Goal: Task Accomplishment & Management: Manage account settings

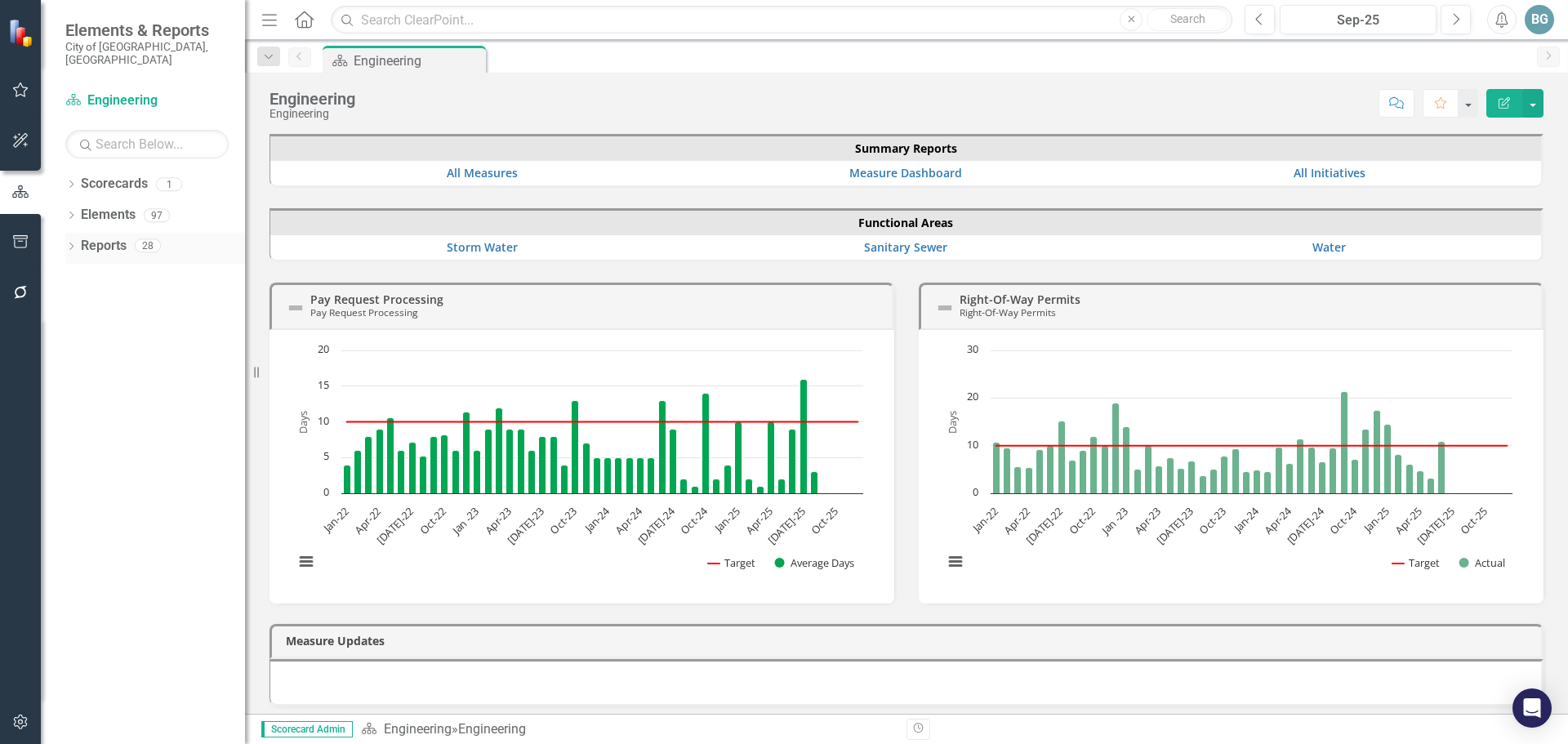
click at [66, 243] on icon "Dropdown" at bounding box center [71, 248] width 11 height 9
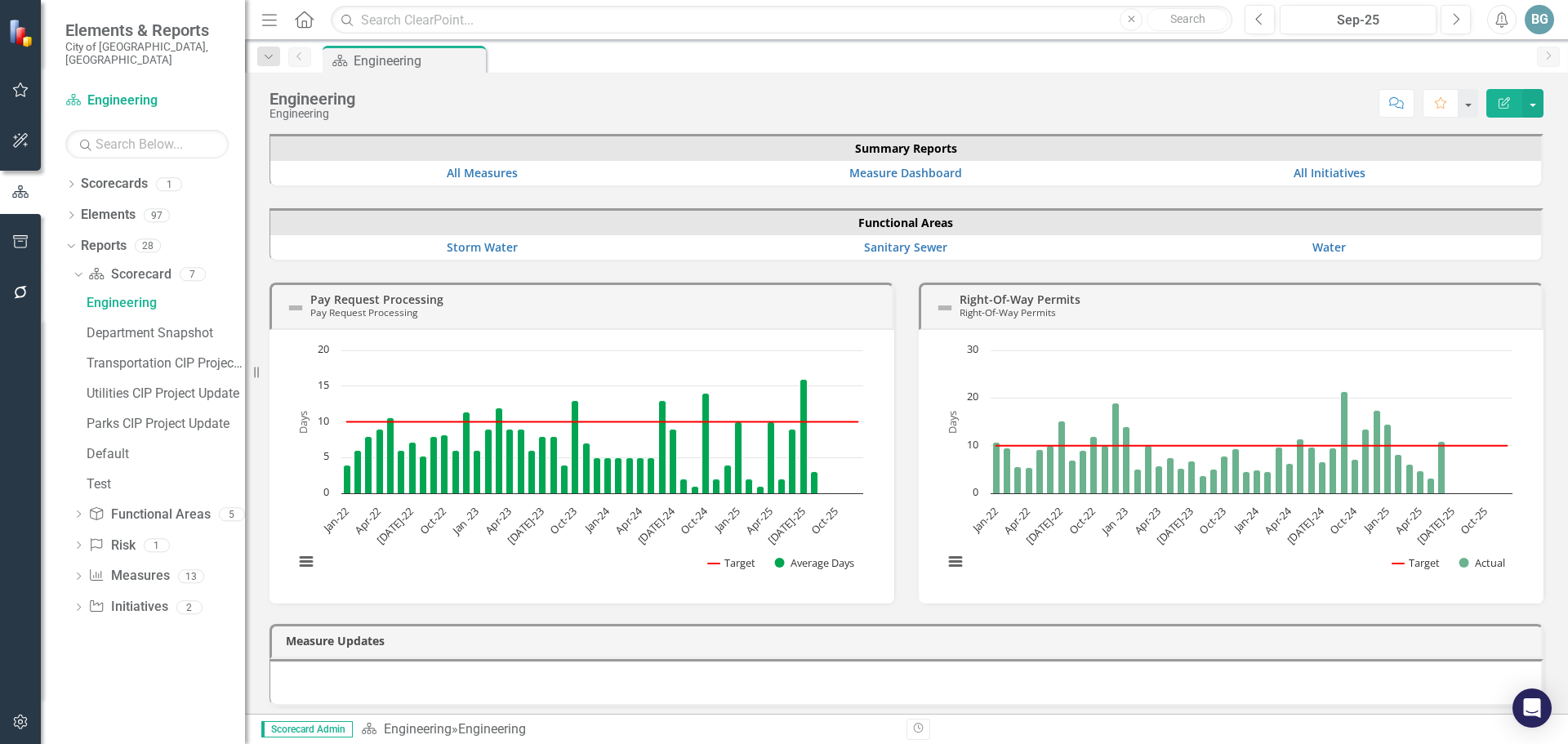
click at [79, 604] on icon "Dropdown" at bounding box center [78, 609] width 11 height 9
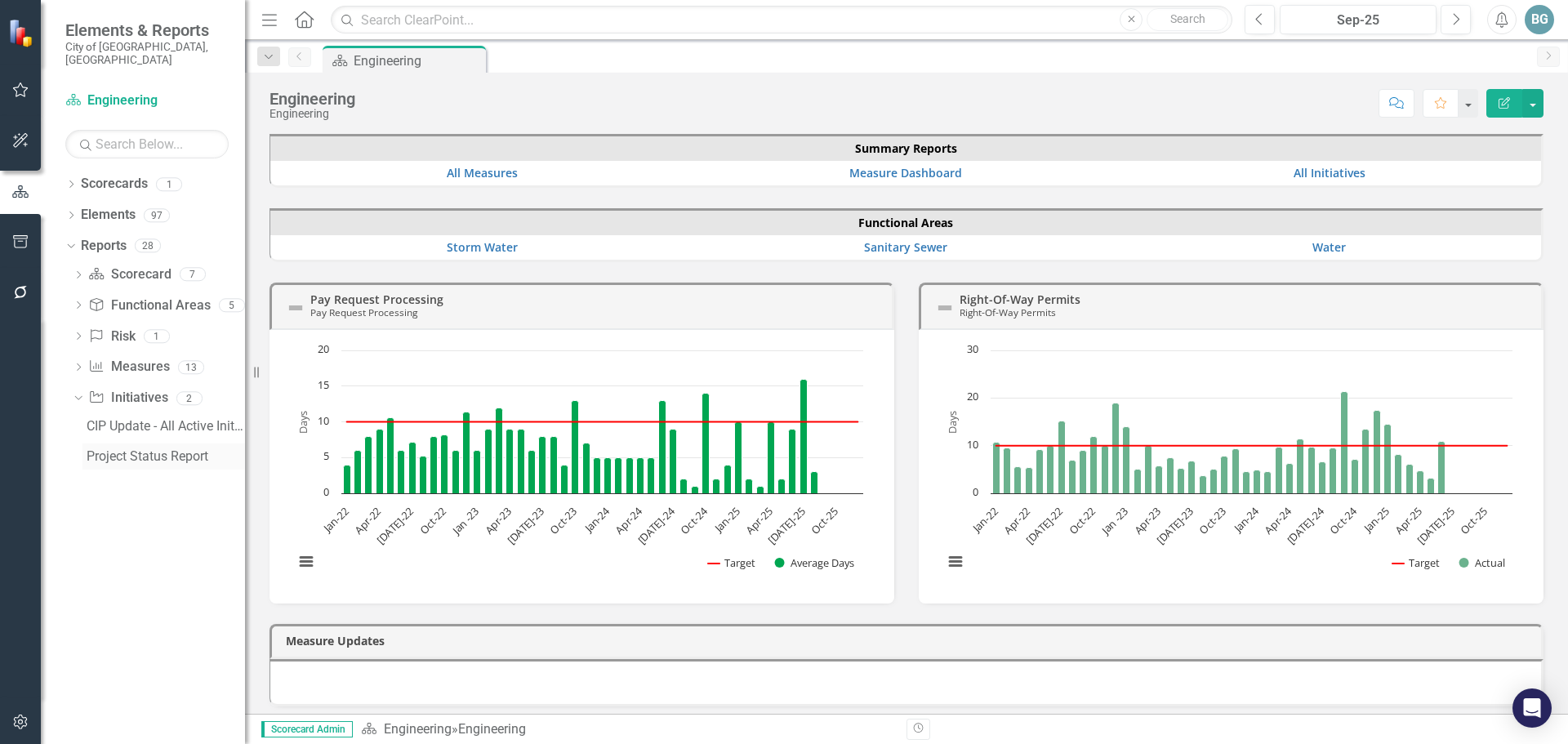
click at [128, 449] on div "Project Status Report" at bounding box center [166, 456] width 158 height 15
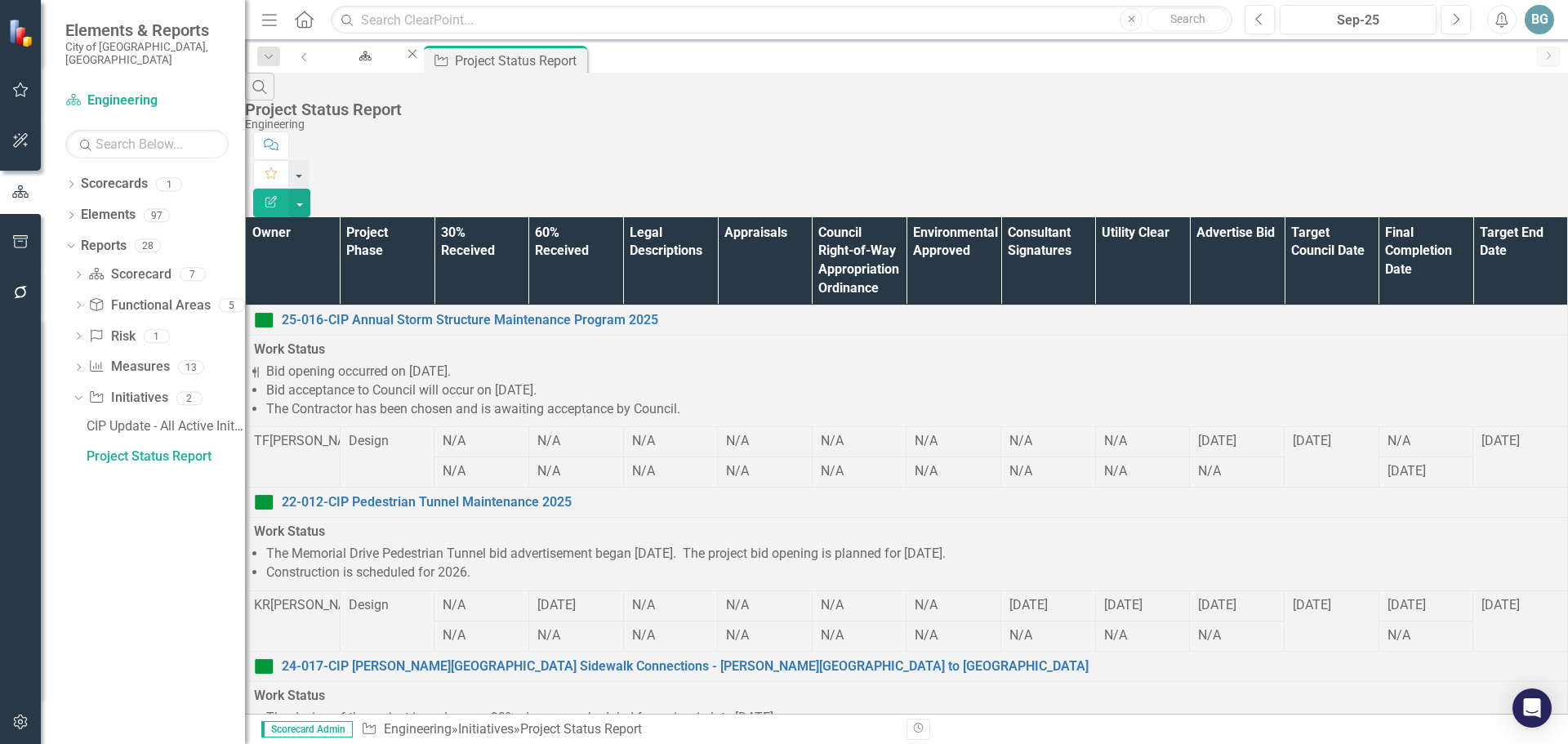
click at [293, 217] on th "Owner" at bounding box center [293, 261] width 95 height 88
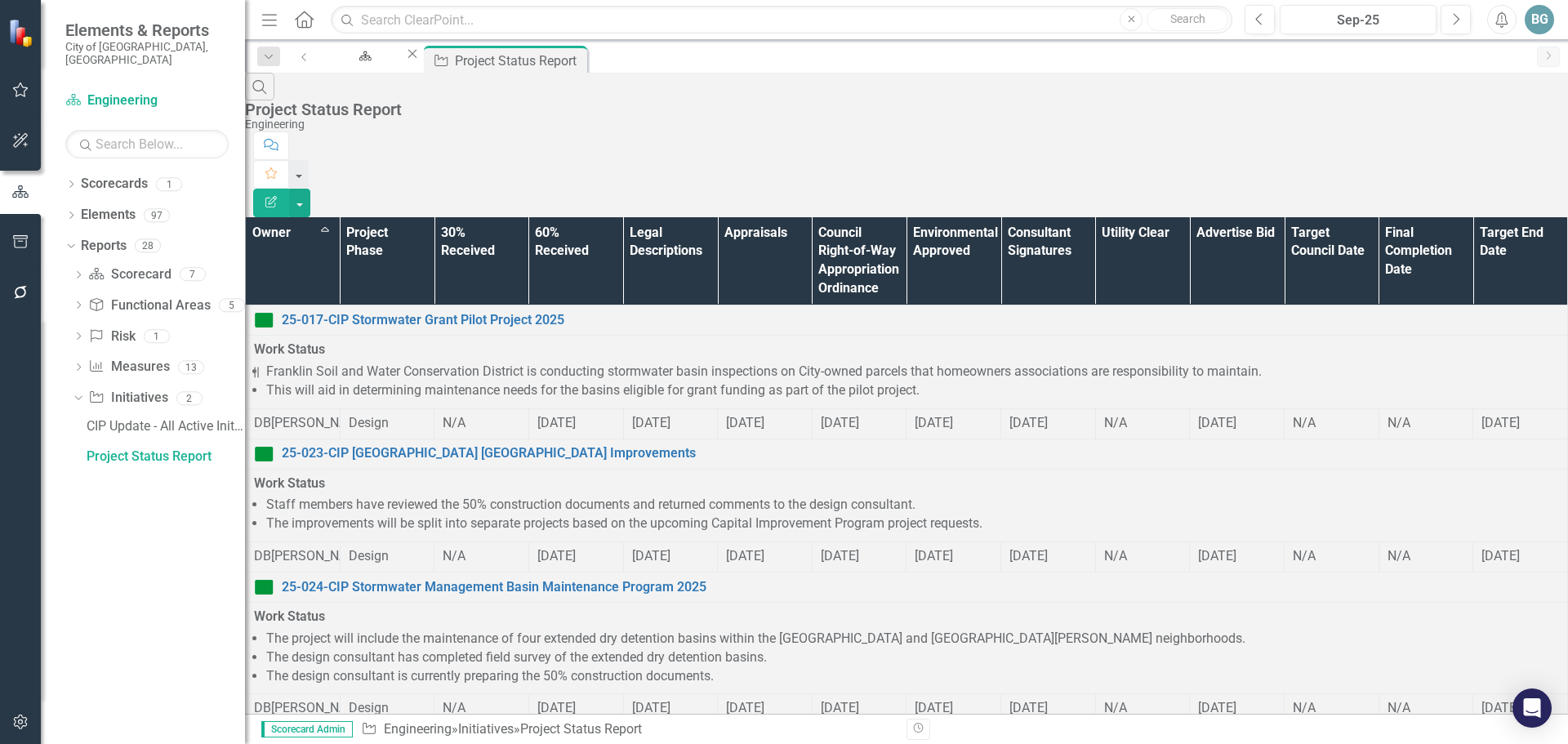
scroll to position [991, 0]
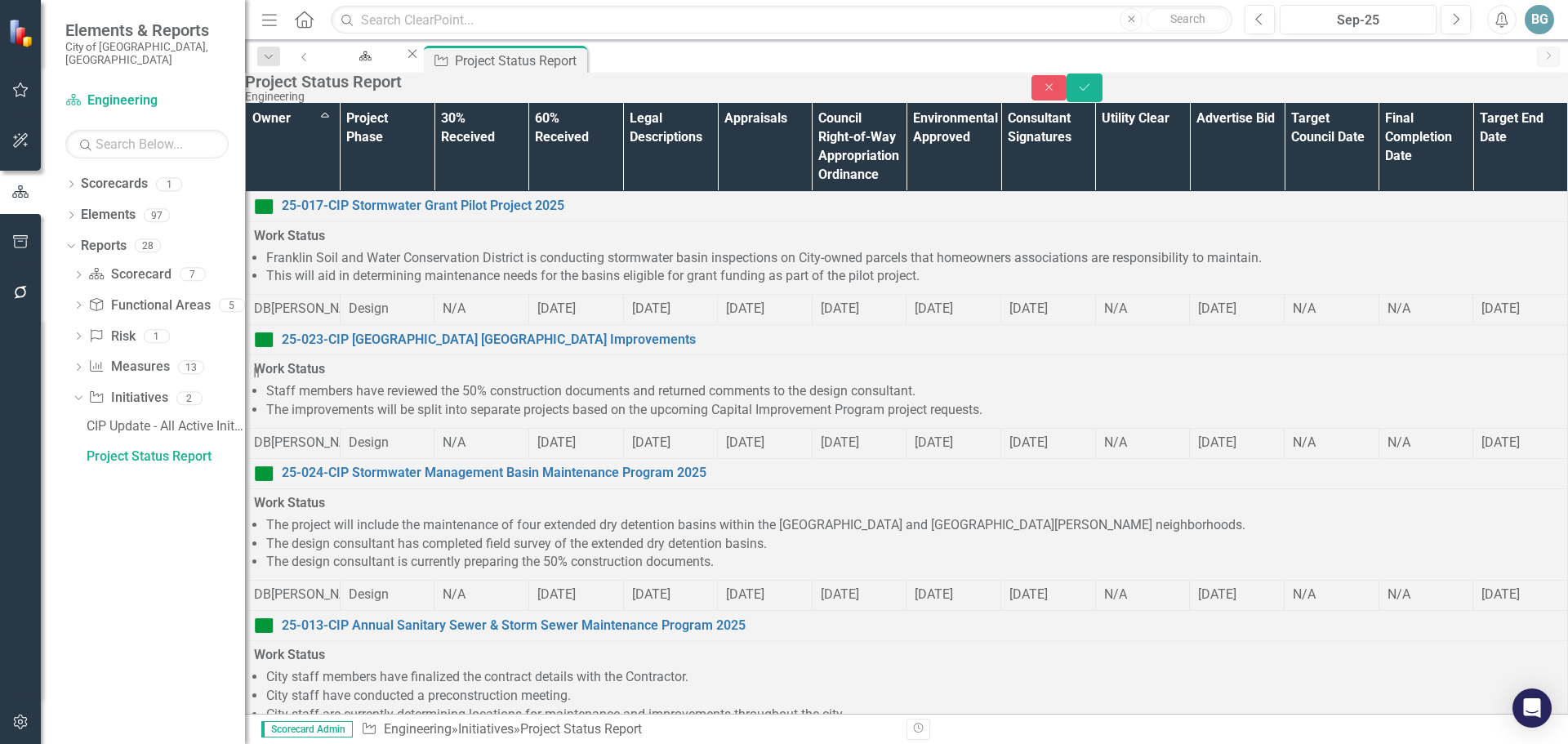
scroll to position [0, 0]
drag, startPoint x: 504, startPoint y: 1469, endPoint x: 922, endPoint y: 1472, distance: 418.0
drag, startPoint x: 560, startPoint y: 1467, endPoint x: 1317, endPoint y: 1477, distance: 757.1
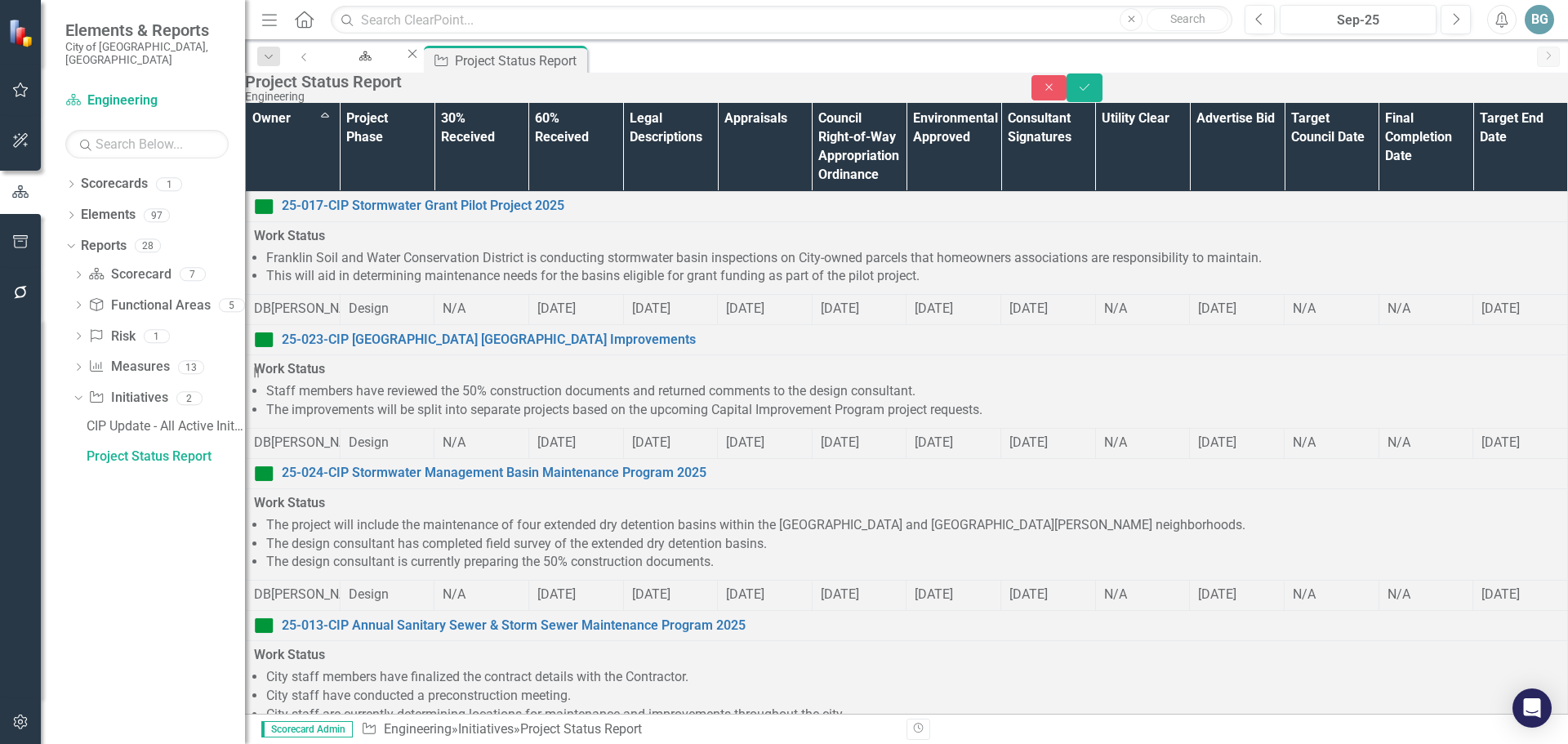
drag, startPoint x: 338, startPoint y: 1660, endPoint x: 294, endPoint y: 1660, distance: 44.0
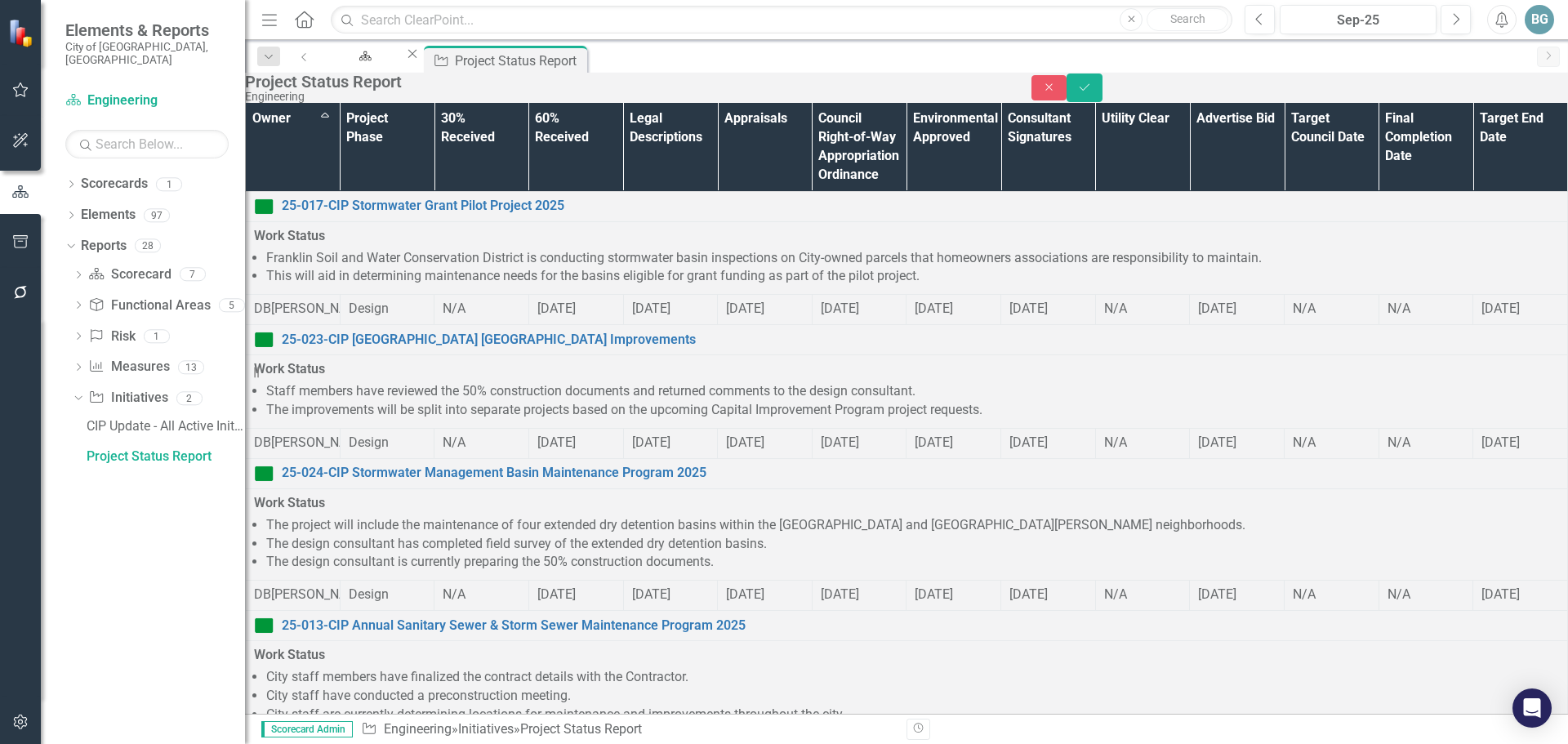
drag, startPoint x: 565, startPoint y: 1469, endPoint x: 294, endPoint y: 1471, distance: 271.0
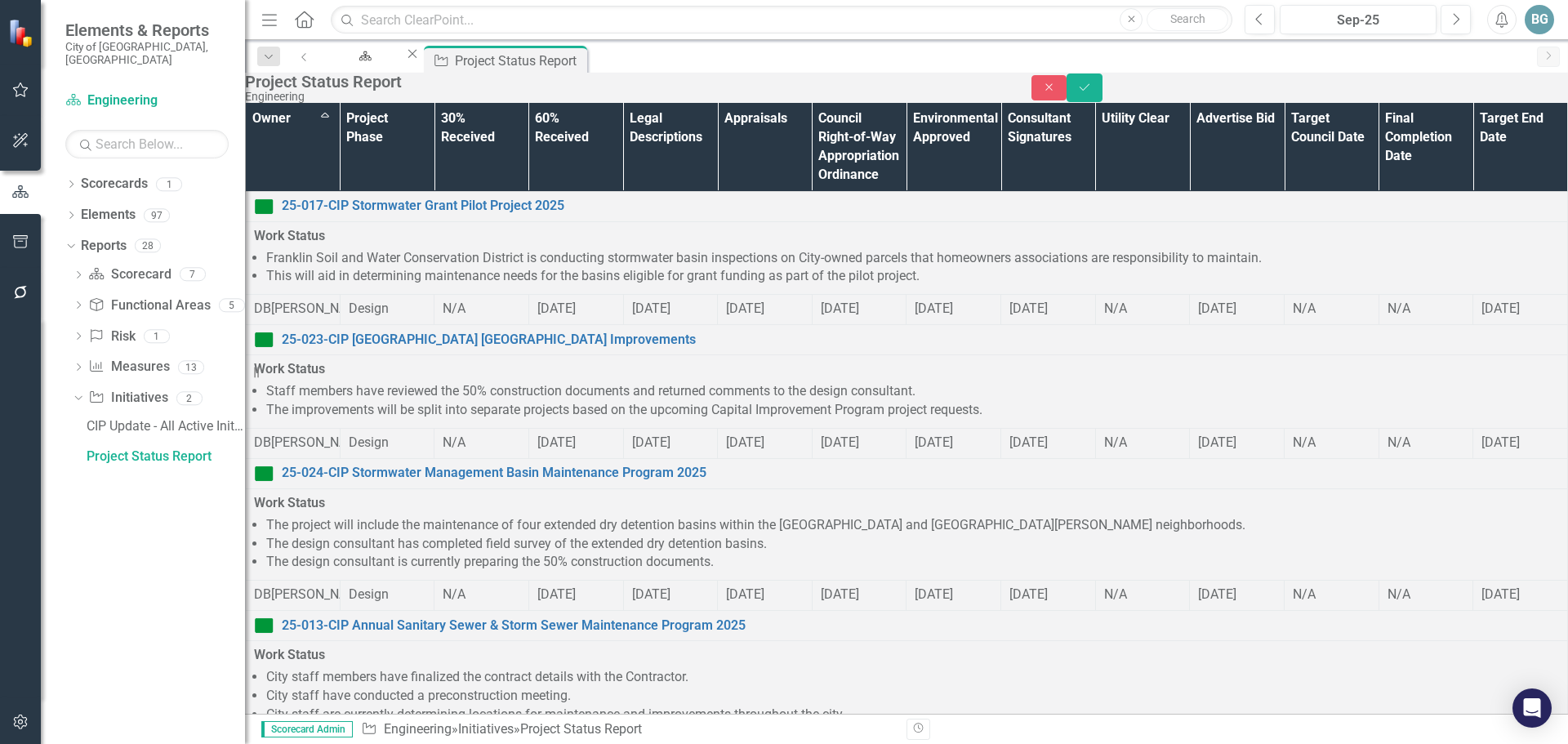
drag, startPoint x: 571, startPoint y: 1469, endPoint x: 293, endPoint y: 1469, distance: 278.0
copy li "Sawmill Road utility relocations are complete."
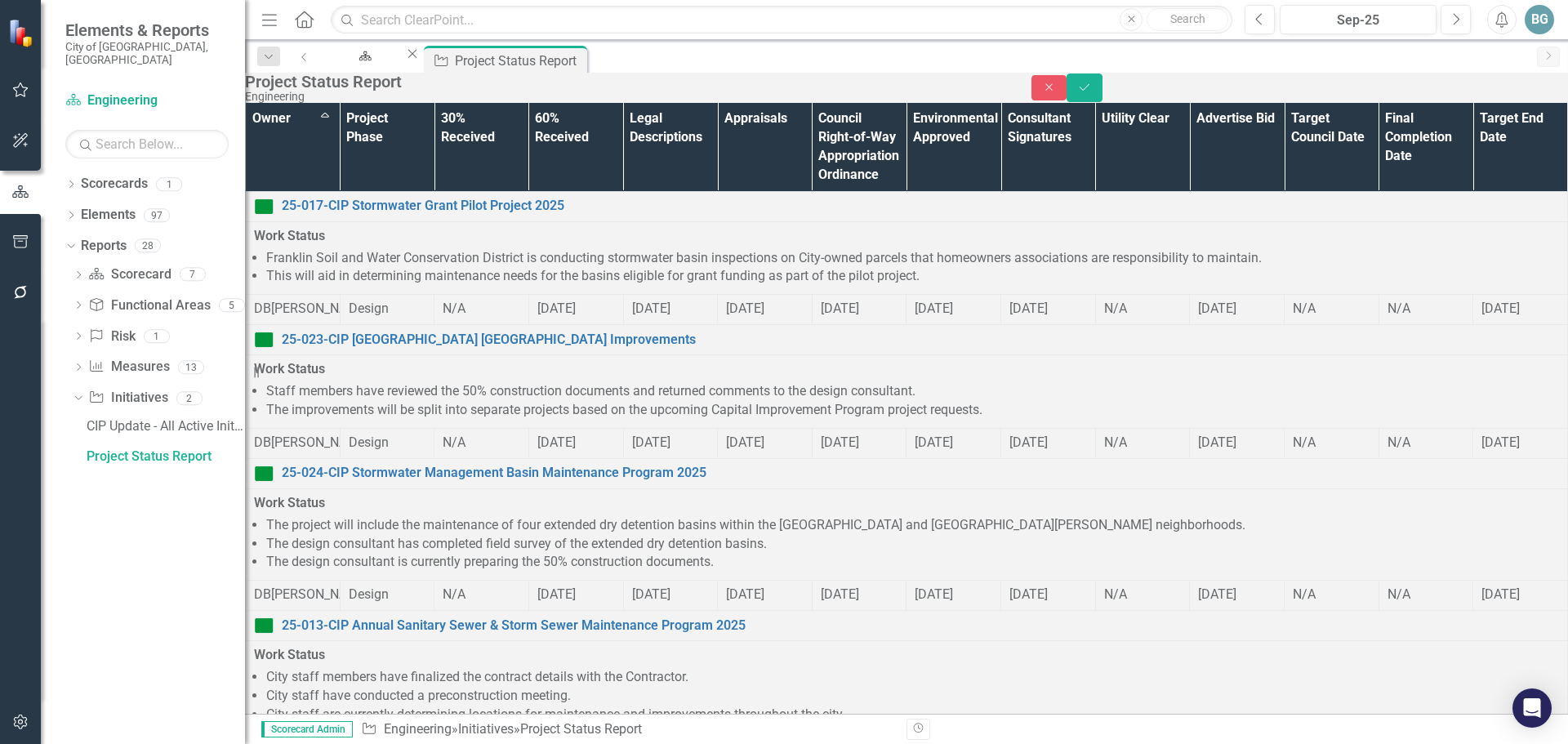
scroll to position [0, 0]
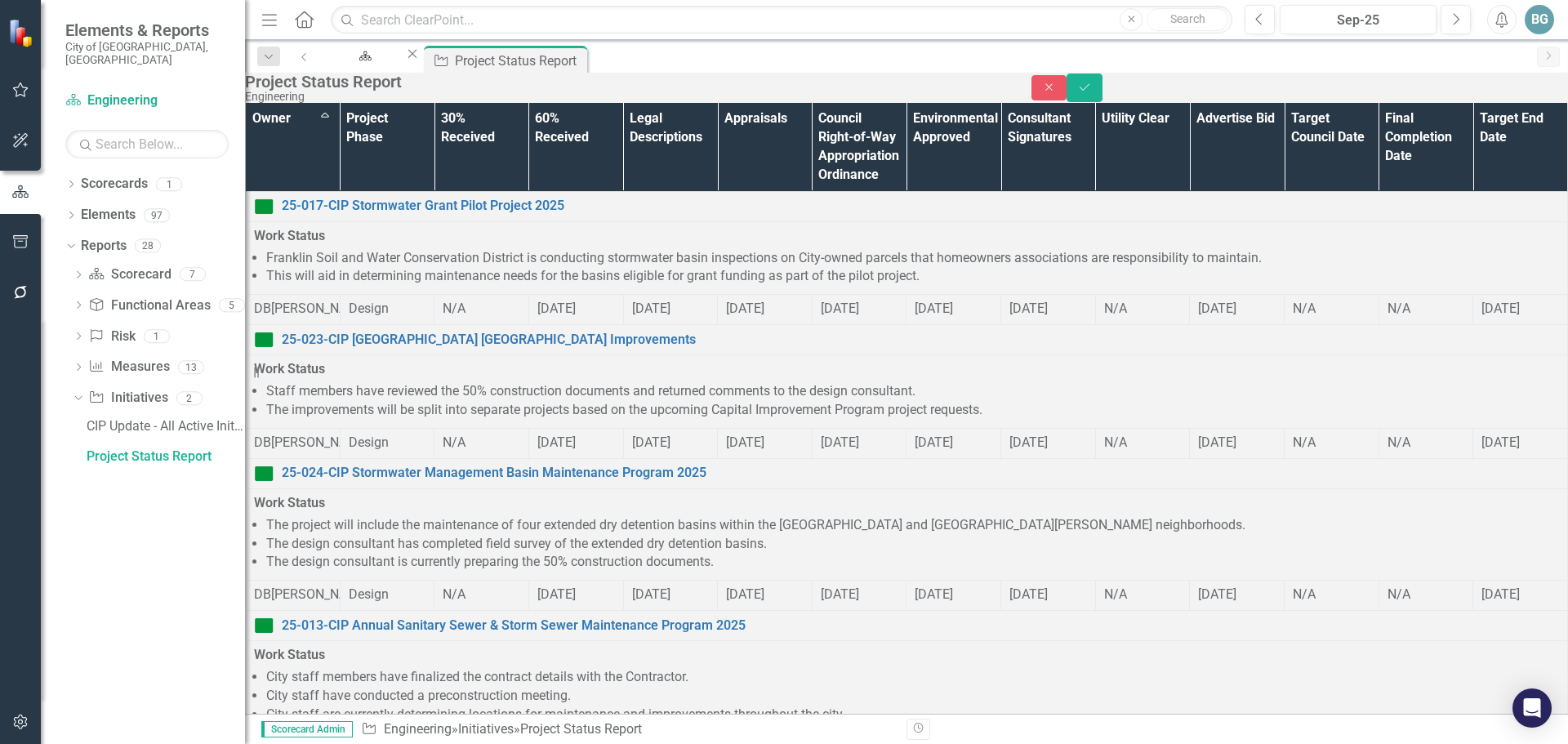
click at [1103, 94] on button "Save" at bounding box center [1084, 88] width 36 height 29
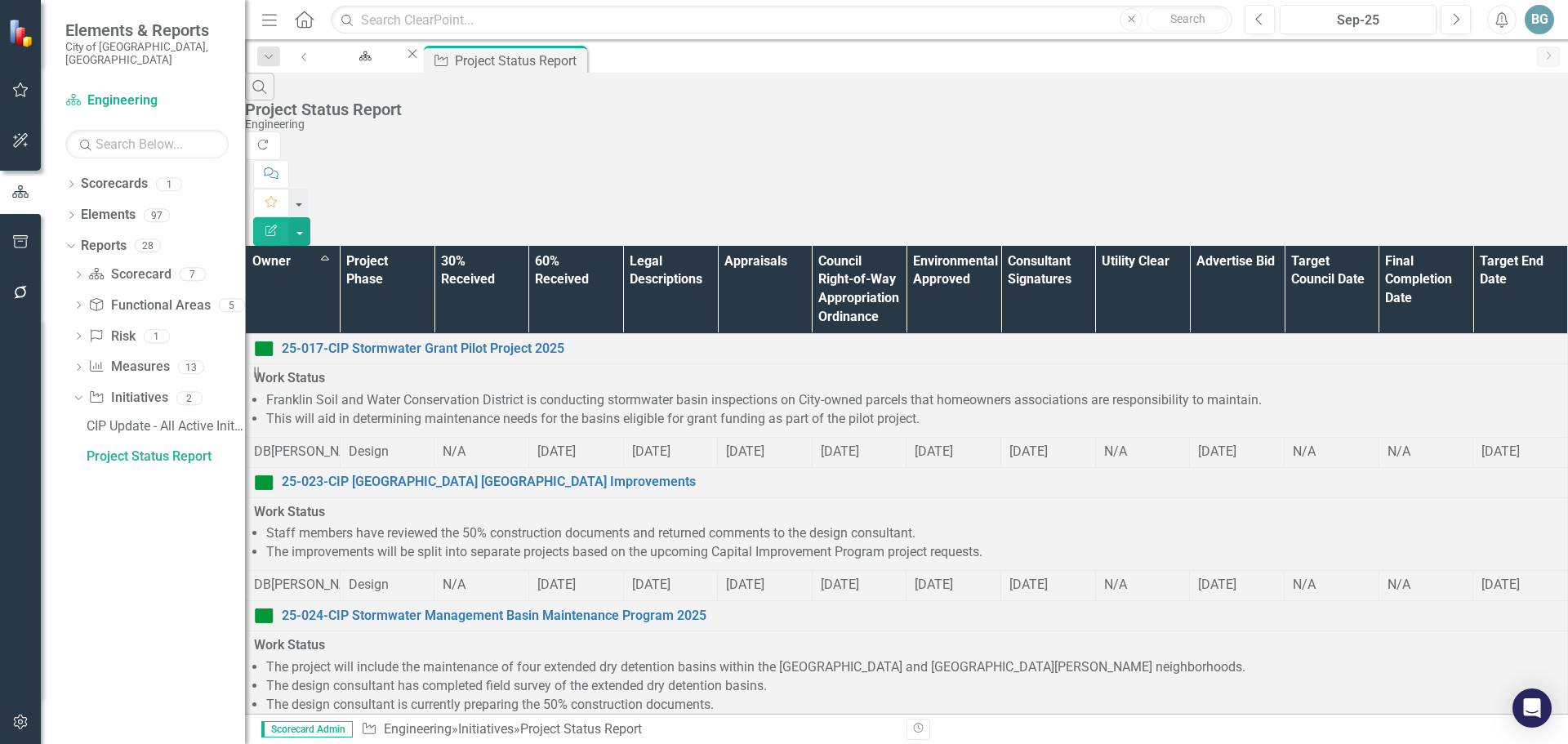
scroll to position [1023, 0]
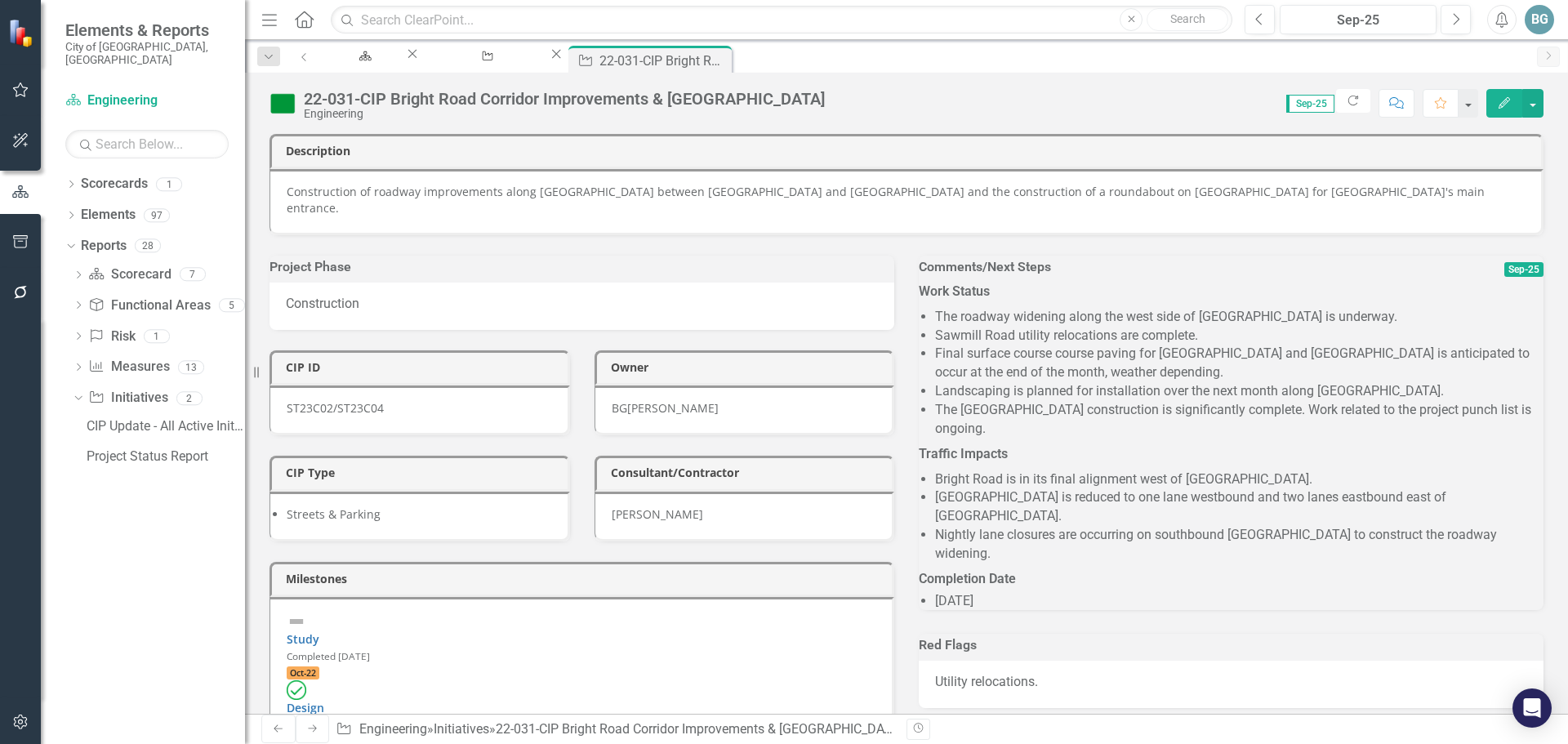
scroll to position [327, 0]
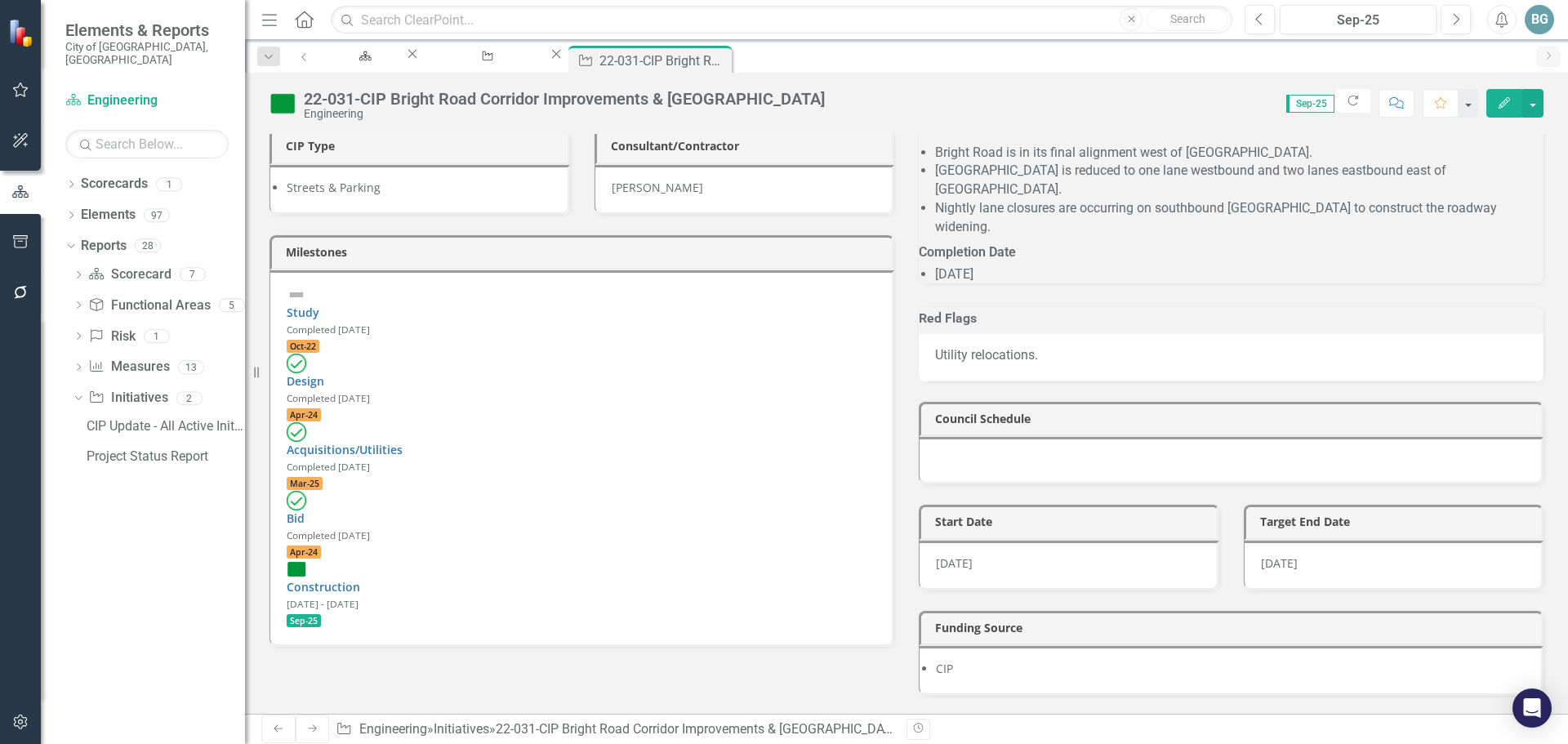
click at [578, 560] on div "Construction [DATE] - [DATE] Sep-25" at bounding box center [581, 594] width 589 height 69
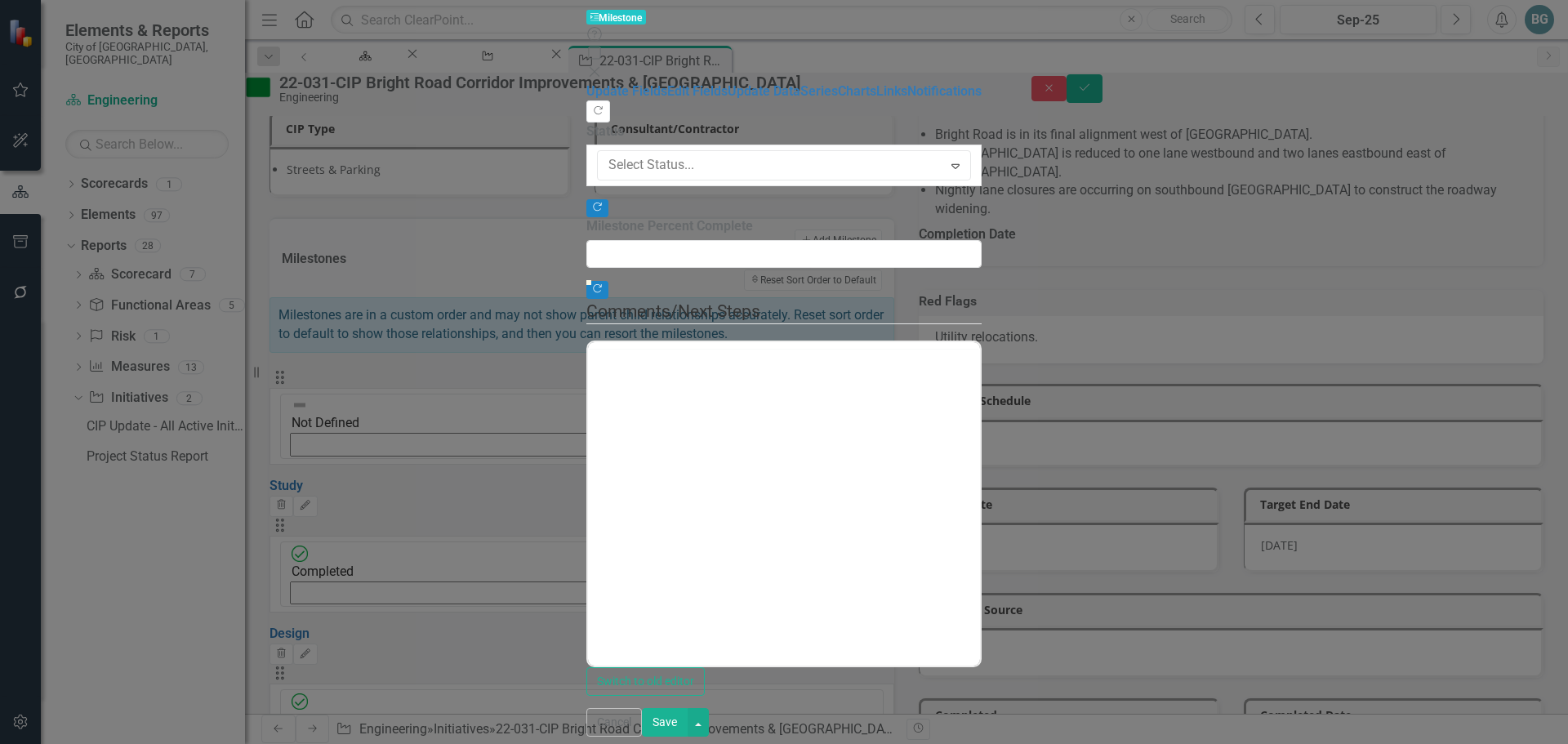
type input "0"
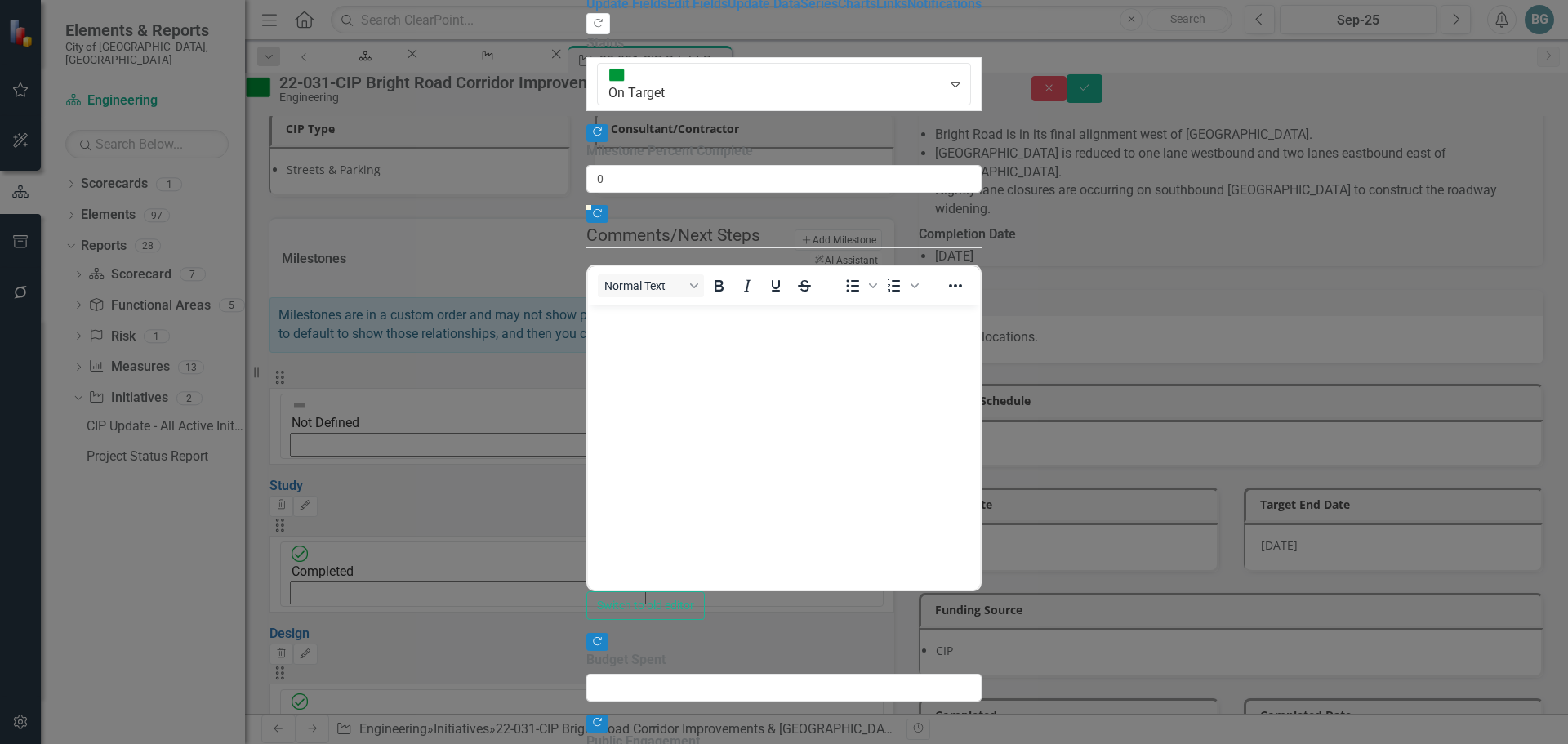
scroll to position [0, 0]
click at [667, 11] on link "Edit Fields" at bounding box center [697, 4] width 61 height 16
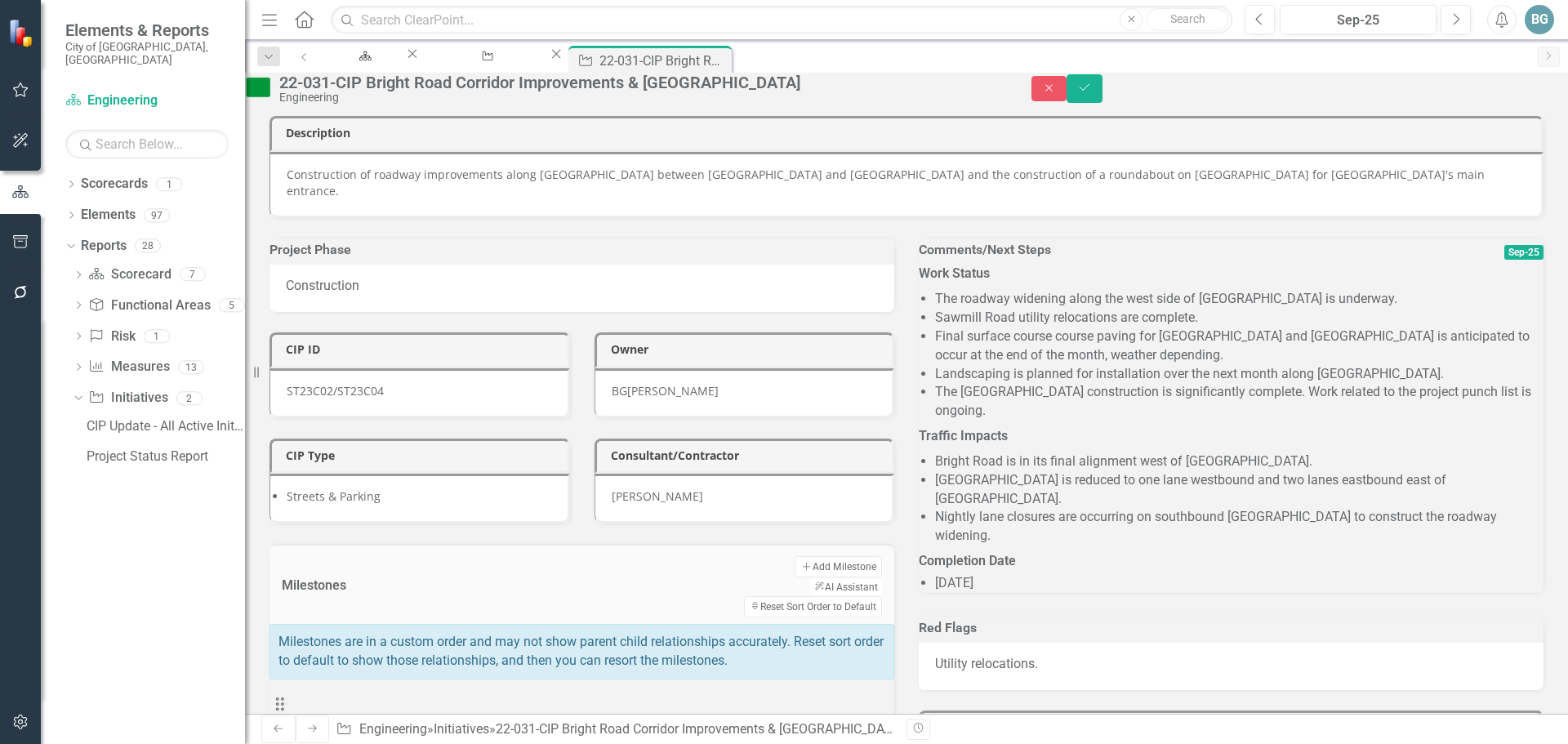
click at [0, 0] on icon "Close" at bounding box center [0, 0] width 0 height 0
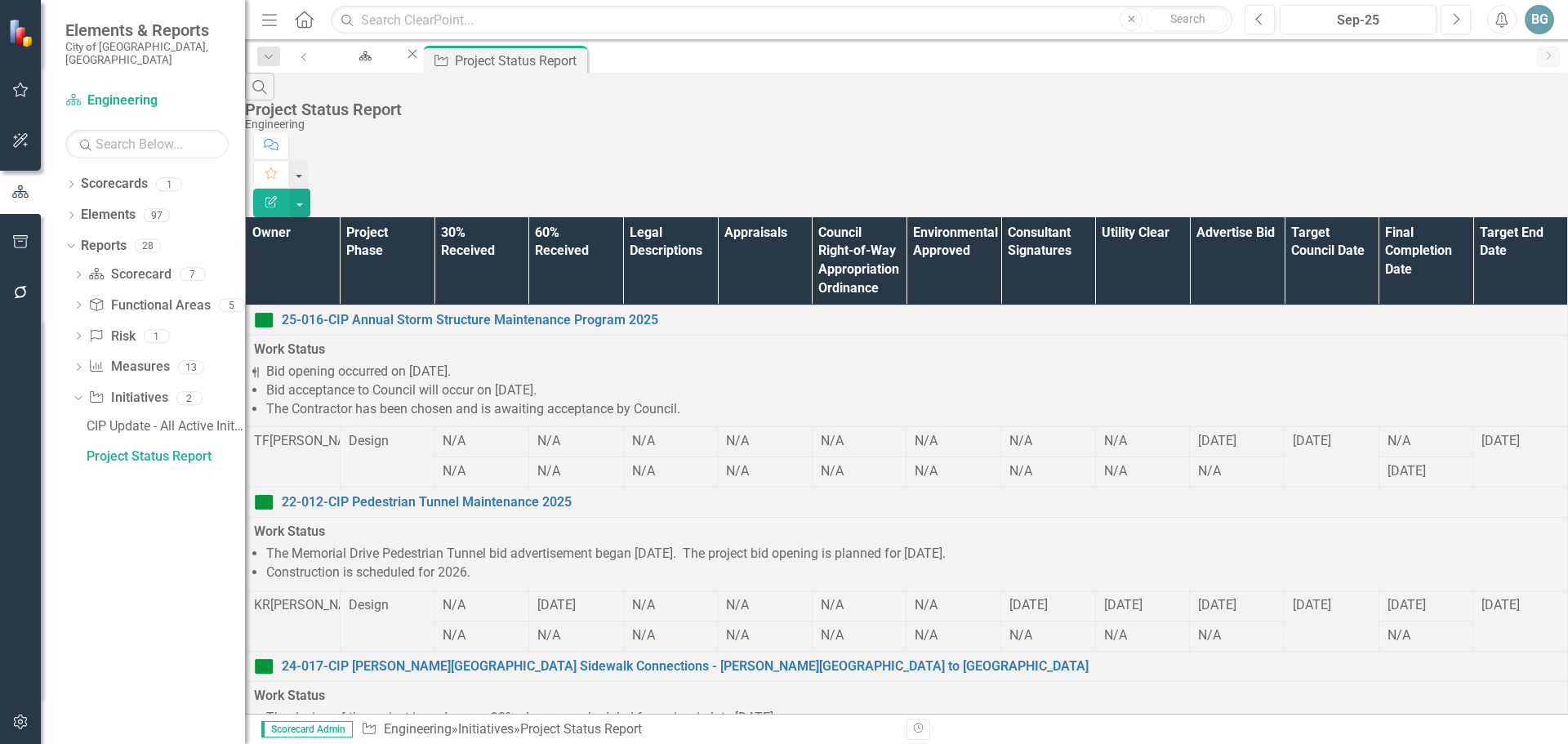
click at [323, 217] on th "Owner" at bounding box center [293, 261] width 95 height 88
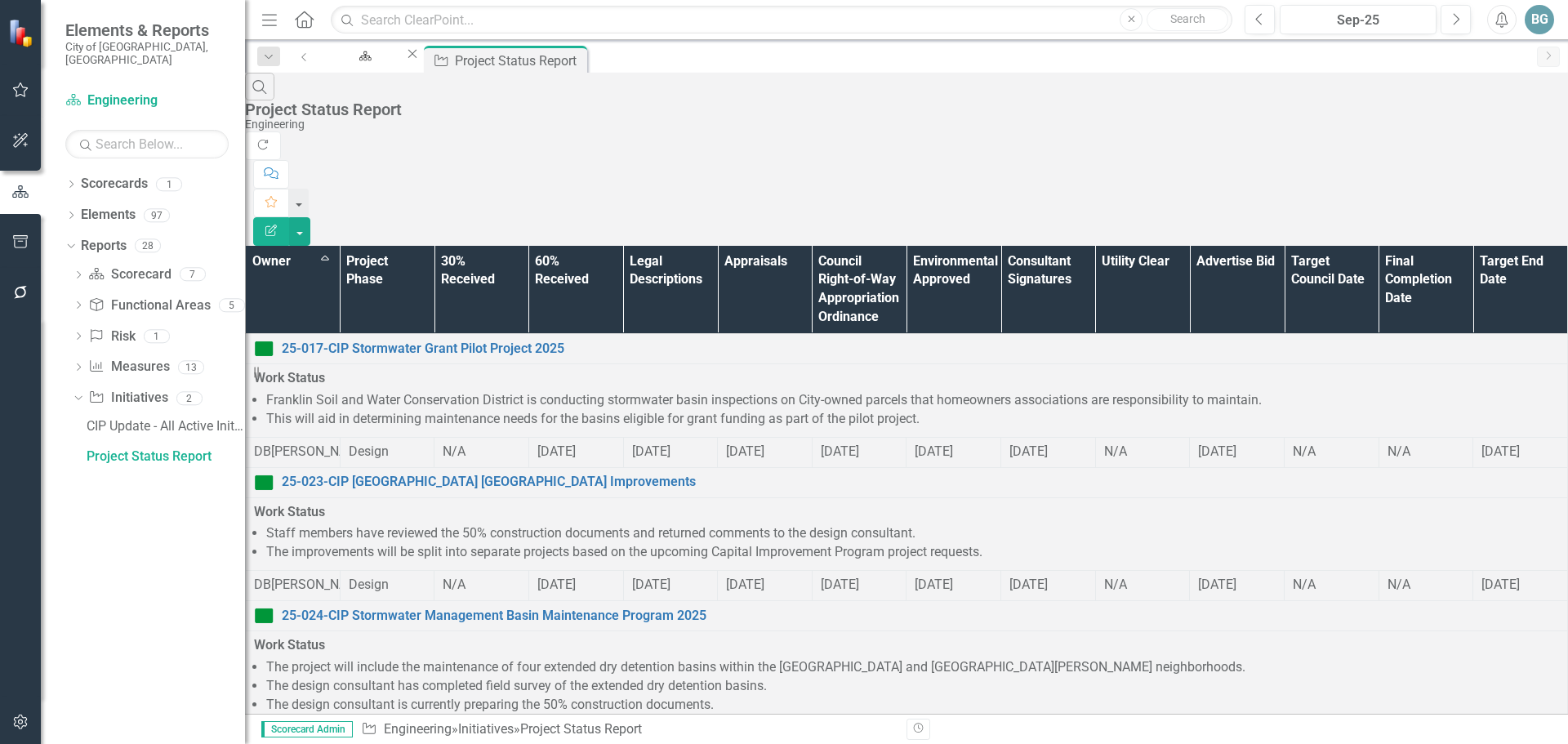
scroll to position [1349, 0]
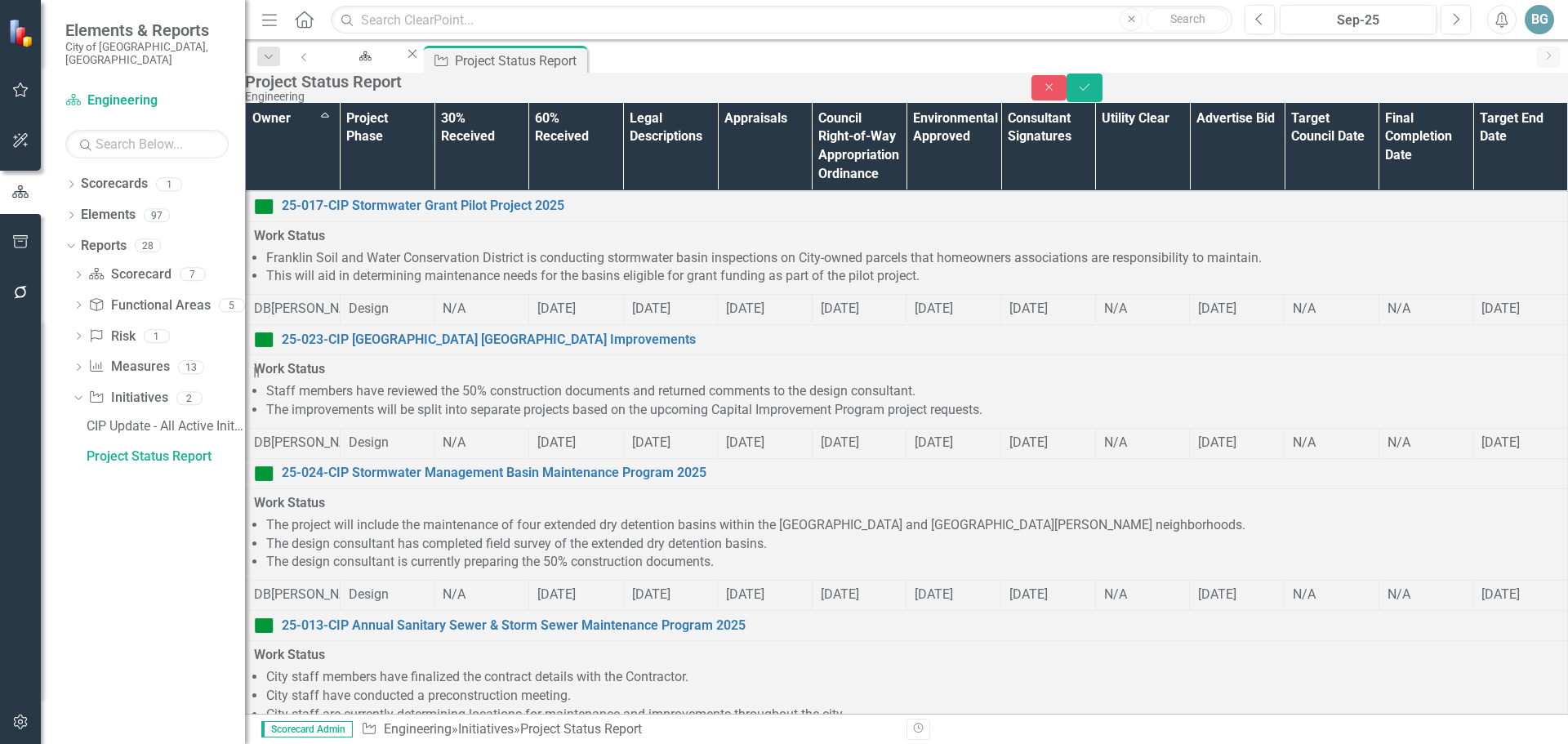
scroll to position [0, 0]
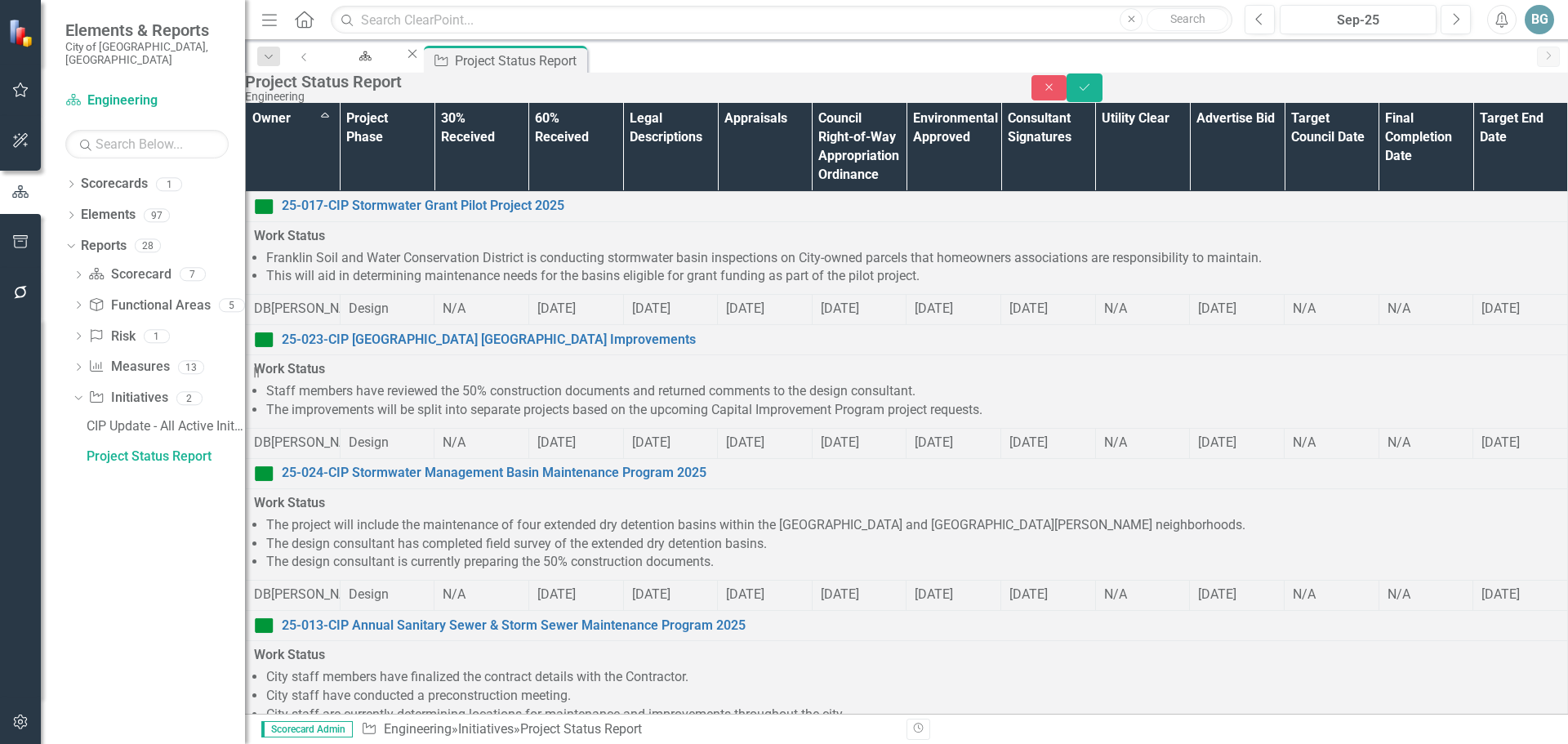
drag, startPoint x: 503, startPoint y: 1795, endPoint x: 998, endPoint y: 1790, distance: 495.0
drag, startPoint x: 675, startPoint y: 1812, endPoint x: 874, endPoint y: 1810, distance: 199.0
drag, startPoint x: 739, startPoint y: 1815, endPoint x: 911, endPoint y: 1816, distance: 172.0
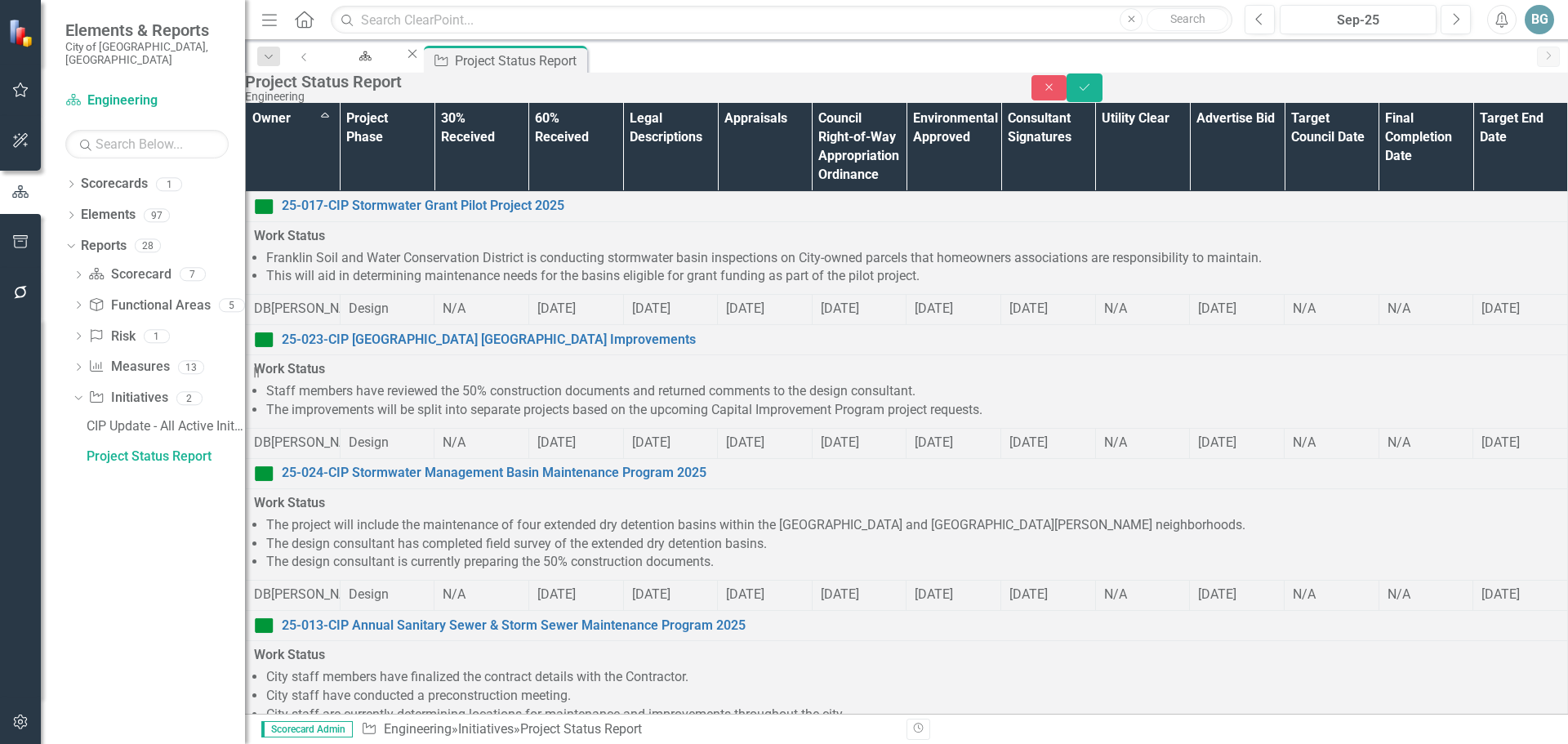
drag, startPoint x: 296, startPoint y: 1898, endPoint x: 733, endPoint y: 1915, distance: 437.3
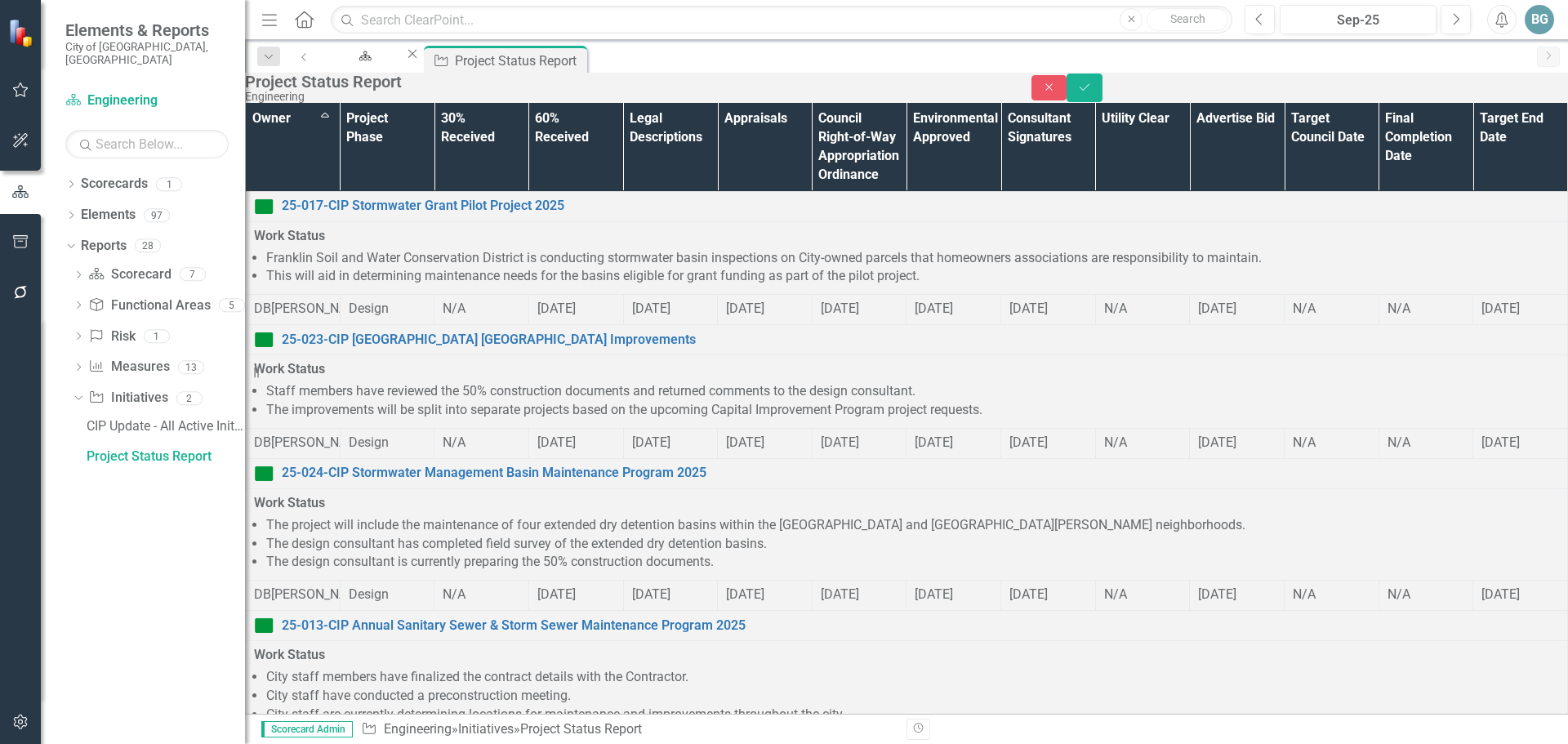
click at [1090, 90] on icon "submit" at bounding box center [1084, 87] width 10 height 7
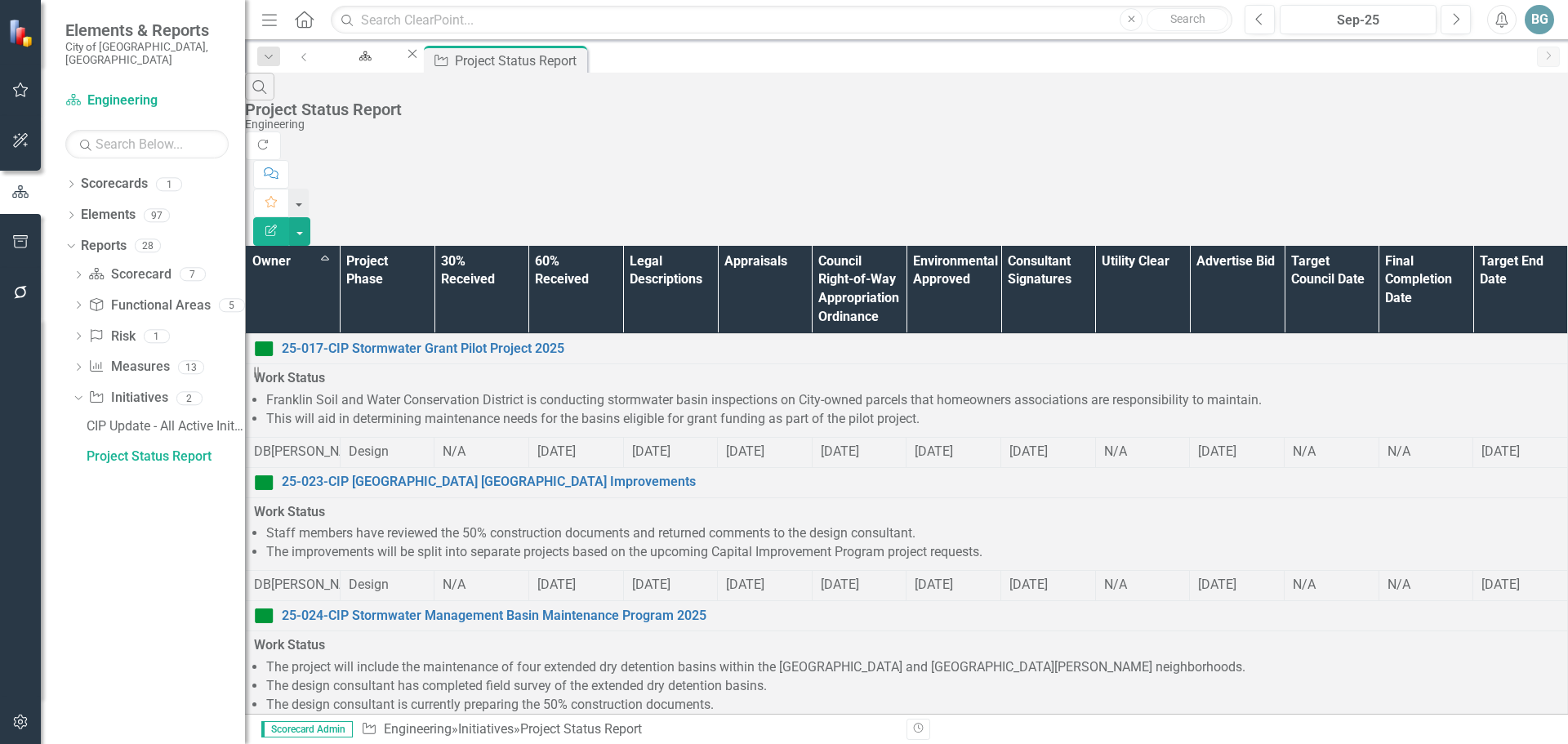
scroll to position [1352, 0]
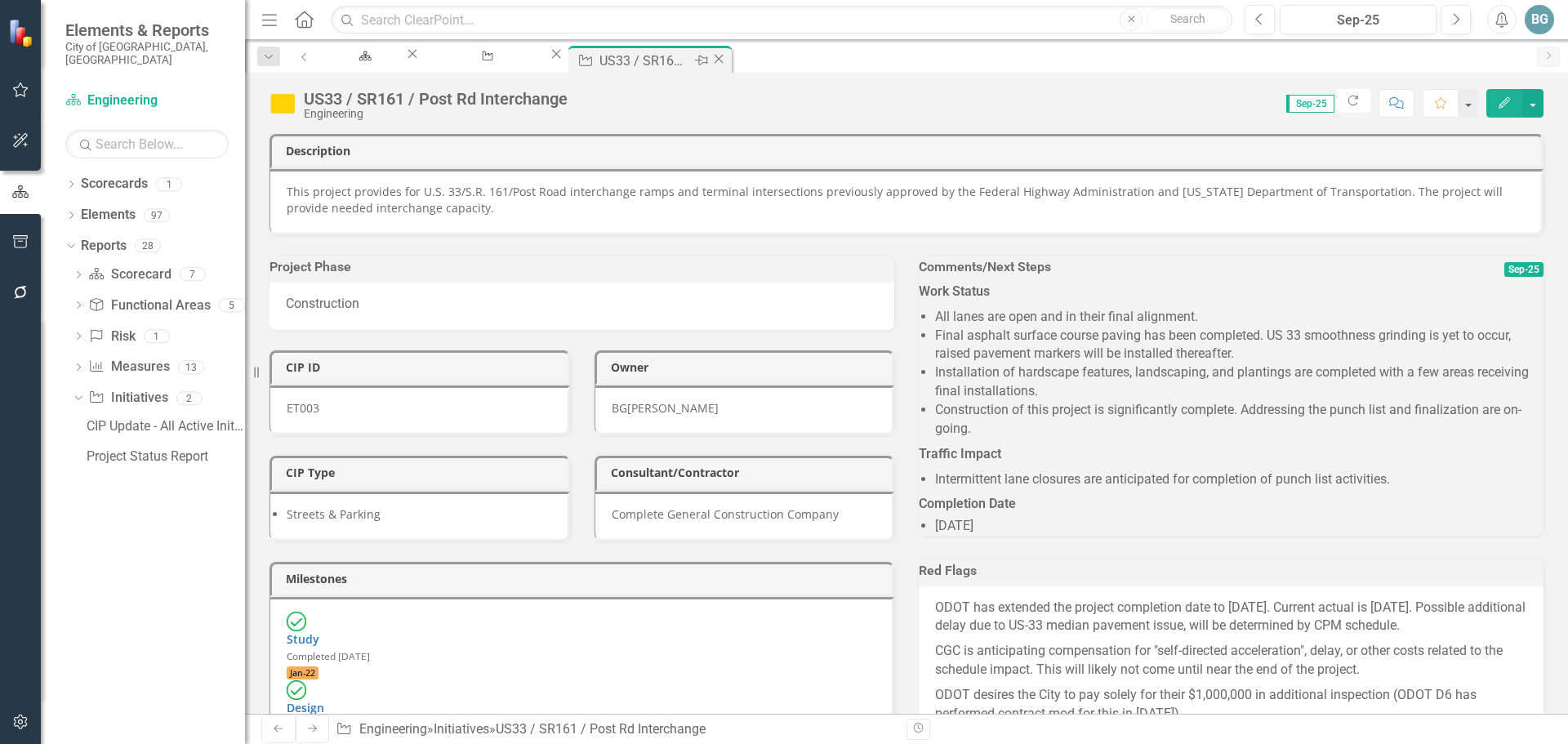
click at [727, 56] on icon "Close" at bounding box center [719, 59] width 17 height 13
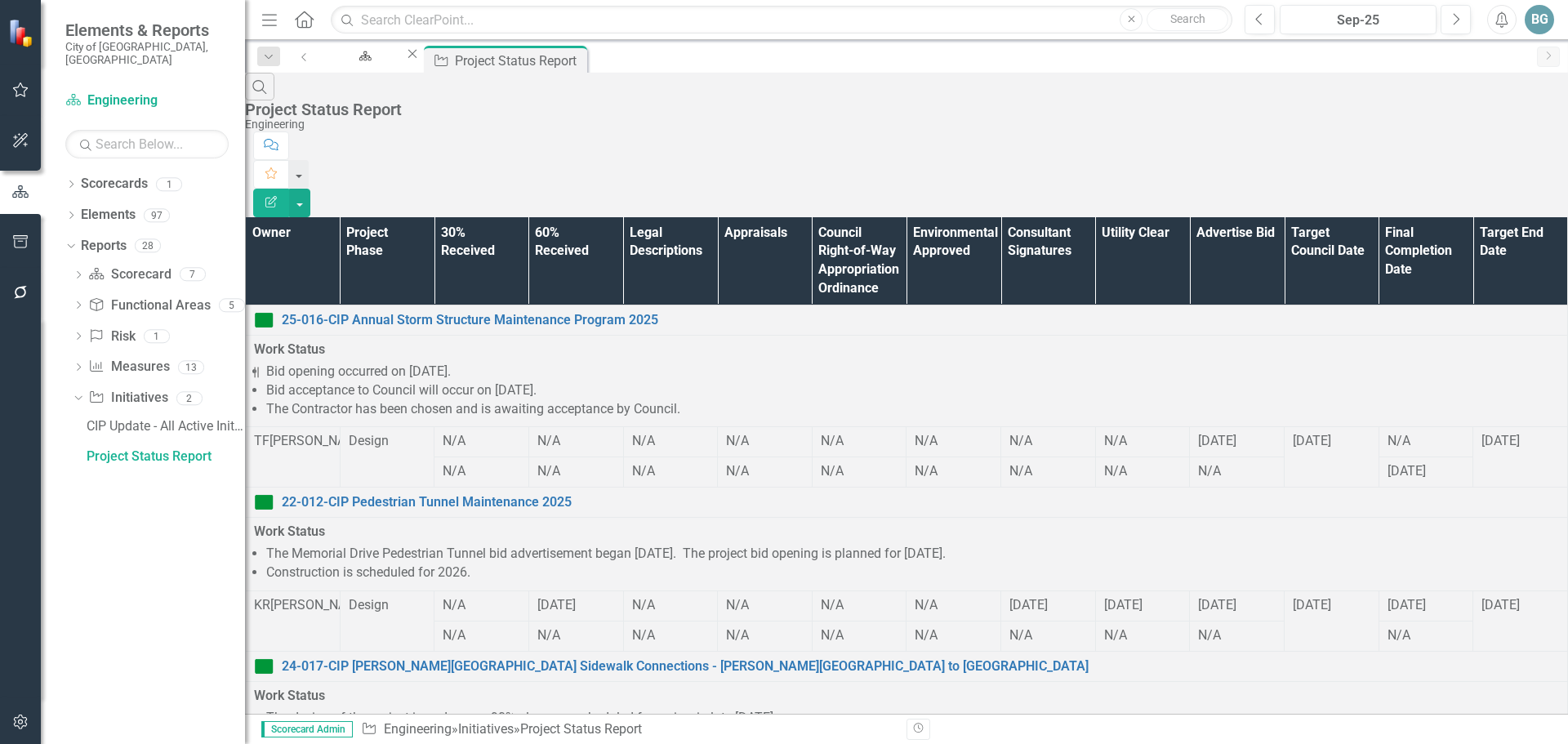
click at [334, 217] on th "Owner" at bounding box center [293, 261] width 95 height 88
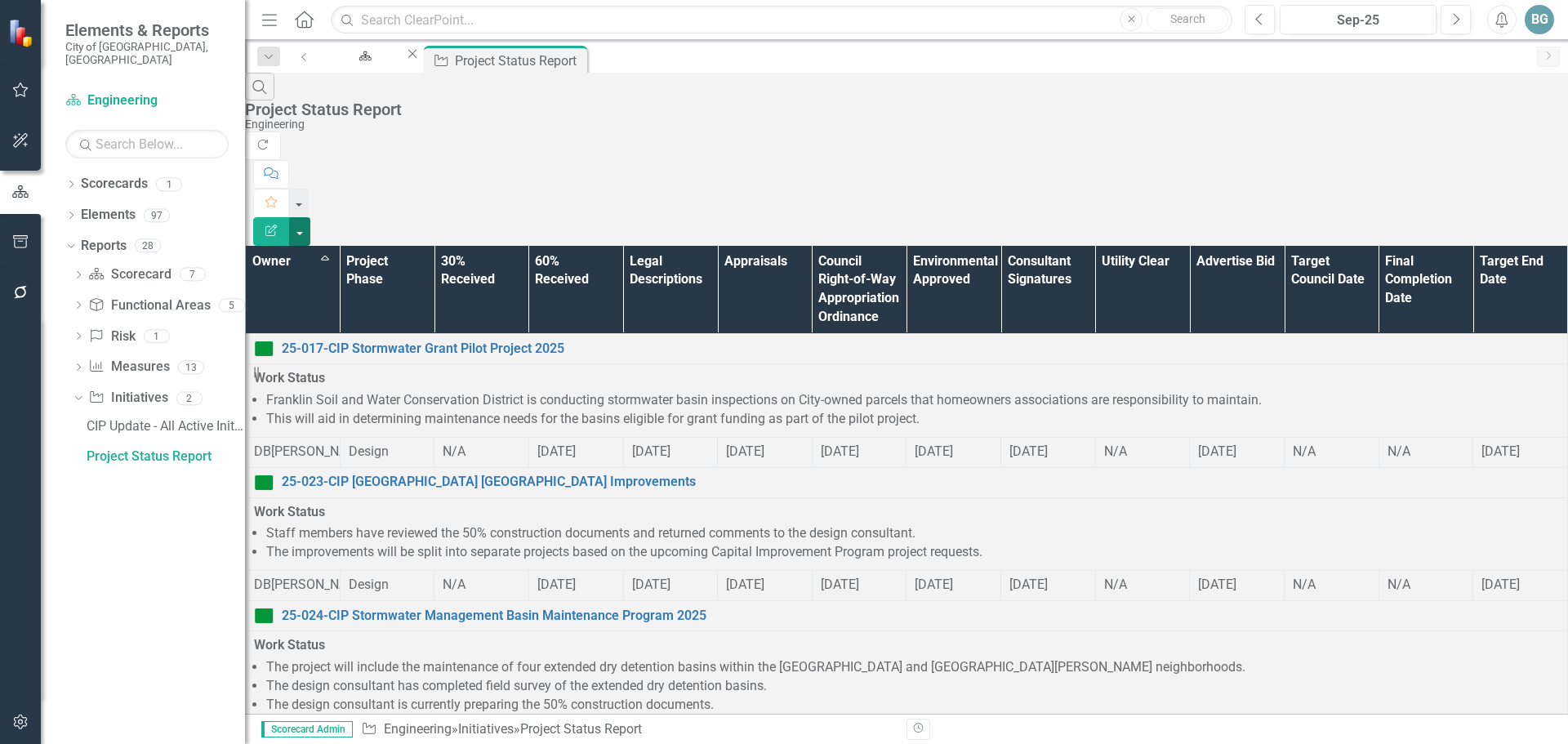
click at [310, 217] on button "button" at bounding box center [299, 231] width 21 height 29
click at [1473, 162] on link "PDF Export to PDF" at bounding box center [1479, 166] width 130 height 30
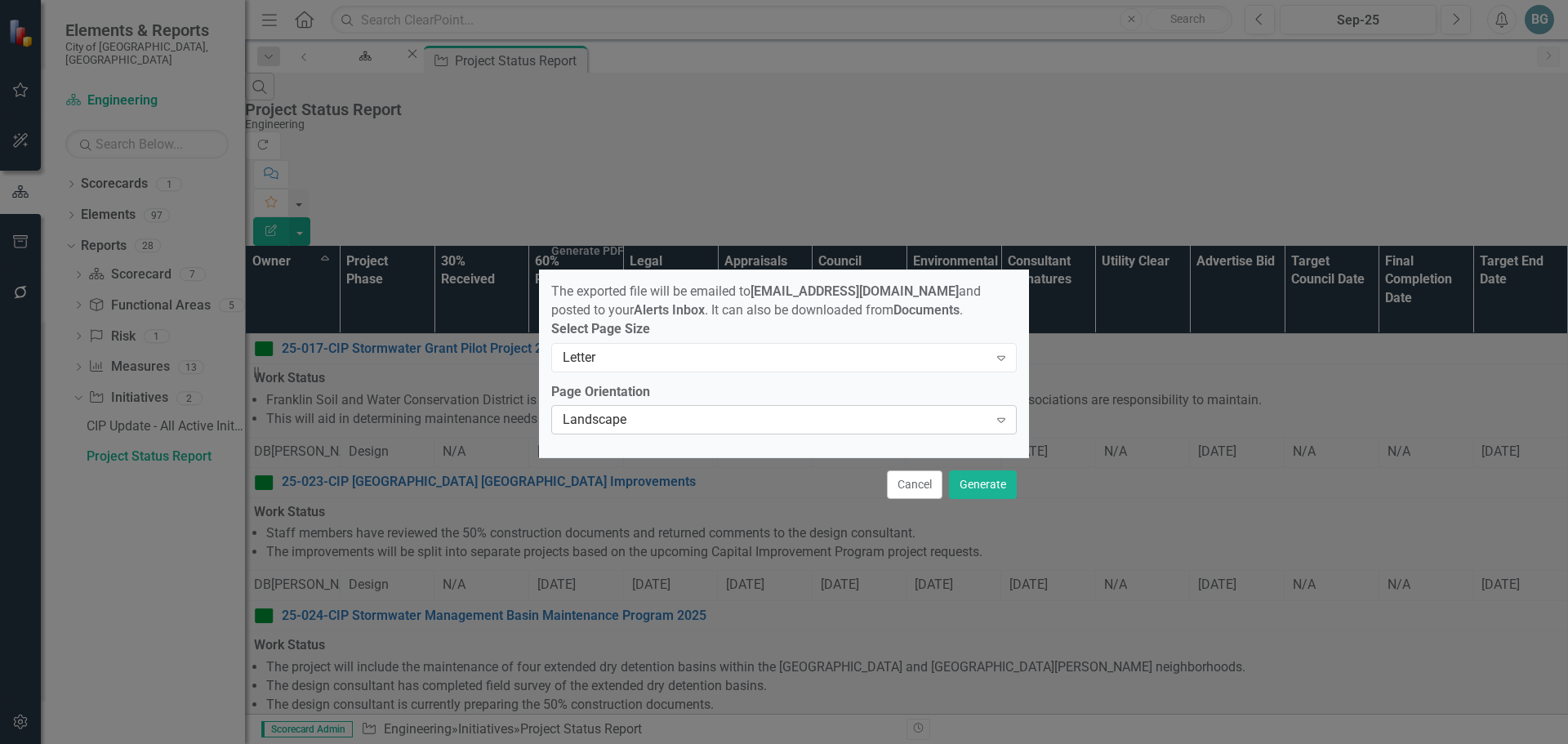
click at [914, 427] on div "Landscape" at bounding box center [775, 420] width 426 height 19
click at [888, 367] on div "Letter" at bounding box center [775, 358] width 426 height 19
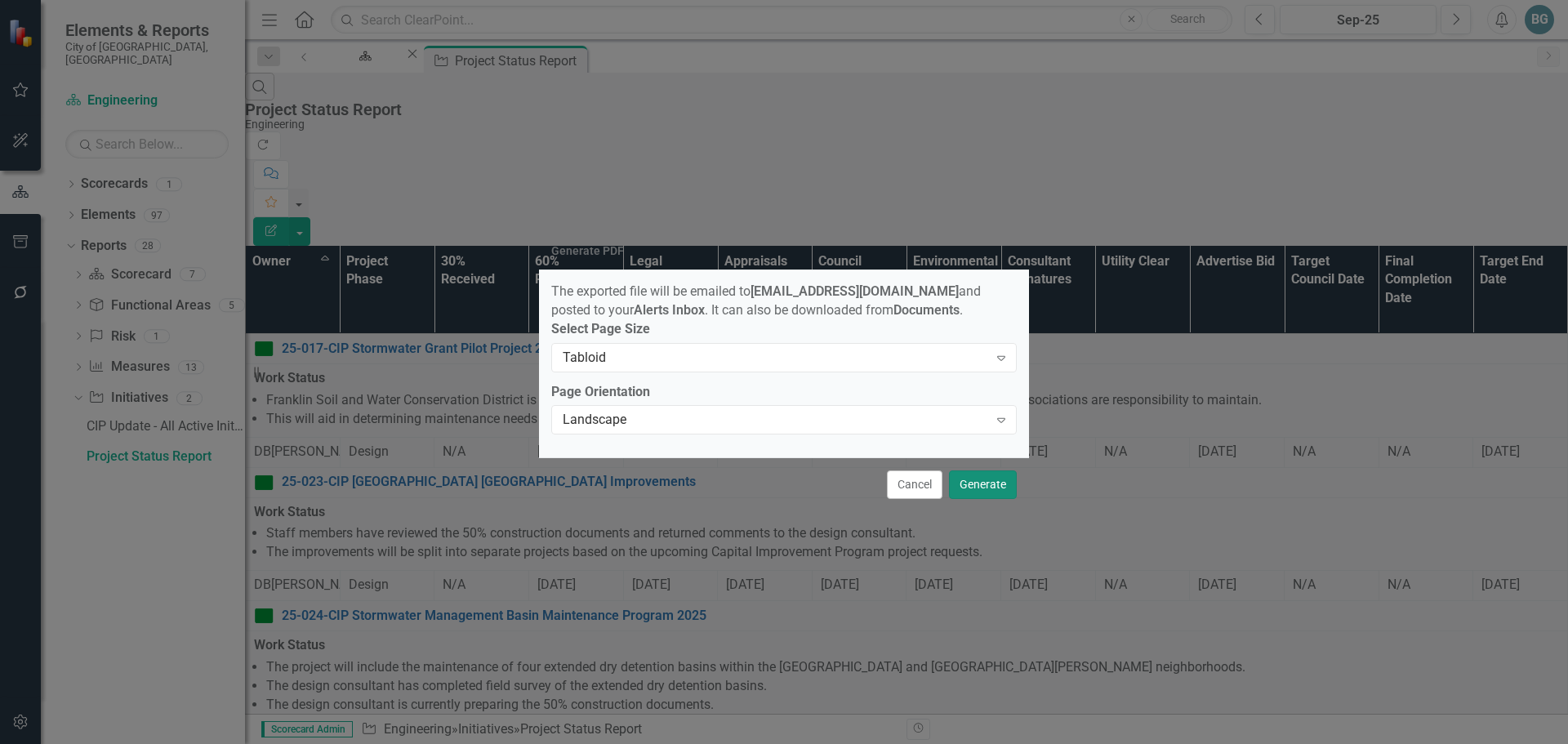
click at [979, 484] on button "Generate" at bounding box center [983, 484] width 68 height 29
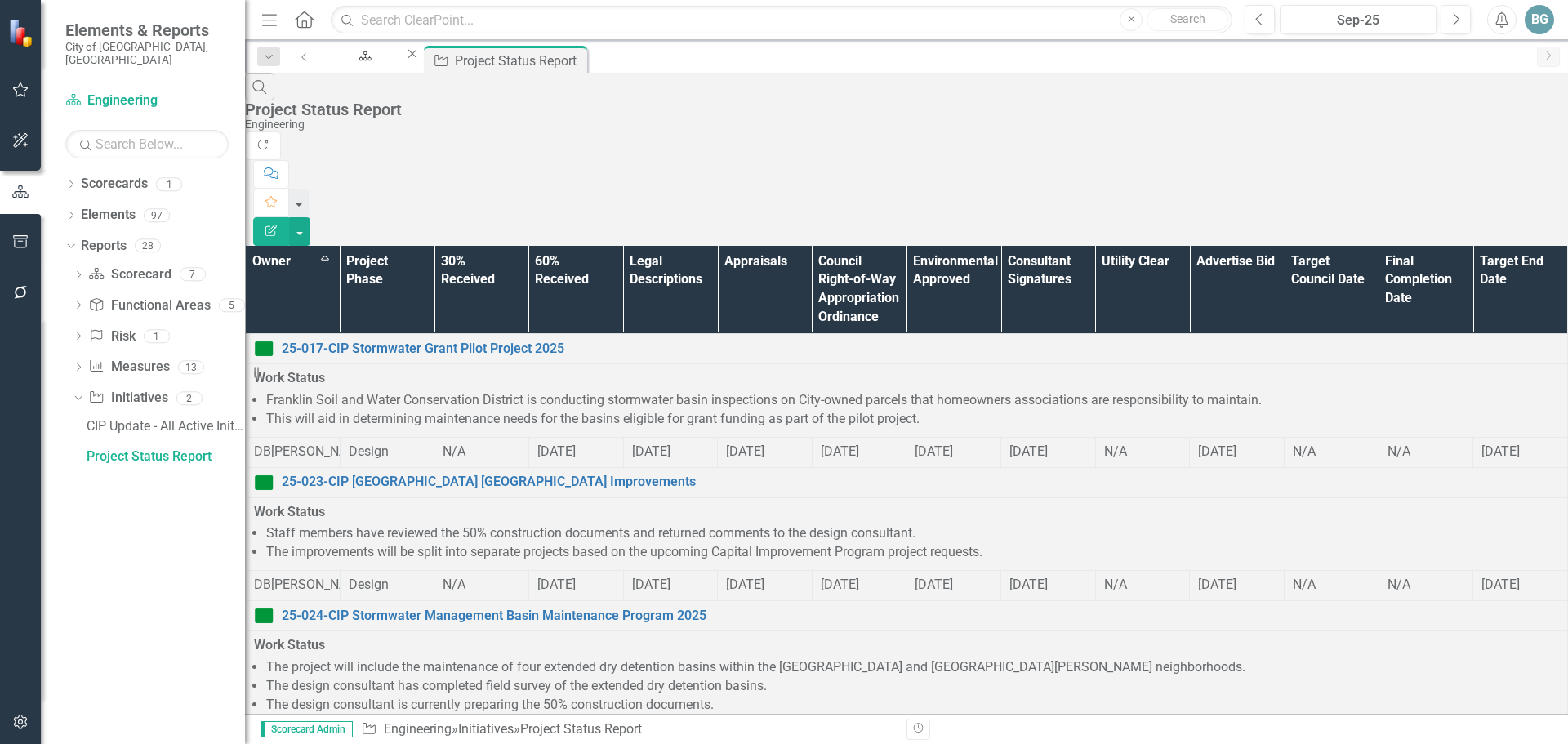
click at [634, 111] on div "Search Project Status Report Engineering" at bounding box center [907, 101] width 1323 height 59
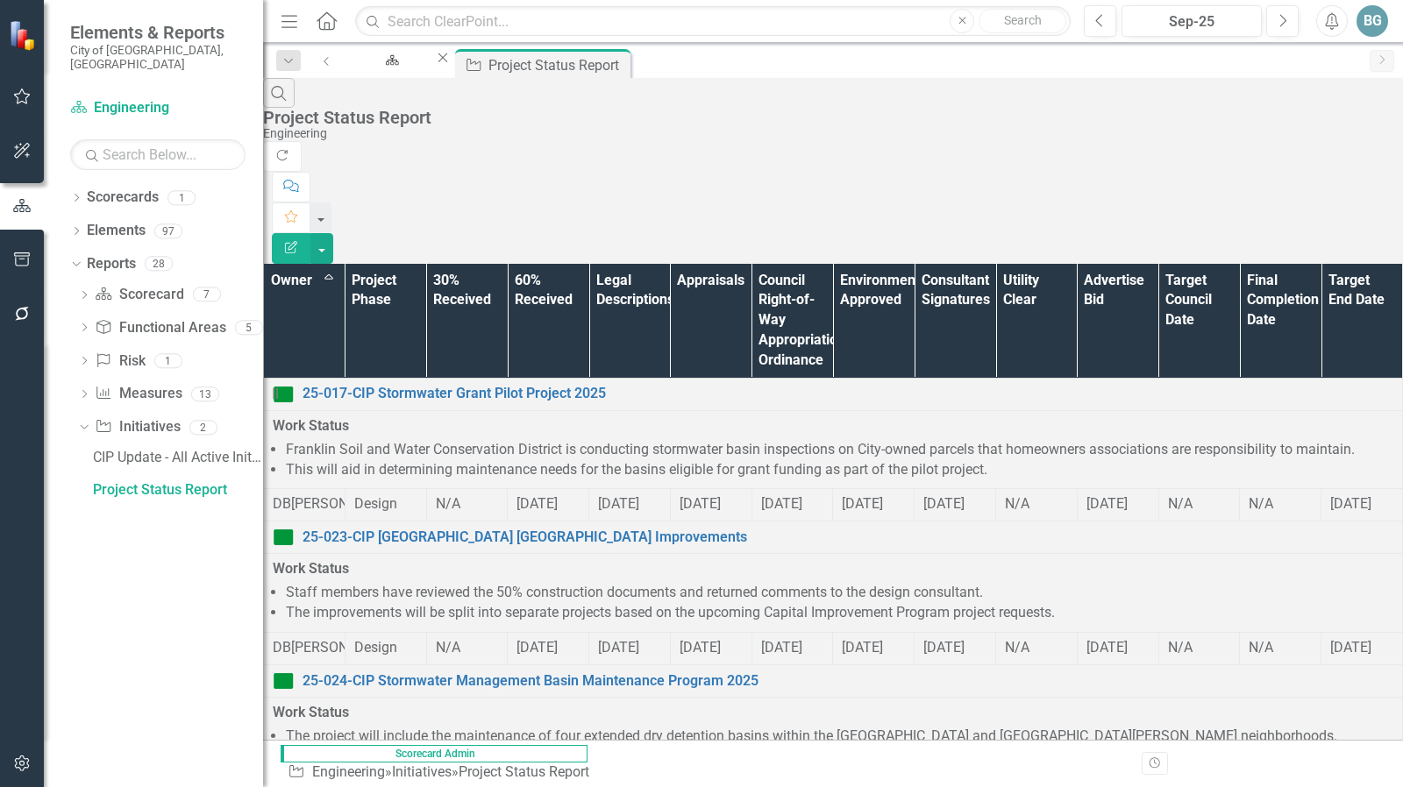
click at [344, 264] on th "Owner Sort Ascending" at bounding box center [305, 321] width 82 height 115
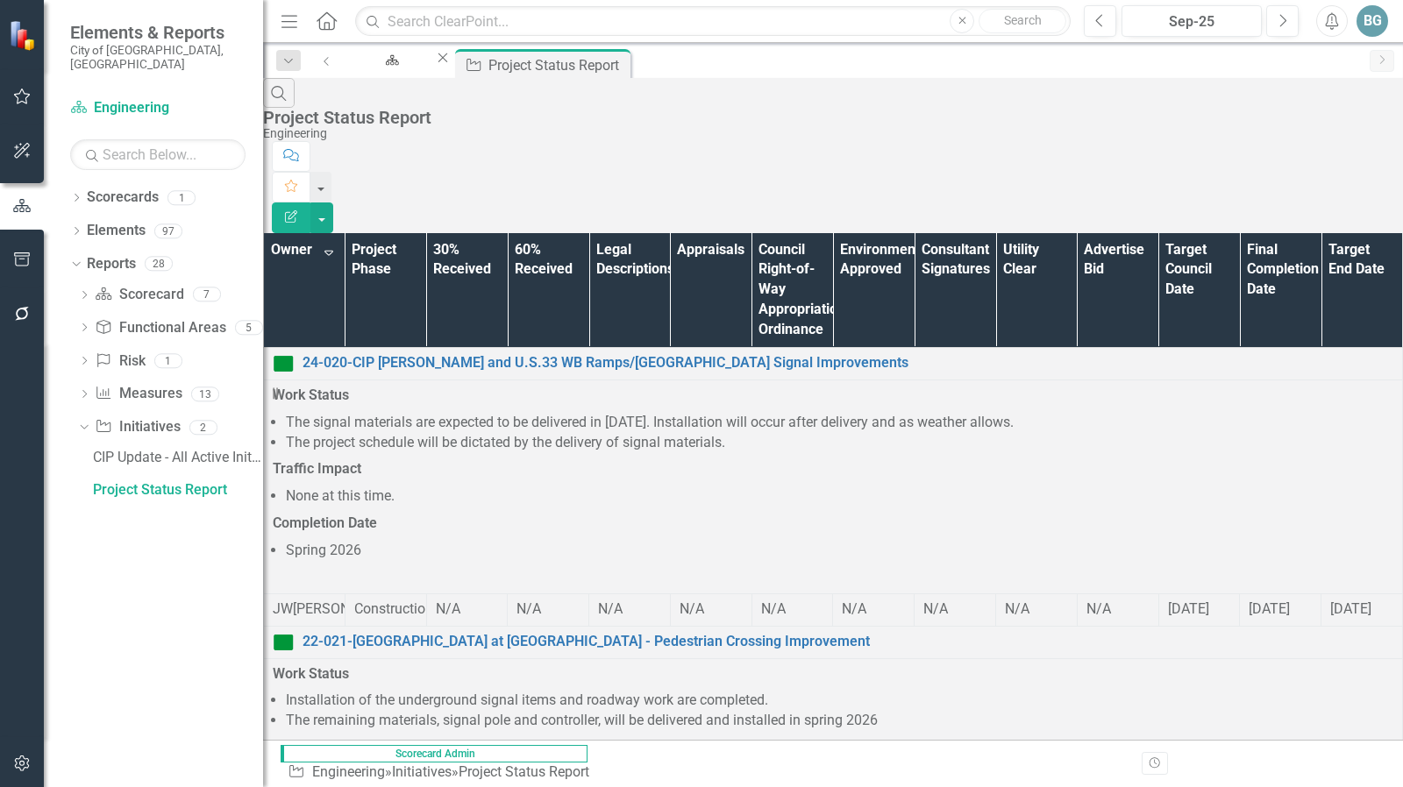
click at [282, 22] on icon "Menu" at bounding box center [289, 20] width 23 height 18
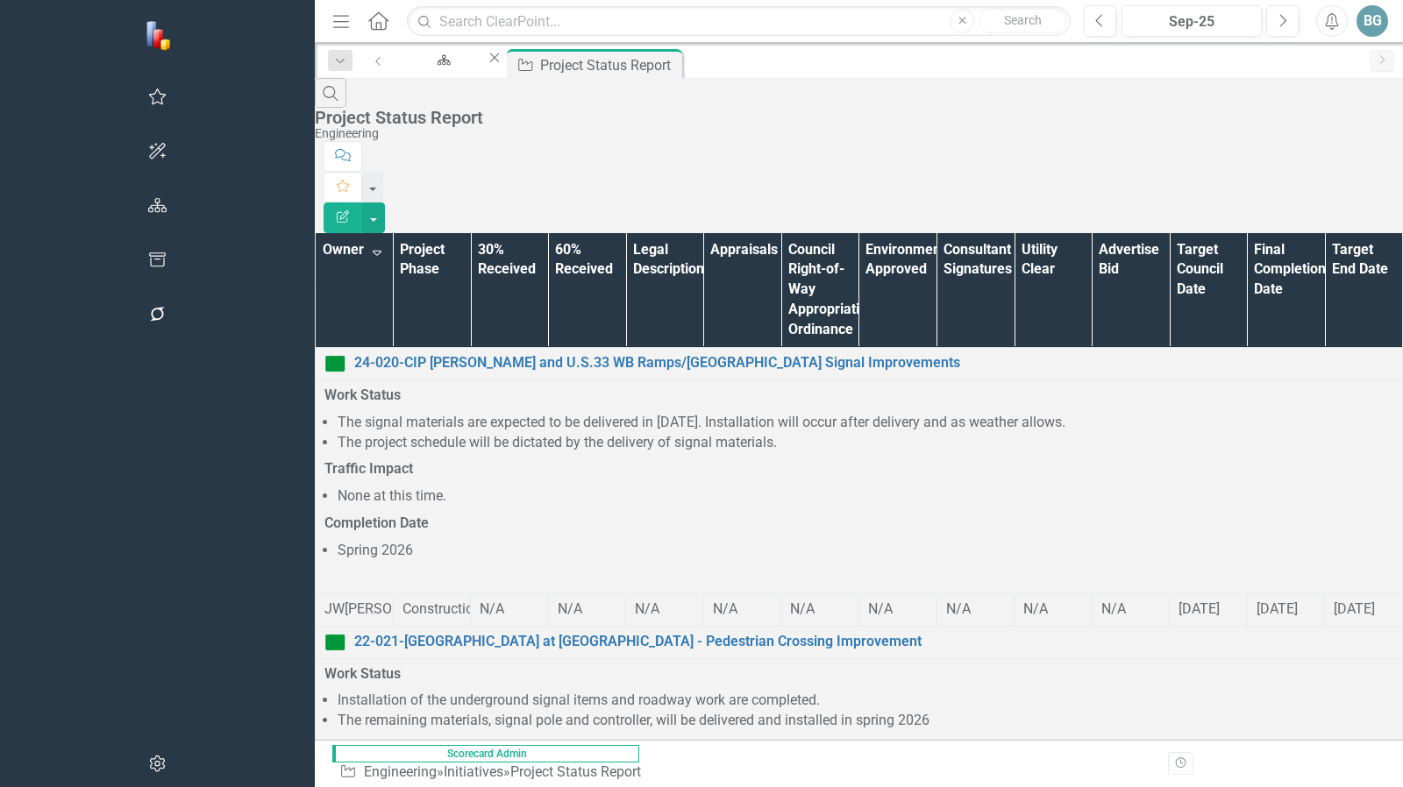
click at [316, 233] on th "Owner Sort Descending" at bounding box center [355, 290] width 78 height 115
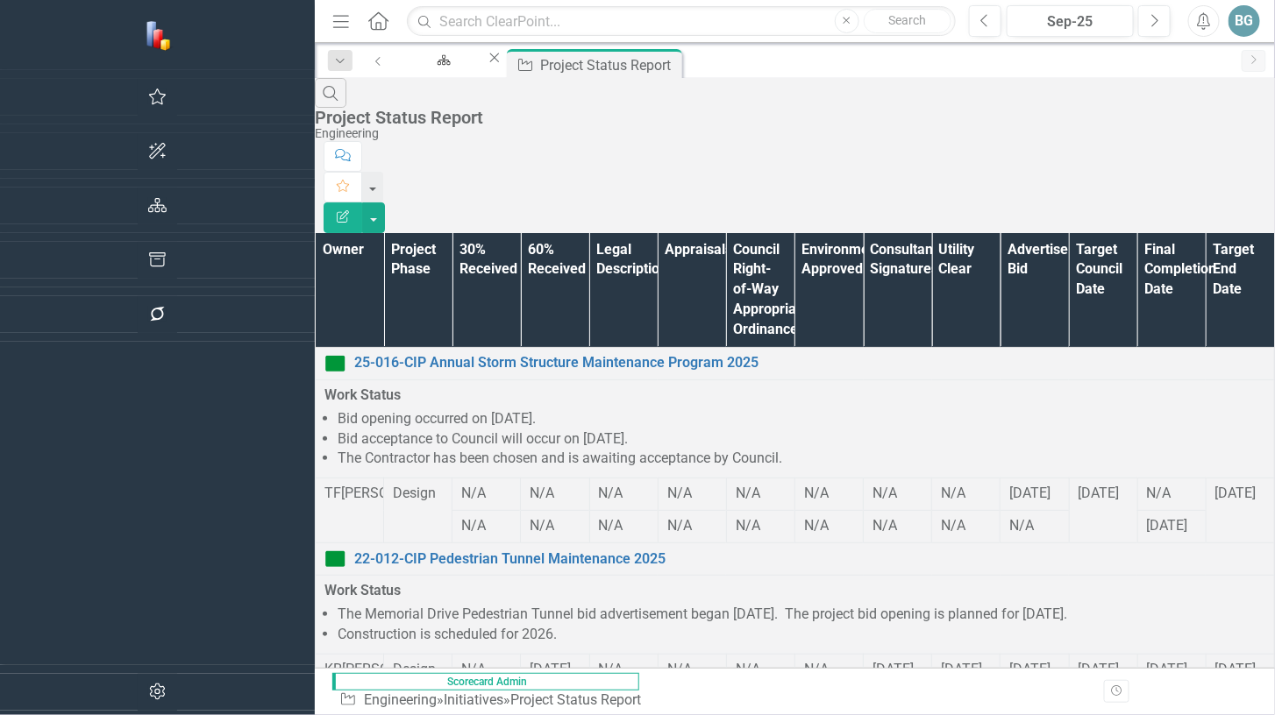
click at [665, 119] on div "Search Project Status Report Engineering" at bounding box center [795, 109] width 960 height 63
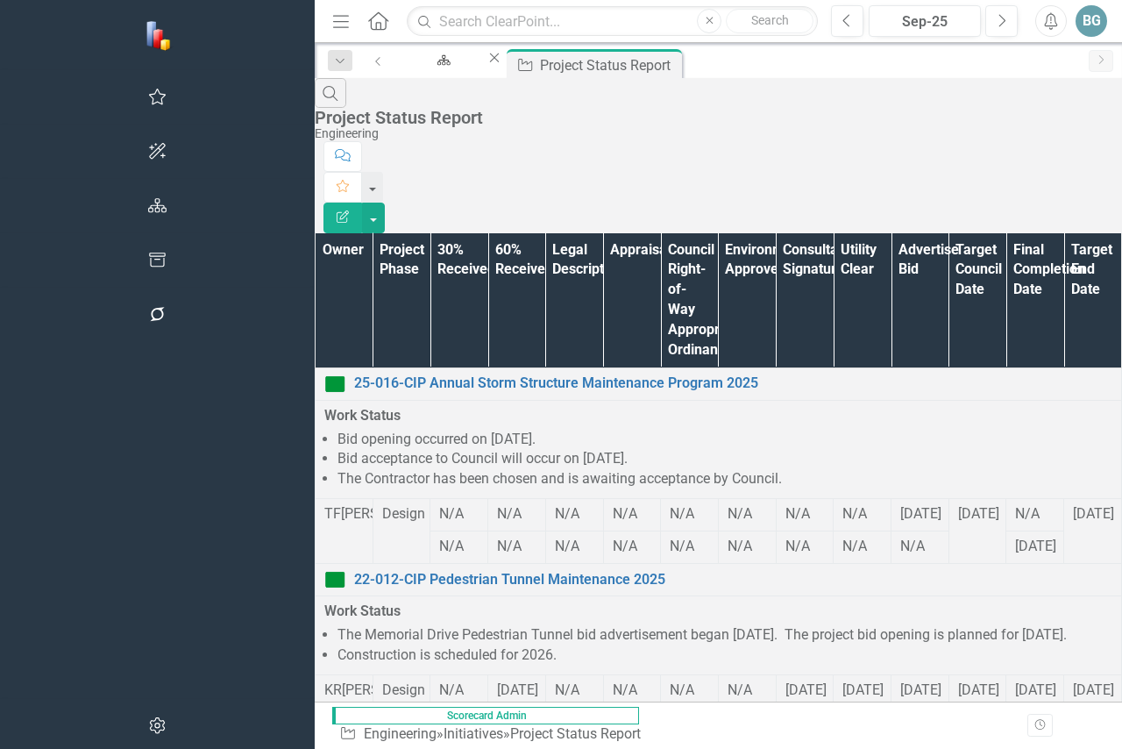
click at [566, 114] on div "Search Project Status Report Engineering" at bounding box center [719, 109] width 808 height 63
click at [585, 115] on div "Search Project Status Report Engineering" at bounding box center [719, 109] width 808 height 63
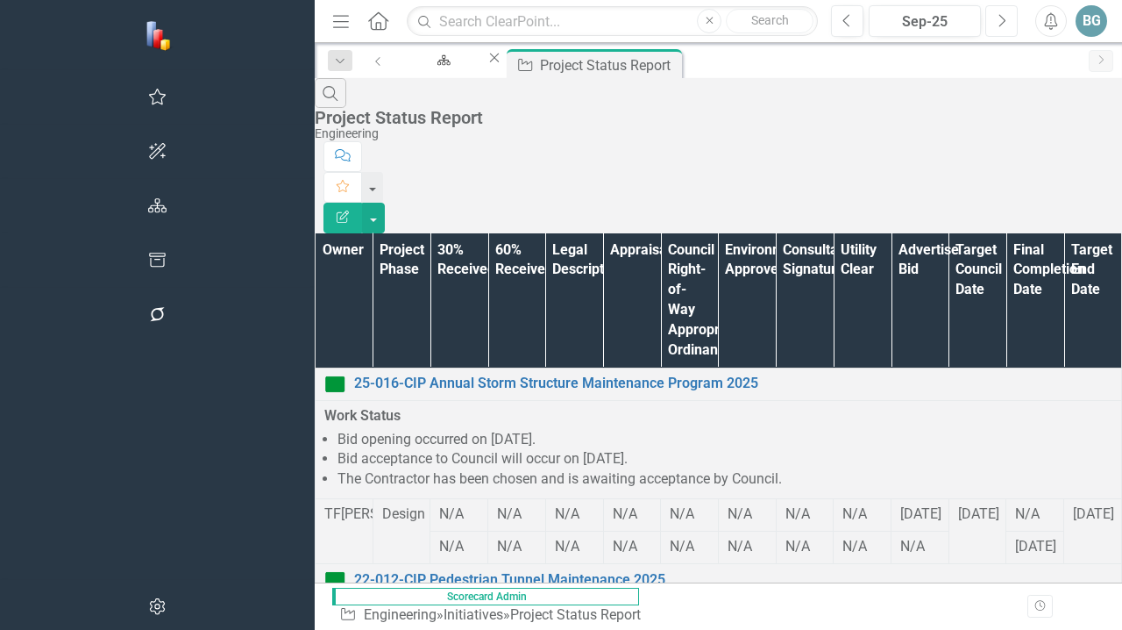
click at [1007, 28] on button "Next" at bounding box center [1002, 21] width 32 height 32
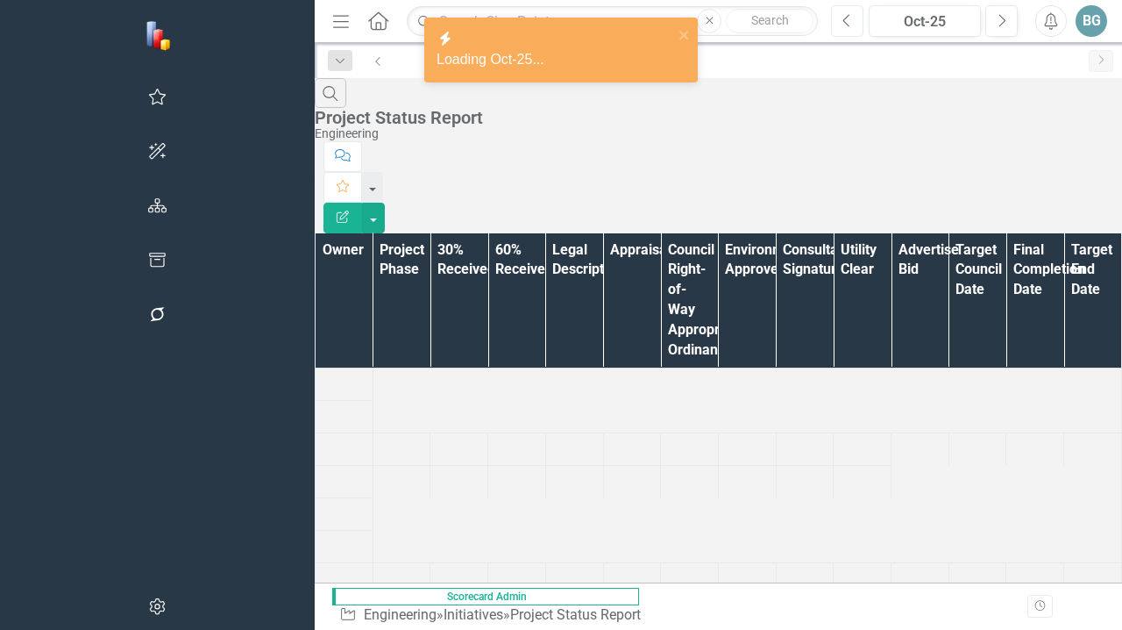
click at [852, 29] on button "Previous" at bounding box center [847, 21] width 32 height 32
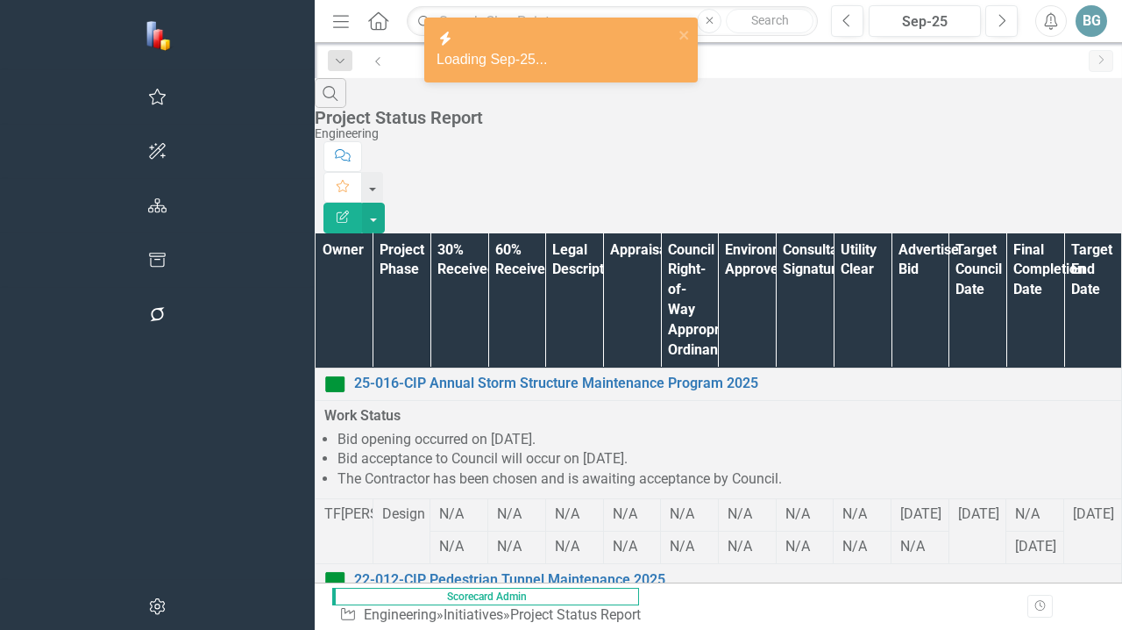
click at [316, 233] on th "Owner" at bounding box center [345, 300] width 58 height 135
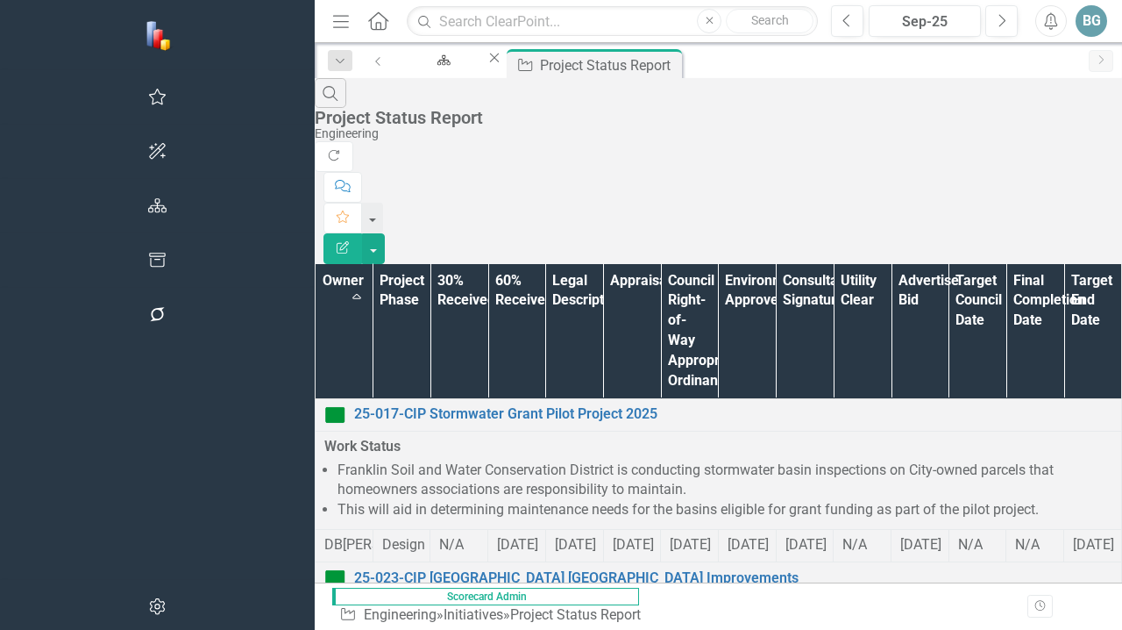
scroll to position [1614, 0]
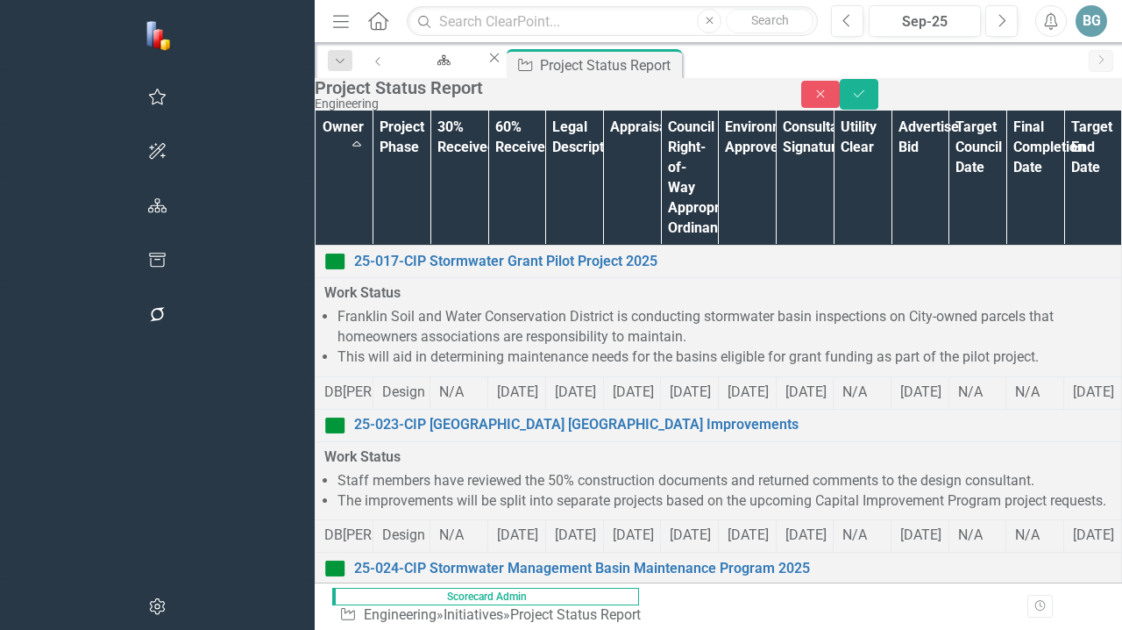
scroll to position [1821, 0]
drag, startPoint x: 472, startPoint y: 2300, endPoint x: 373, endPoint y: 2214, distance: 131.1
drag, startPoint x: 336, startPoint y: 2058, endPoint x: 502, endPoint y: 2296, distance: 290.4
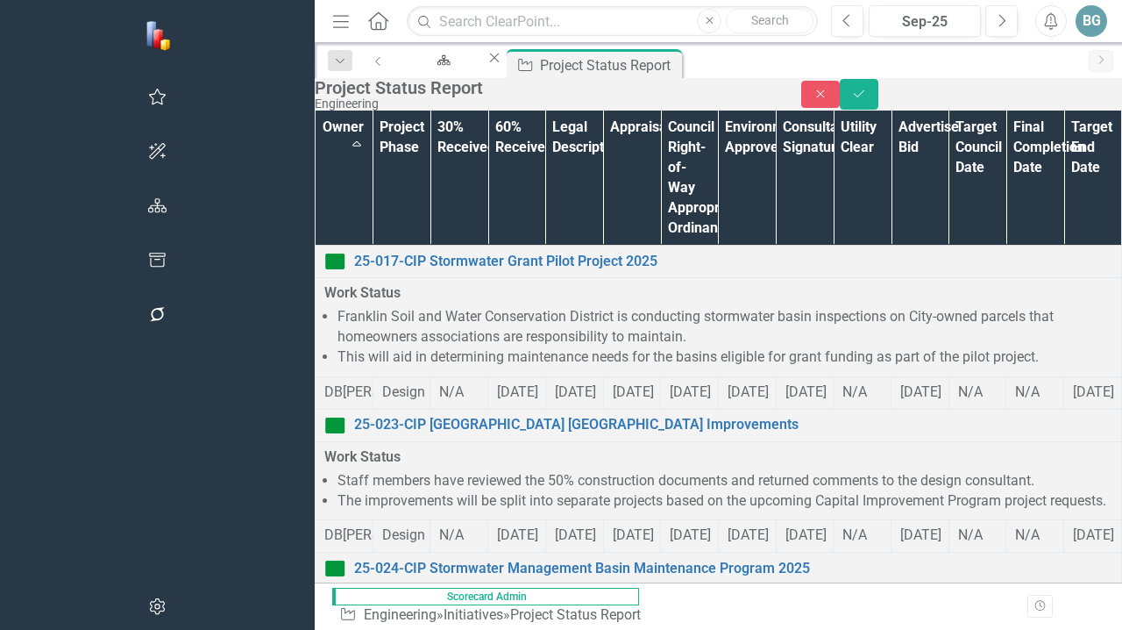
copy body "Work Status All lanes are open and in their final alignment. Final asphalt surf…"
click at [903, 91] on div "Close Save" at bounding box center [961, 94] width 321 height 31
click at [840, 100] on button "Close" at bounding box center [820, 94] width 39 height 27
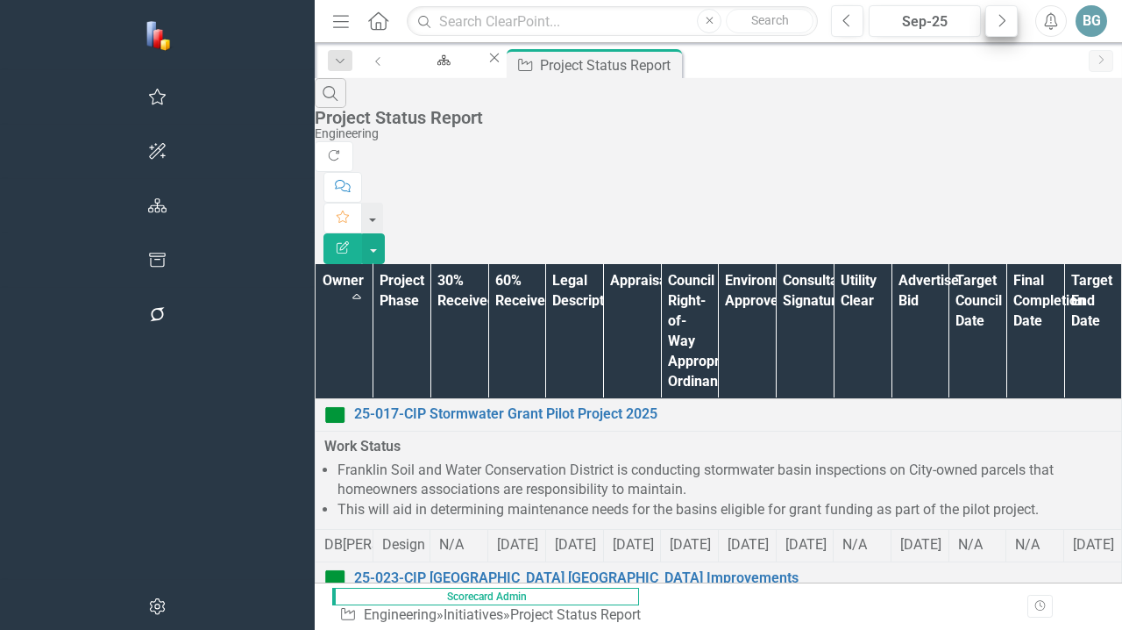
scroll to position [1615, 0]
click at [1007, 25] on button "Next" at bounding box center [1002, 21] width 32 height 32
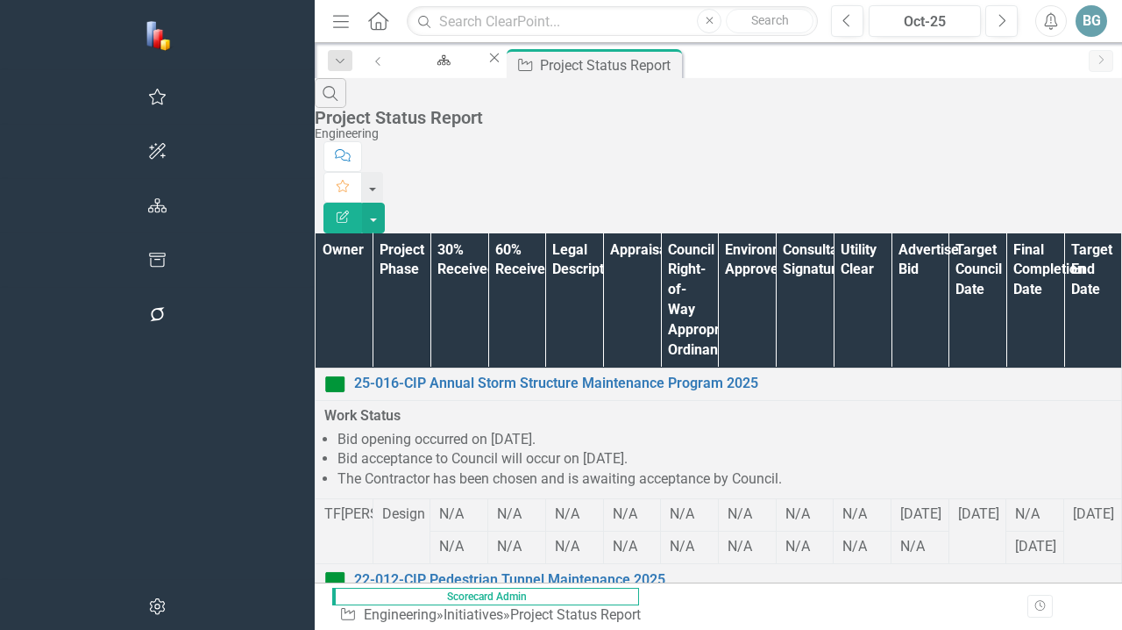
click at [316, 233] on th "Owner" at bounding box center [345, 300] width 58 height 135
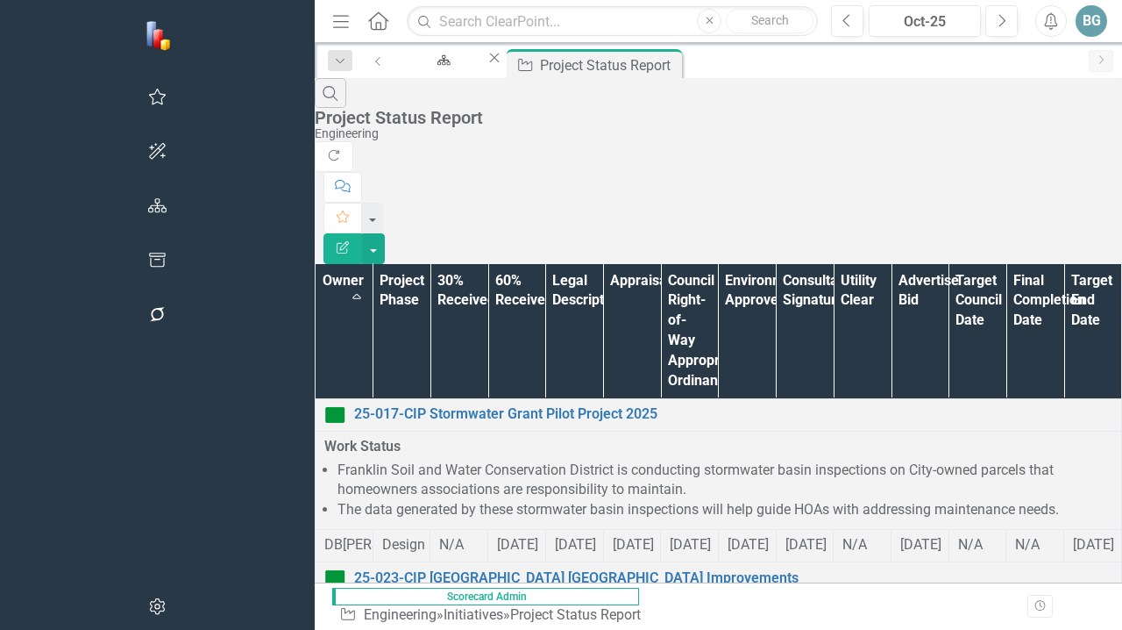
scroll to position [1527, 0]
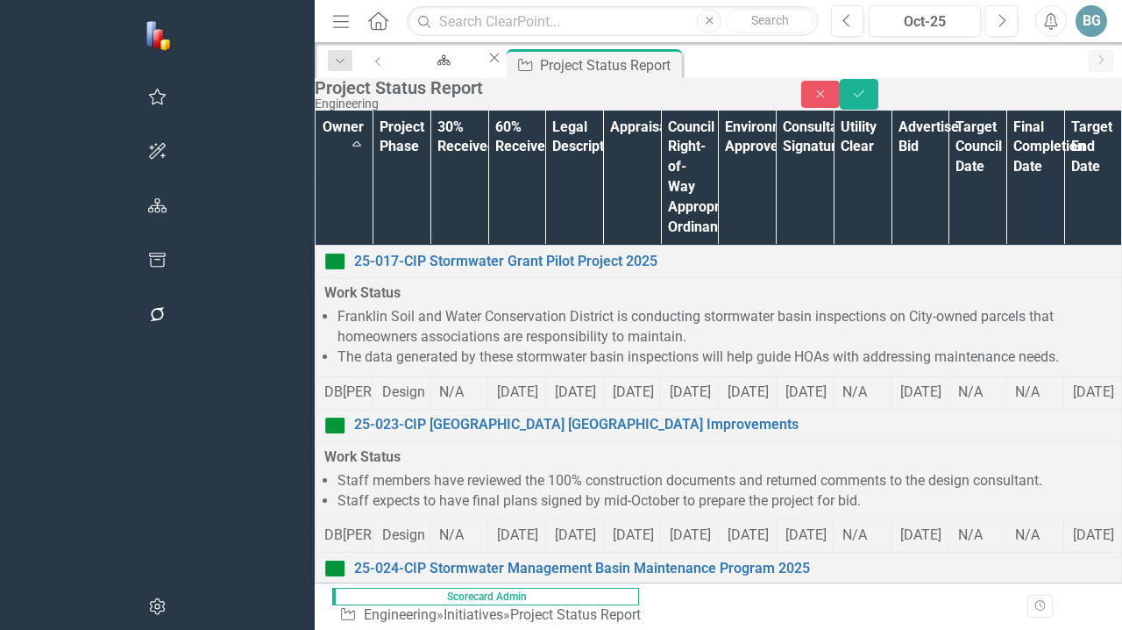
scroll to position [1738, 0]
drag, startPoint x: 331, startPoint y: 1981, endPoint x: 700, endPoint y: 2494, distance: 632.1
paste body "Rich Text Area. Press ALT-0 for help."
click at [879, 109] on button "Save" at bounding box center [859, 94] width 39 height 31
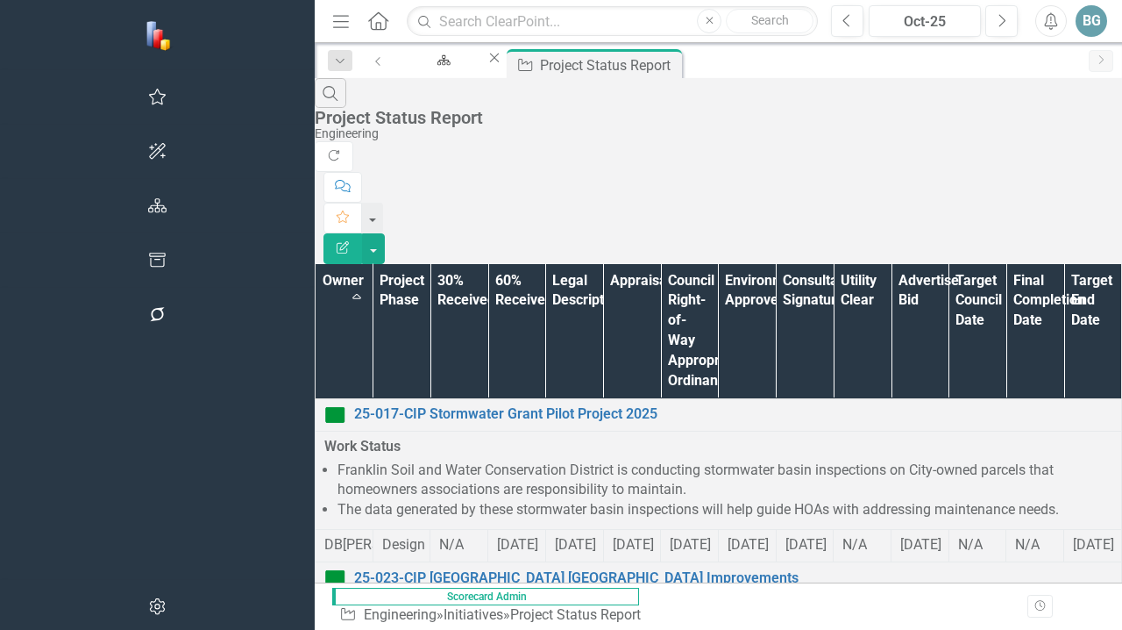
click at [316, 264] on th "Owner Sort Ascending" at bounding box center [345, 331] width 58 height 135
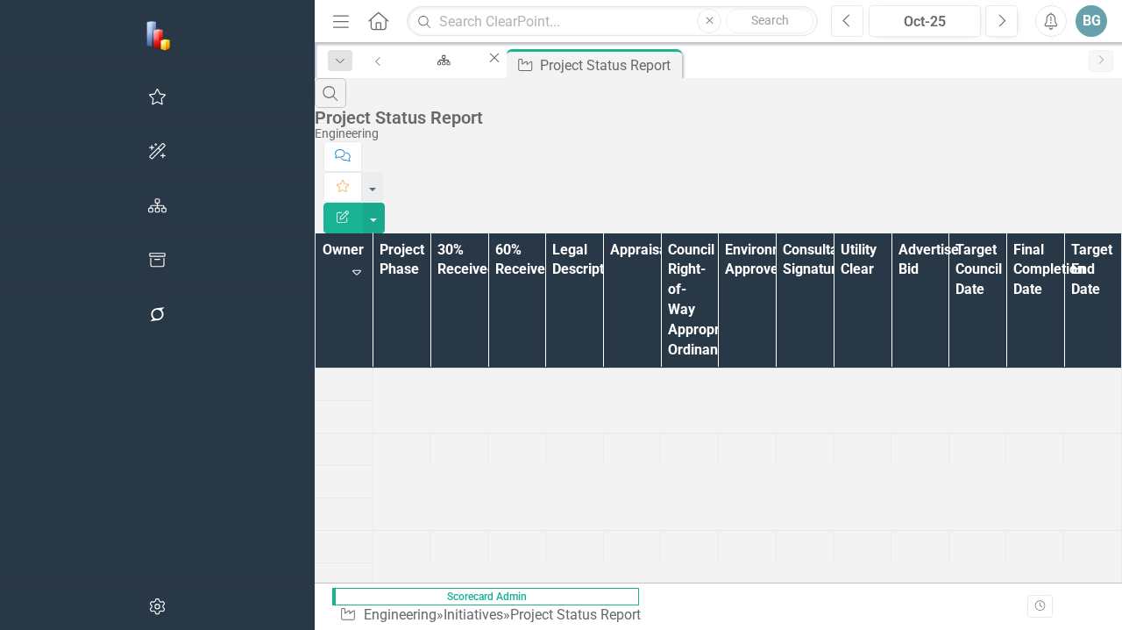
click at [849, 16] on icon "button" at bounding box center [846, 20] width 7 height 12
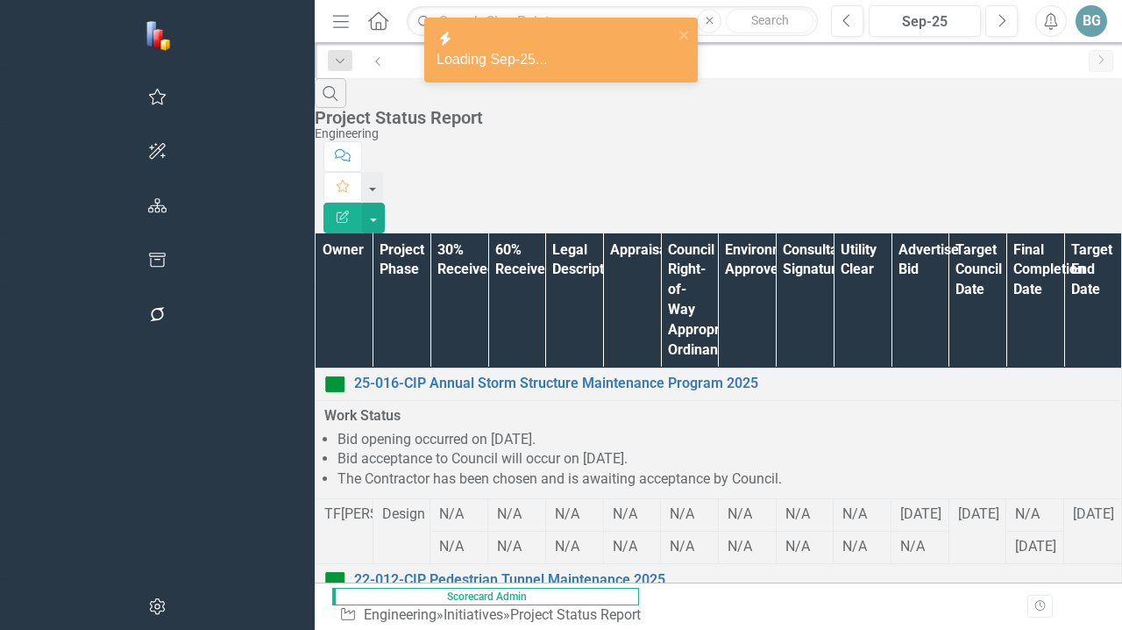
click at [316, 233] on th "Owner" at bounding box center [345, 300] width 58 height 135
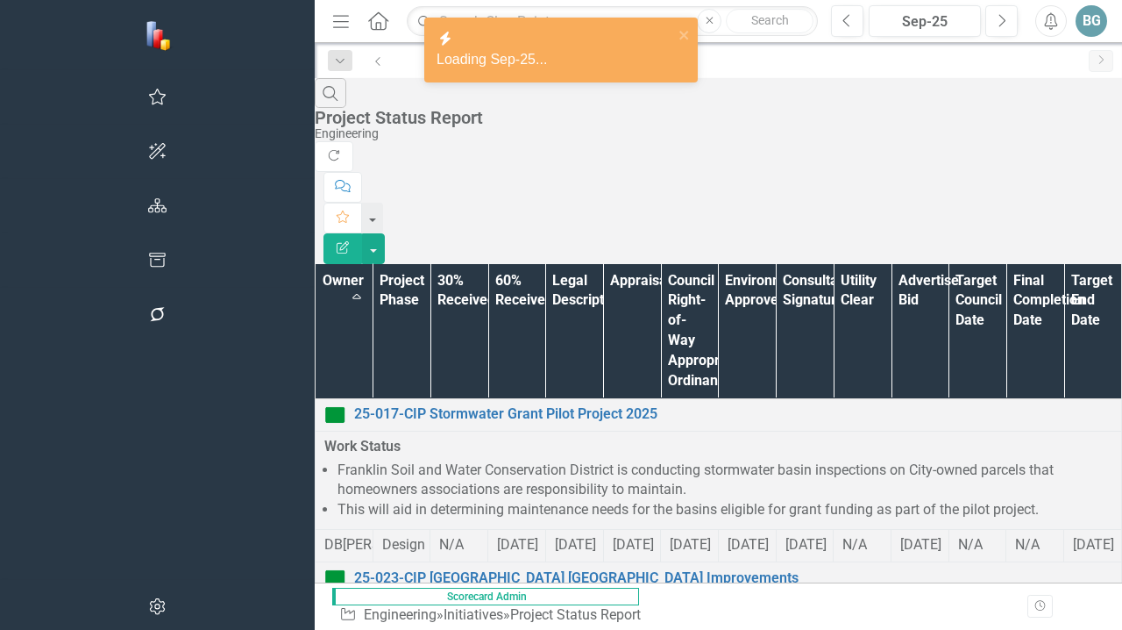
scroll to position [1334, 0]
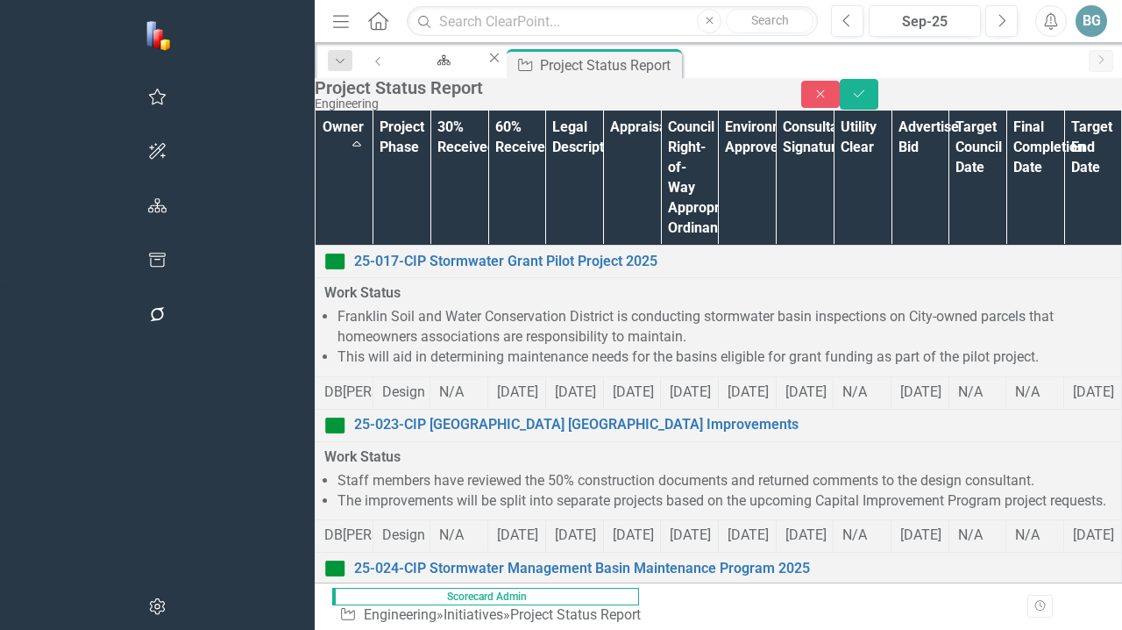
scroll to position [1485, 0]
drag, startPoint x: 334, startPoint y: 1685, endPoint x: 631, endPoint y: 2096, distance: 506.7
copy body "Work Status The roadway widening along the west side of [GEOGRAPHIC_DATA] is un…"
click at [840, 90] on button "Close" at bounding box center [820, 94] width 39 height 27
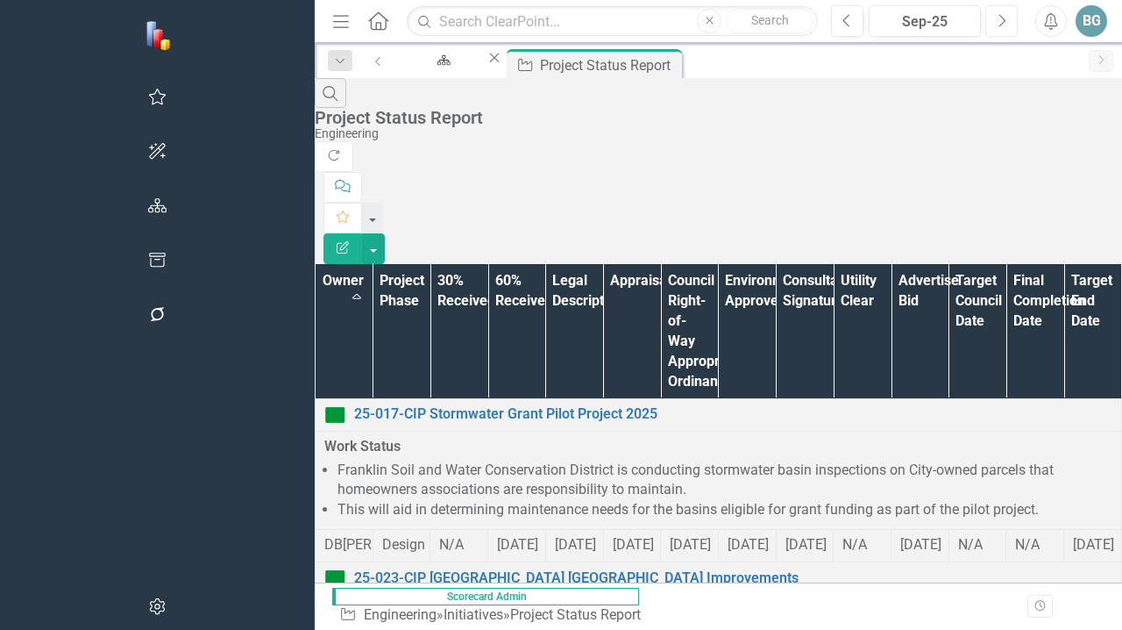
click at [1003, 24] on icon "Next" at bounding box center [1002, 21] width 10 height 16
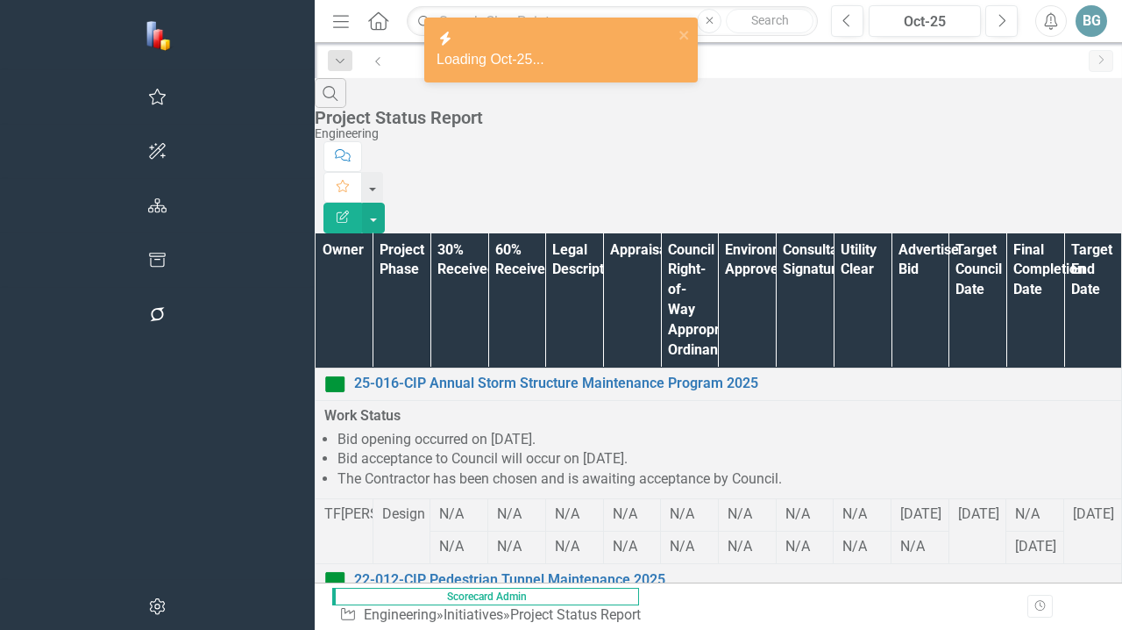
click at [316, 233] on th "Owner" at bounding box center [345, 300] width 58 height 135
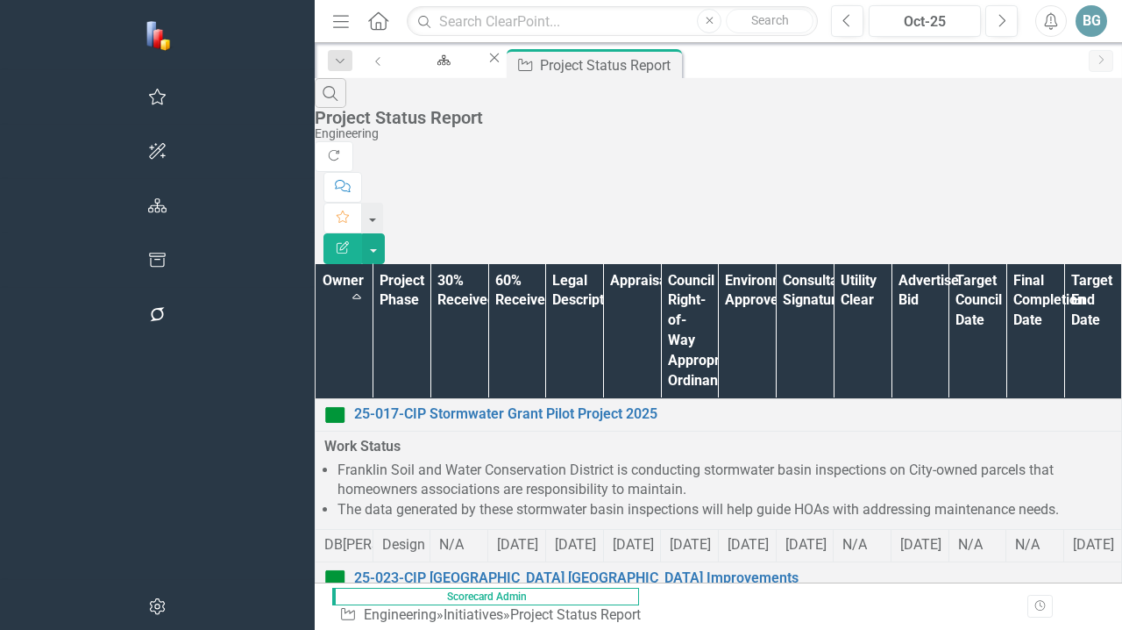
scroll to position [1247, 0]
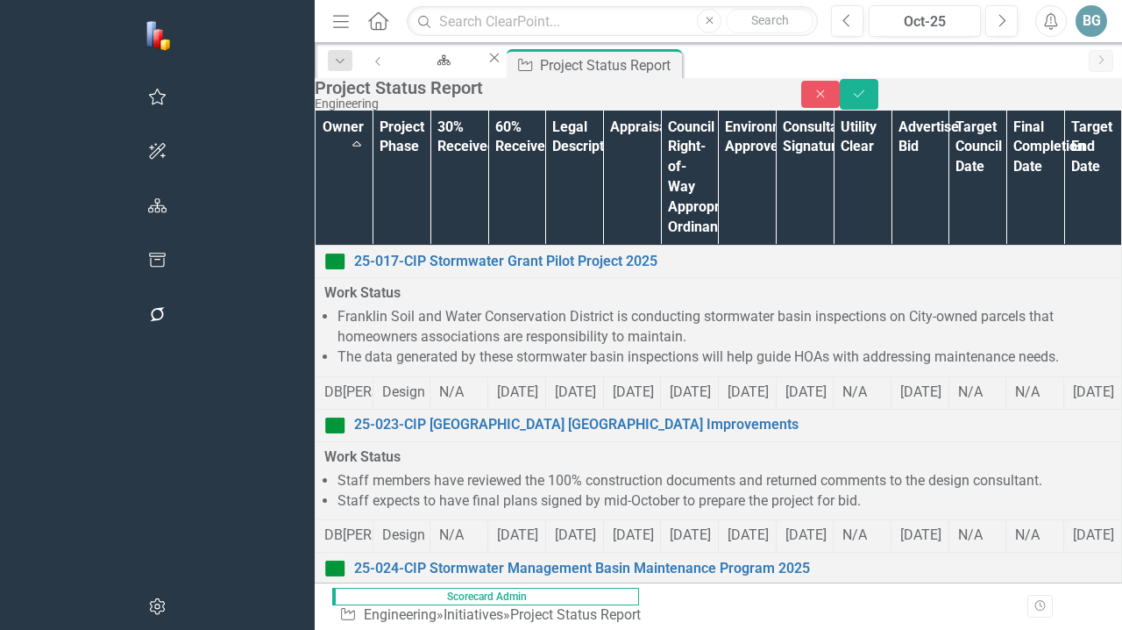
scroll to position [18, 0]
drag, startPoint x: 332, startPoint y: 1626, endPoint x: 577, endPoint y: 2314, distance: 729.6
paste body "Rich Text Area. Press ALT-0 for help."
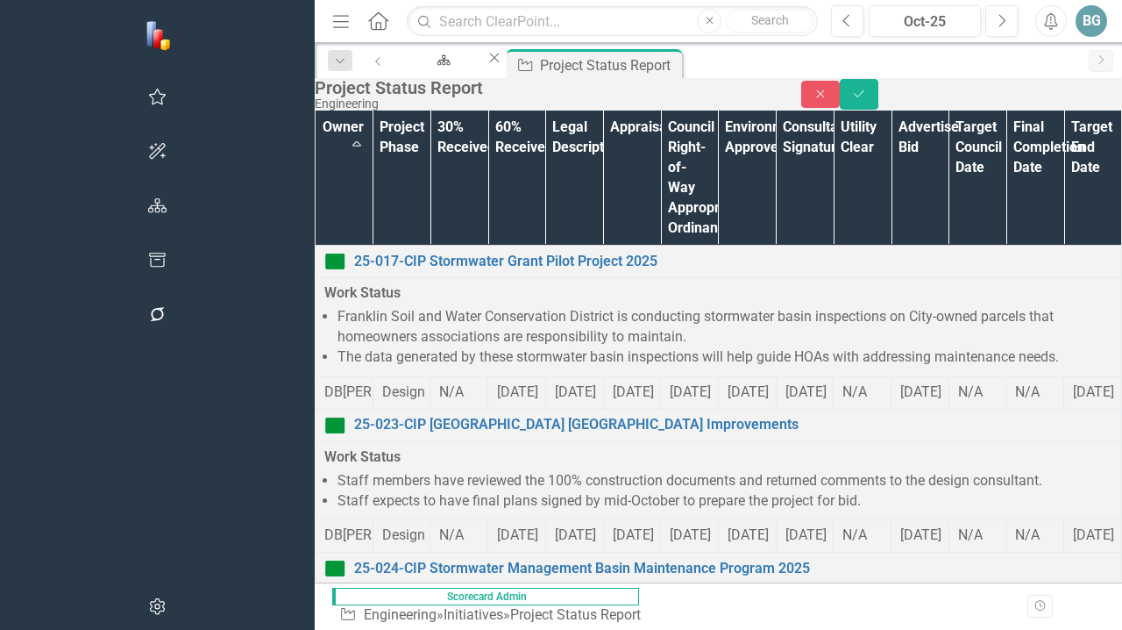
scroll to position [1159, 0]
click at [867, 100] on icon "Save" at bounding box center [859, 94] width 16 height 12
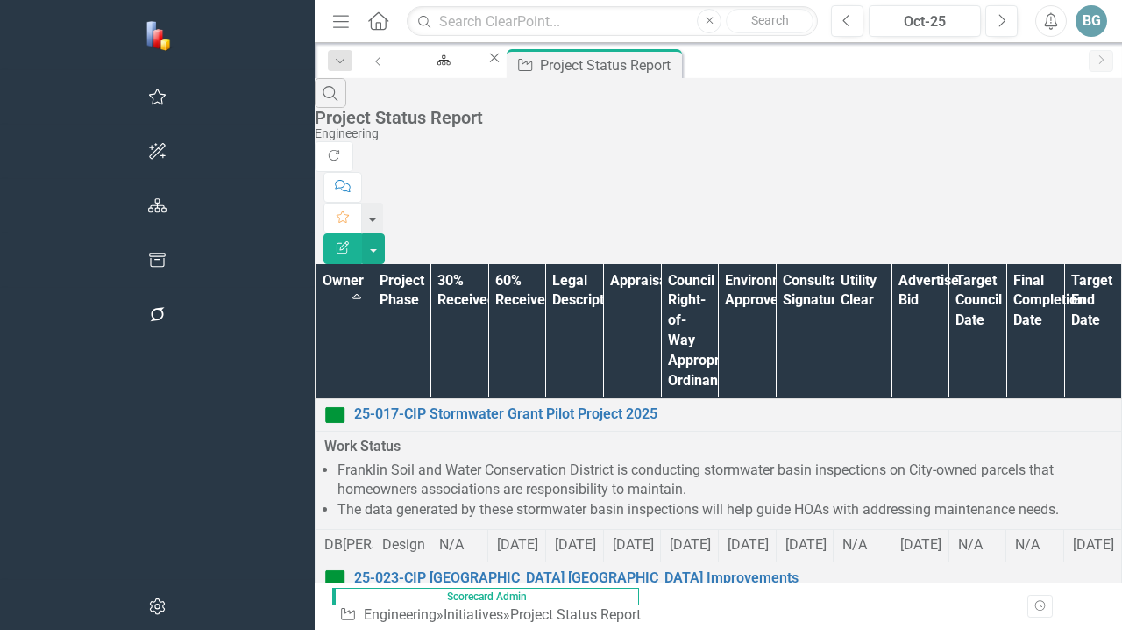
click at [661, 117] on div "Search Project Status Report Engineering" at bounding box center [719, 109] width 808 height 63
click at [316, 264] on th "Owner Sort Ascending" at bounding box center [345, 331] width 58 height 135
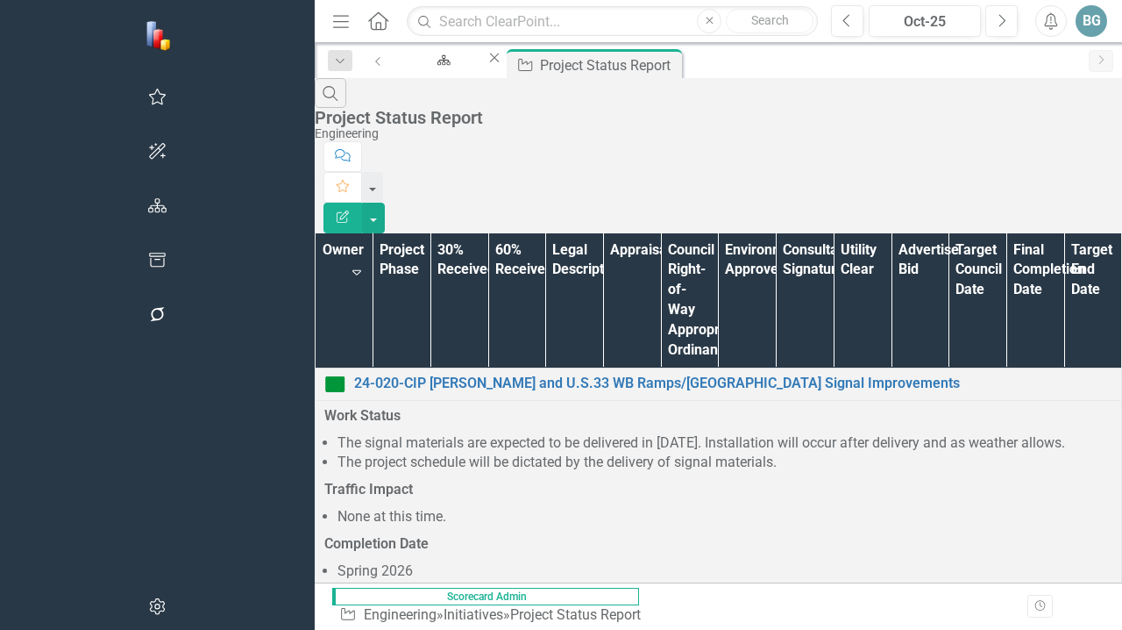
click at [316, 233] on th "Owner Sort Descending" at bounding box center [345, 300] width 58 height 135
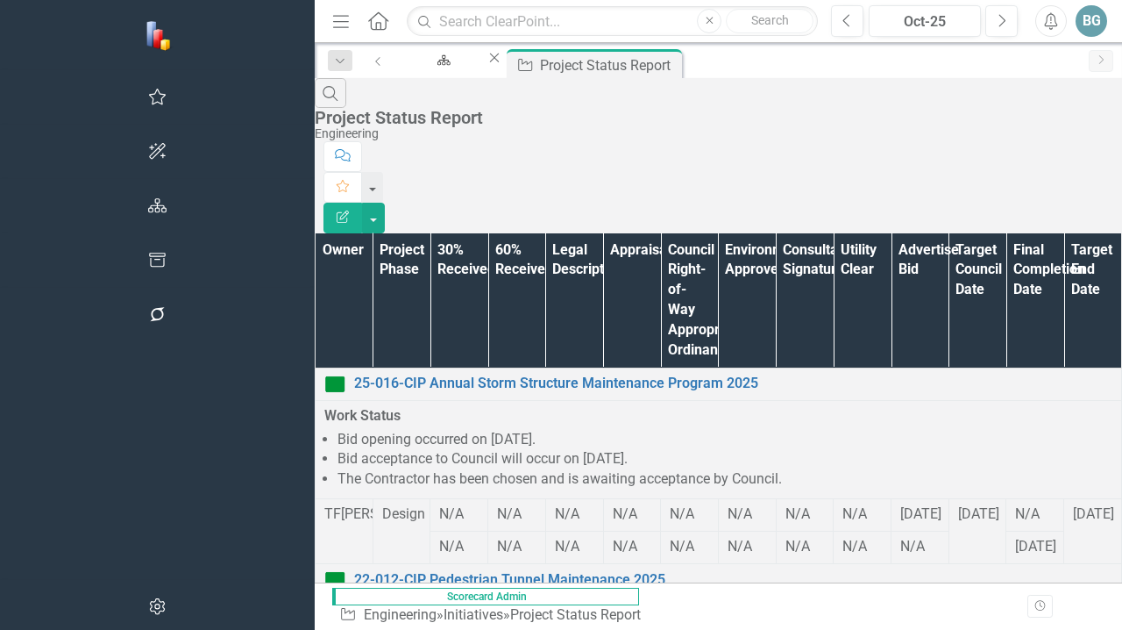
click at [316, 233] on th "Owner" at bounding box center [345, 300] width 58 height 135
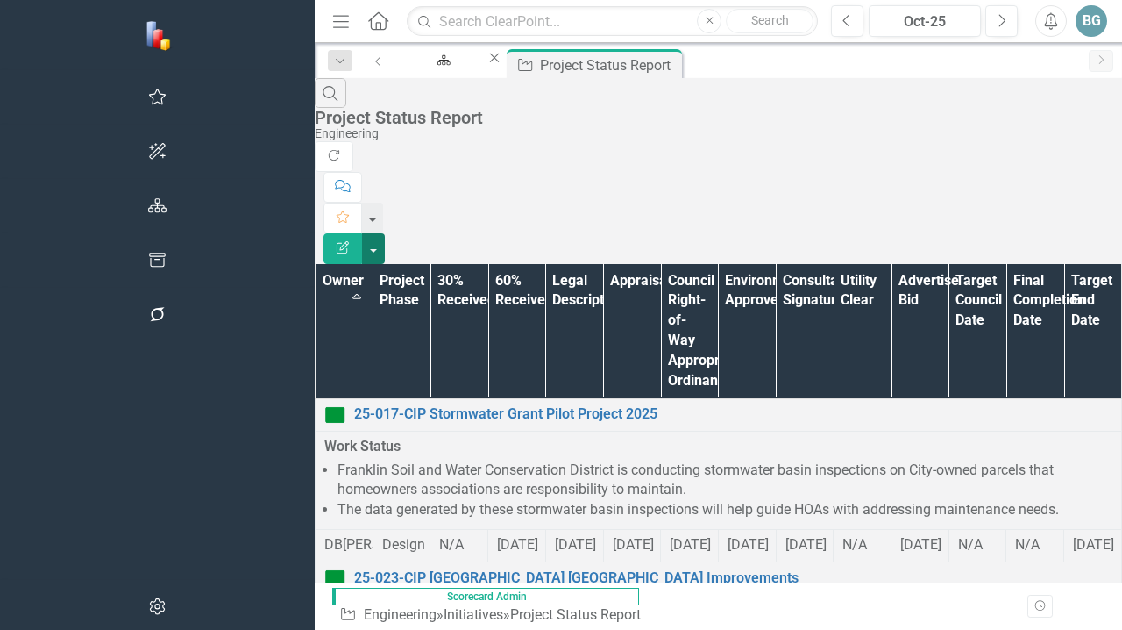
click at [385, 233] on button "button" at bounding box center [373, 248] width 23 height 31
click at [1014, 175] on link "PDF Export to PDF" at bounding box center [1026, 176] width 139 height 32
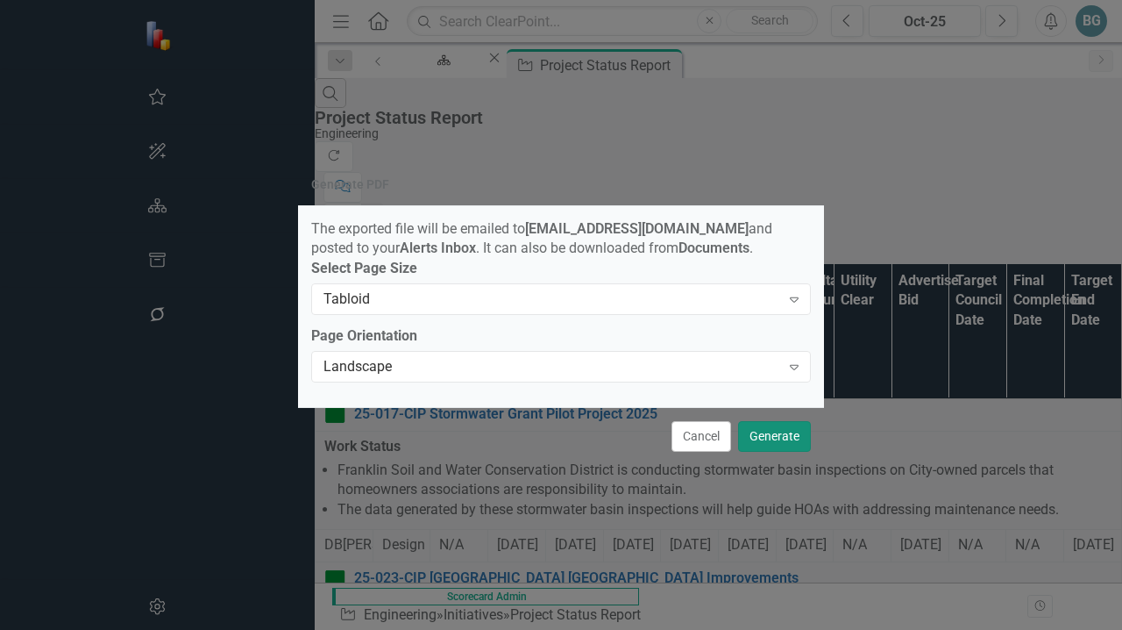
click at [770, 444] on button "Generate" at bounding box center [774, 436] width 73 height 31
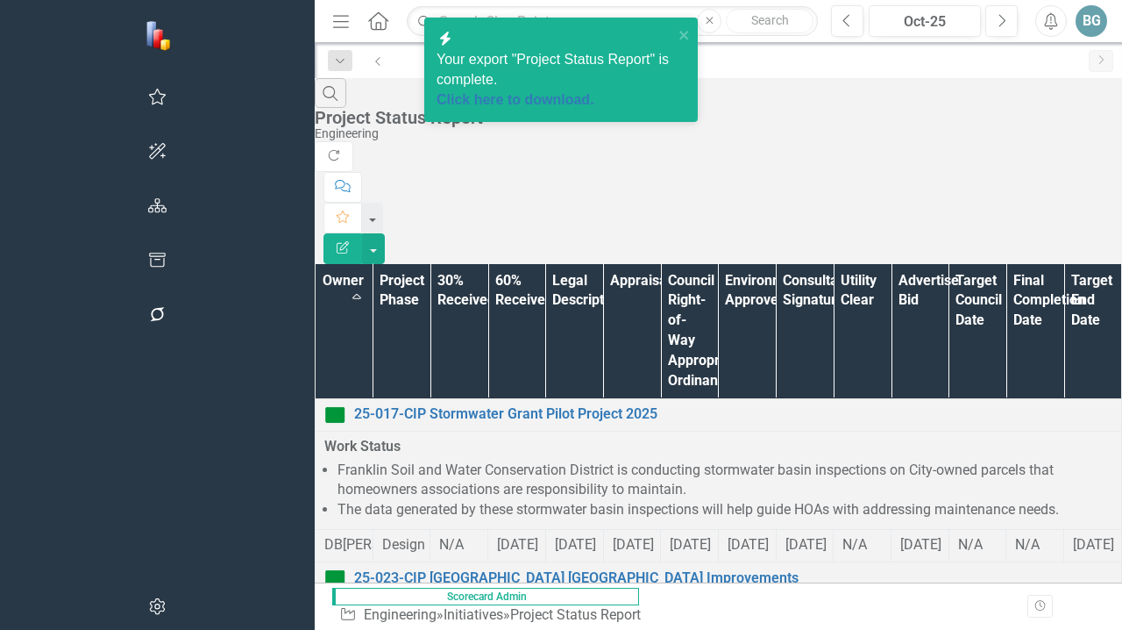
click at [544, 62] on span "Your export "Project Status Report" is complete. Click here to download." at bounding box center [555, 81] width 237 height 59
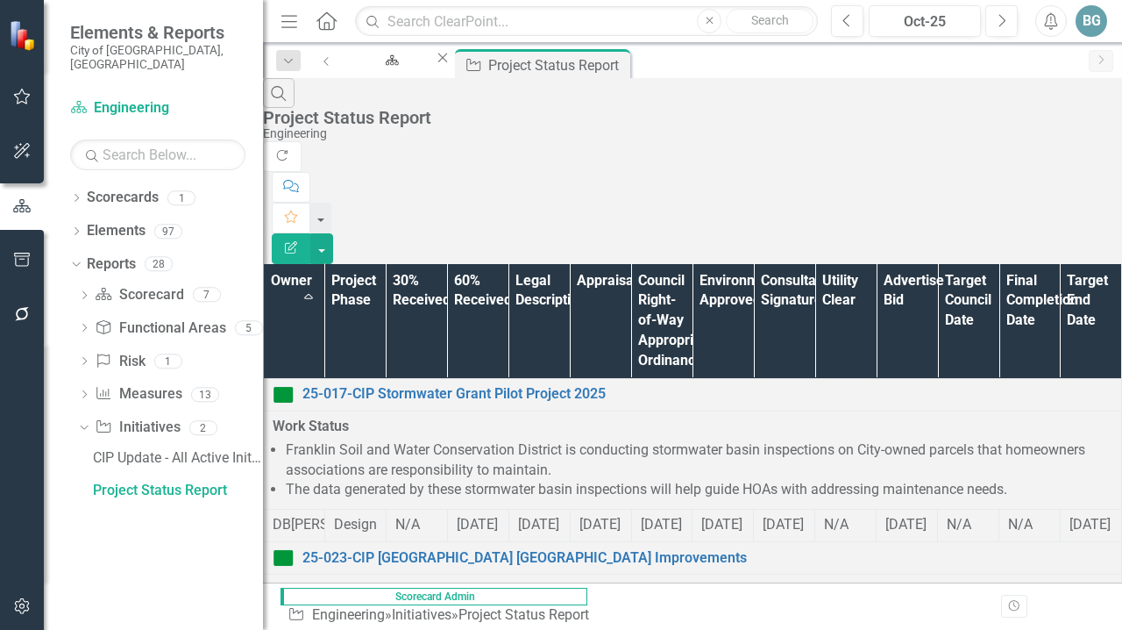
click at [286, 25] on icon "Menu" at bounding box center [289, 20] width 23 height 18
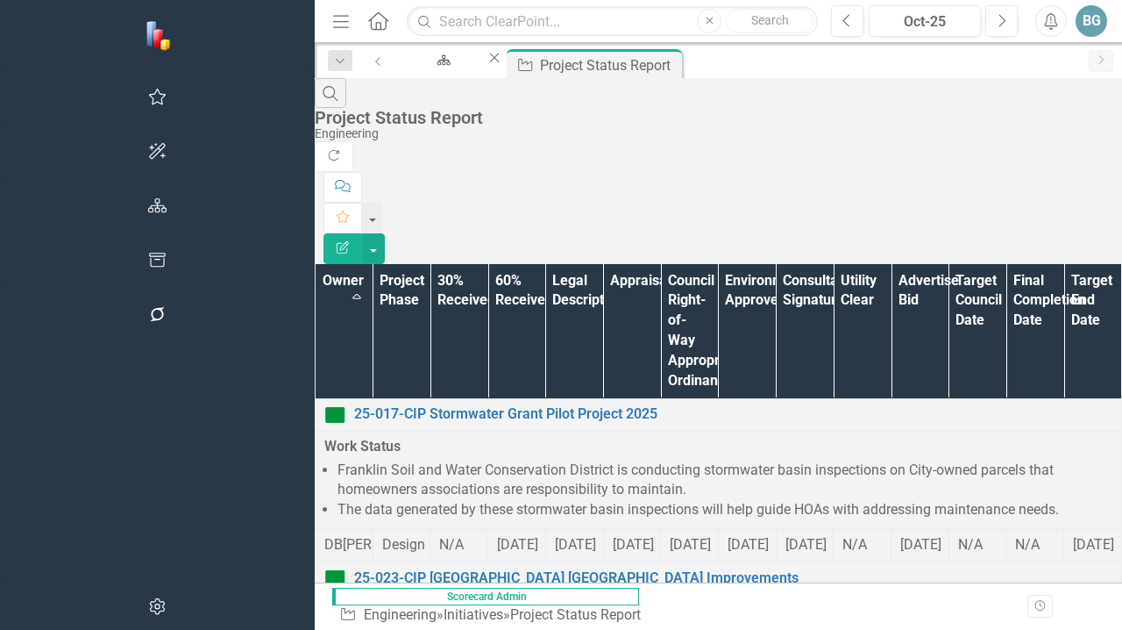
scroll to position [481, 0]
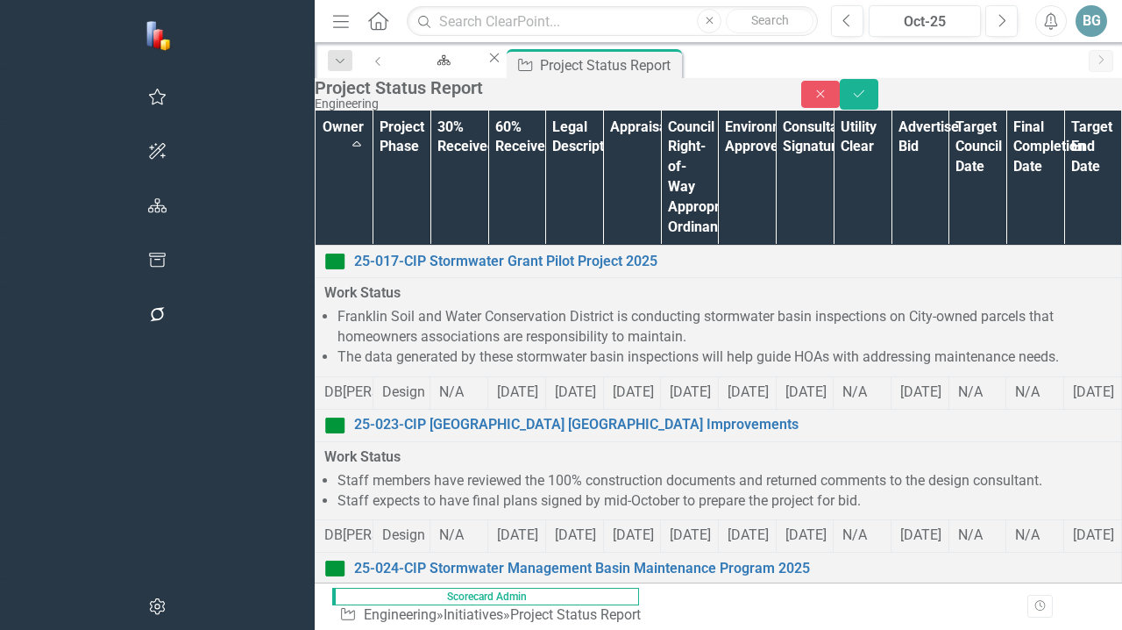
type input "[PERSON_NAME]"
click at [867, 100] on icon "Save" at bounding box center [859, 94] width 16 height 12
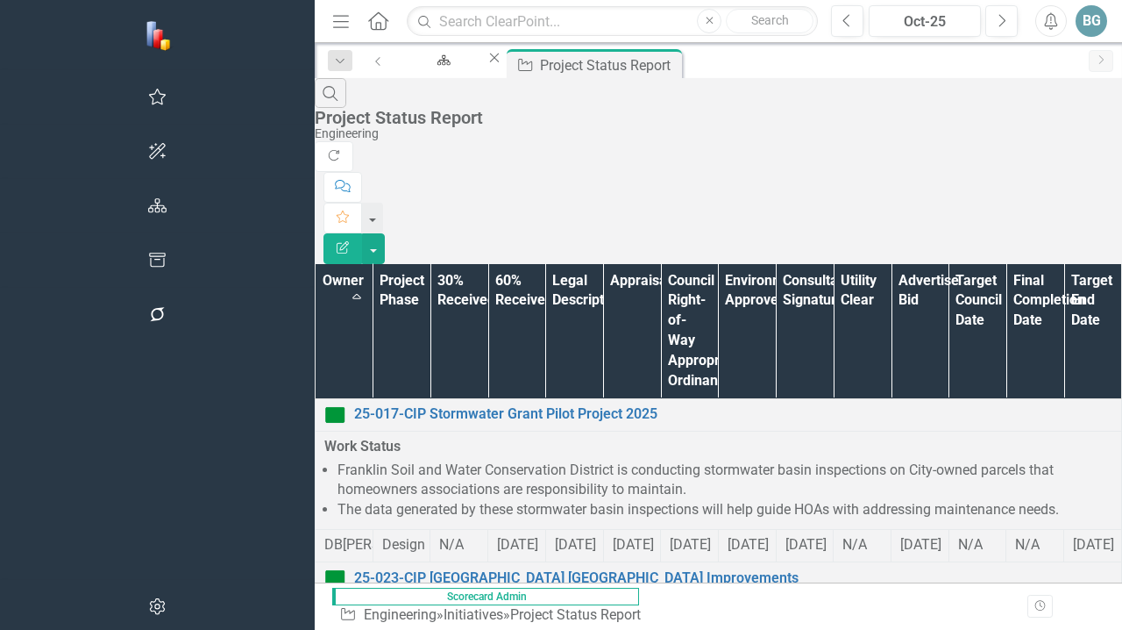
drag, startPoint x: 116, startPoint y: 193, endPoint x: 145, endPoint y: 217, distance: 37.4
click at [316, 264] on th "Owner Sort Ascending" at bounding box center [345, 331] width 58 height 135
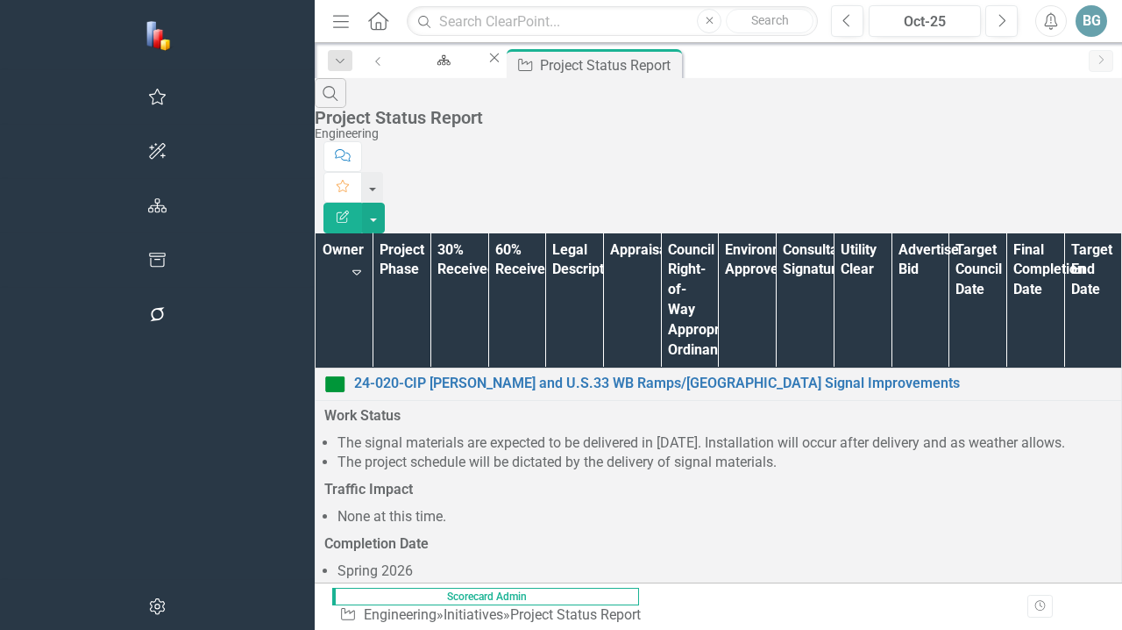
click at [316, 233] on th "Owner Sort Descending" at bounding box center [345, 300] width 58 height 135
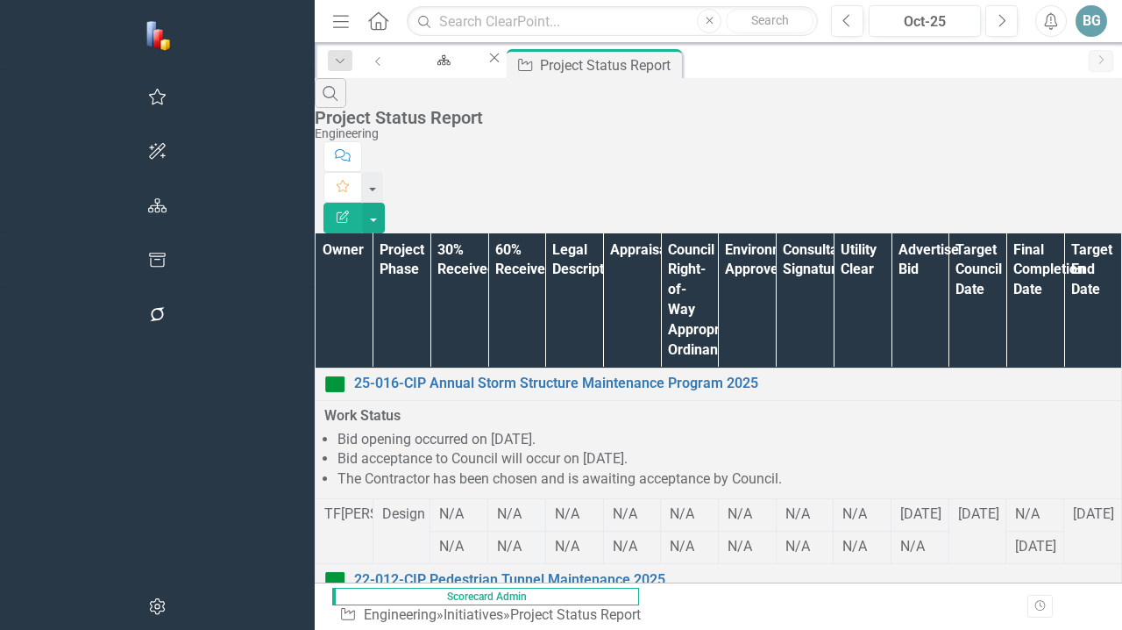
click at [316, 233] on th "Owner" at bounding box center [345, 300] width 58 height 135
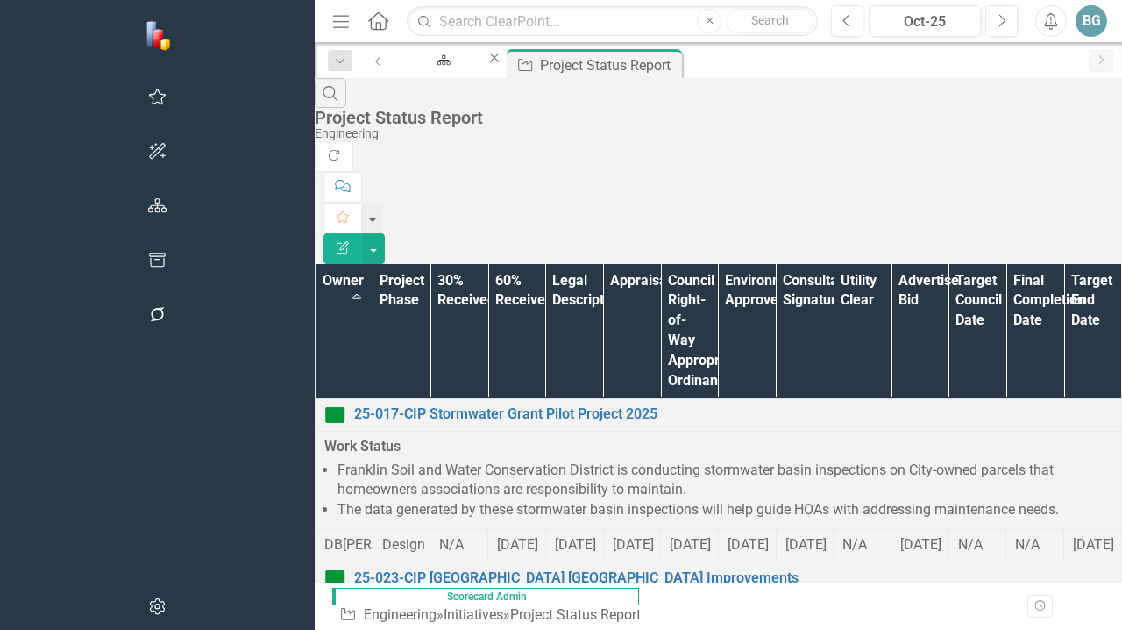
scroll to position [620, 0]
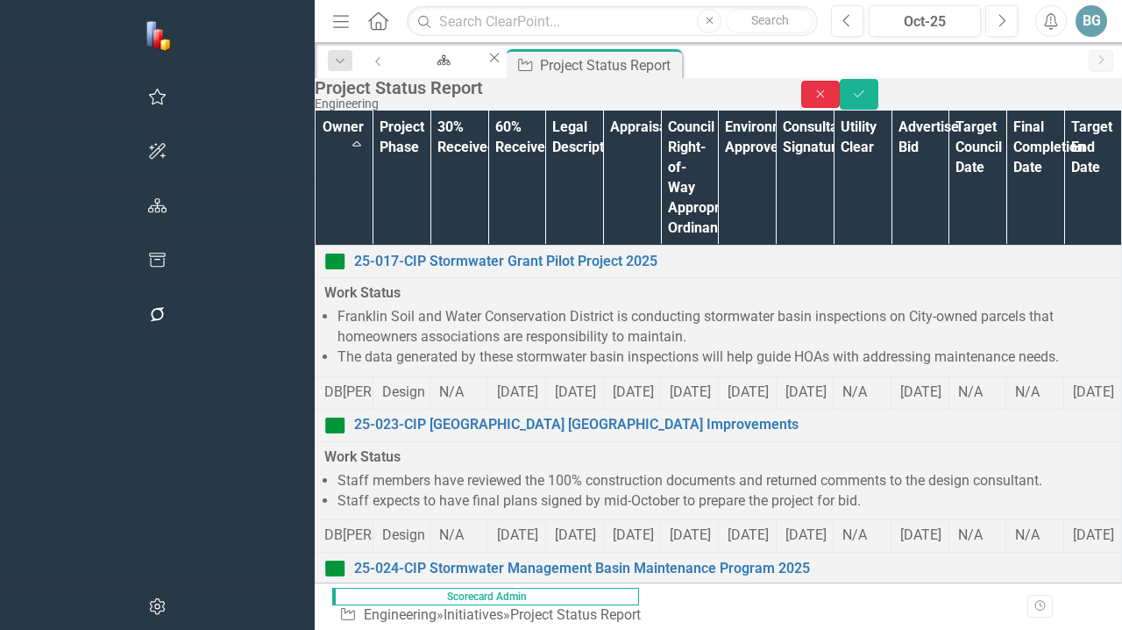
click at [829, 100] on icon "Close" at bounding box center [821, 94] width 16 height 12
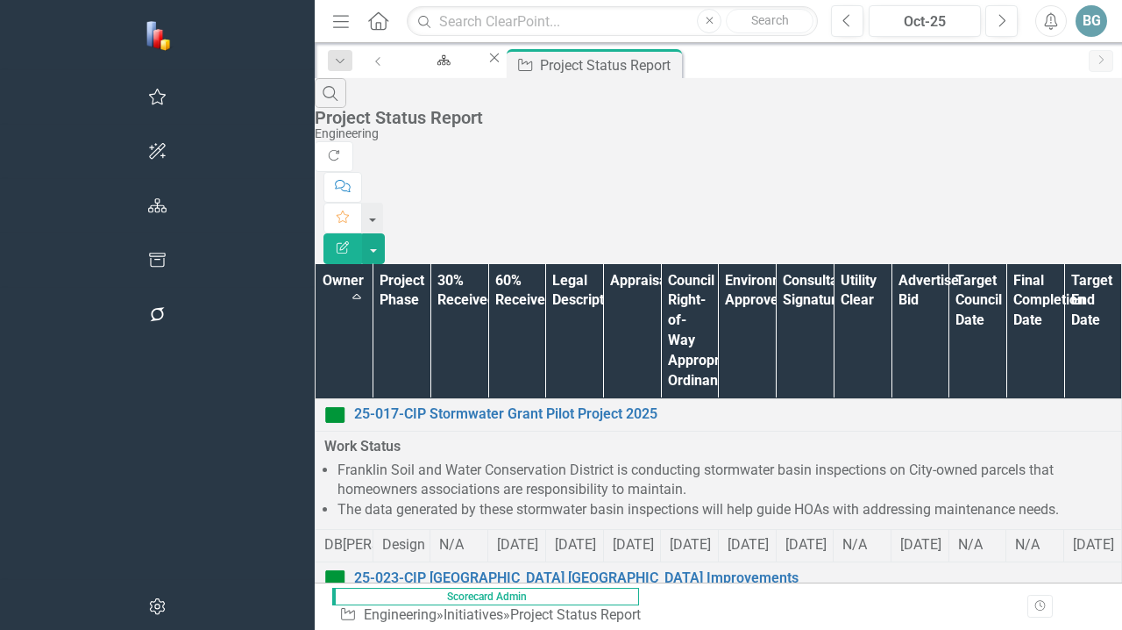
scroll to position [1358, 0]
drag, startPoint x: 410, startPoint y: 559, endPoint x: 429, endPoint y: 462, distance: 99.1
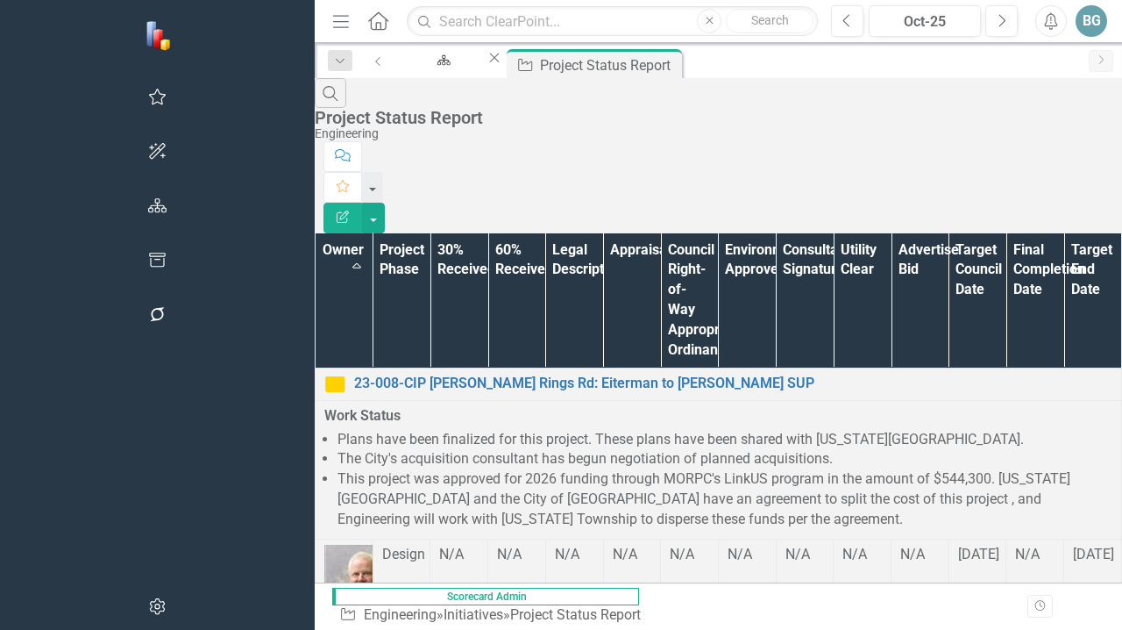
scroll to position [844, 0]
click at [646, 104] on div "Search Project Status Report Engineering" at bounding box center [719, 109] width 808 height 63
drag, startPoint x: 438, startPoint y: 560, endPoint x: 782, endPoint y: 353, distance: 401.9
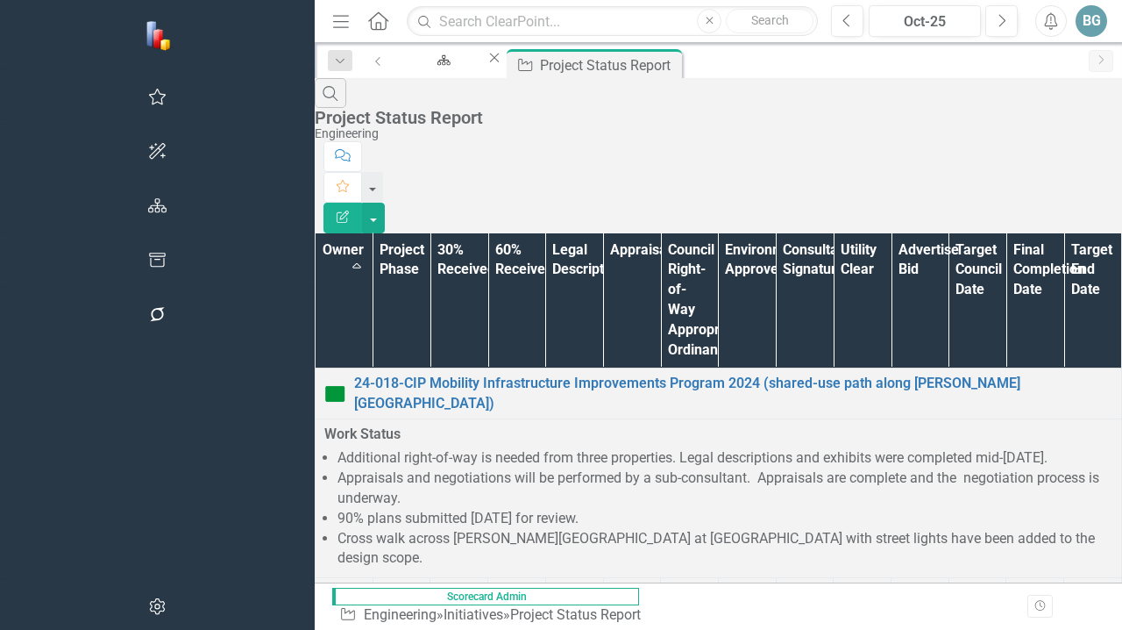
scroll to position [748, 0]
drag, startPoint x: 473, startPoint y: 562, endPoint x: 522, endPoint y: 442, distance: 129.8
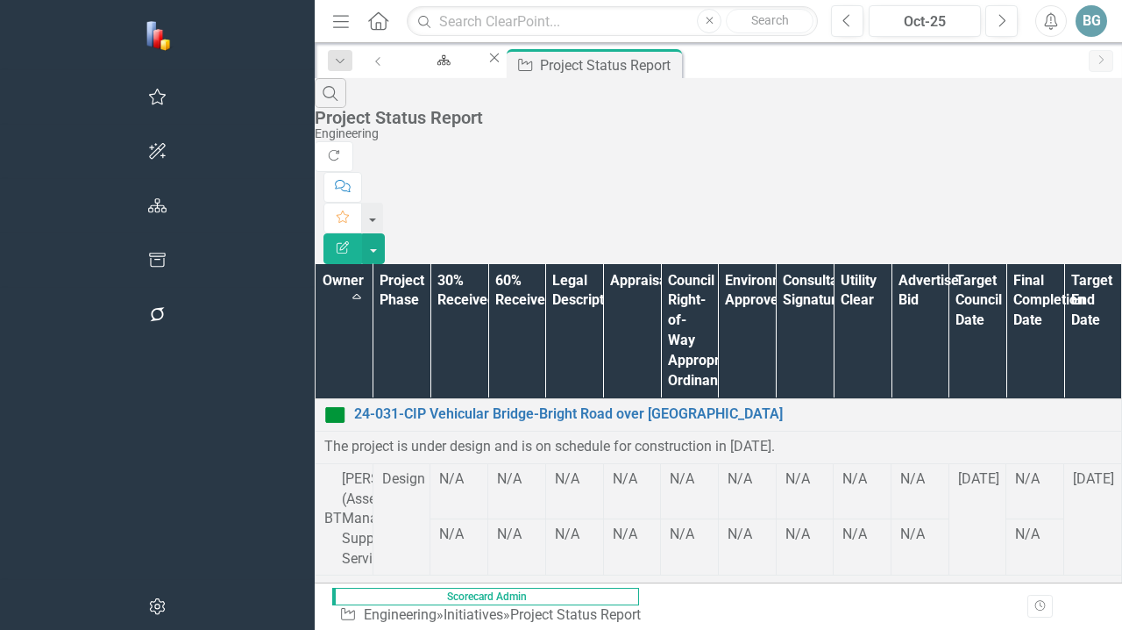
scroll to position [1795, 0]
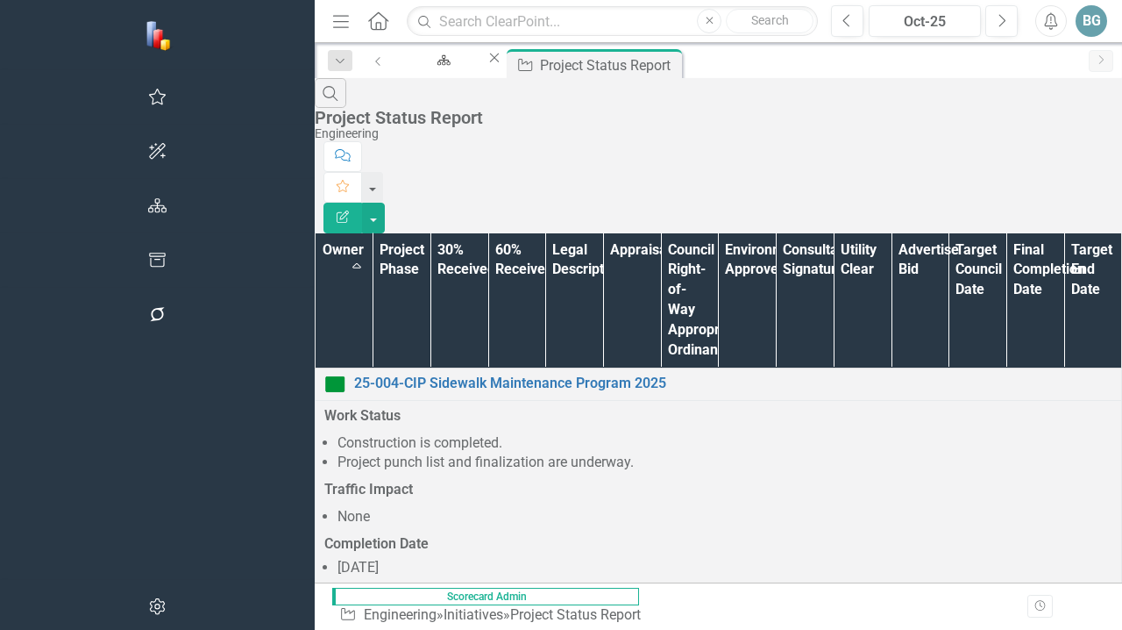
scroll to position [2103, 0]
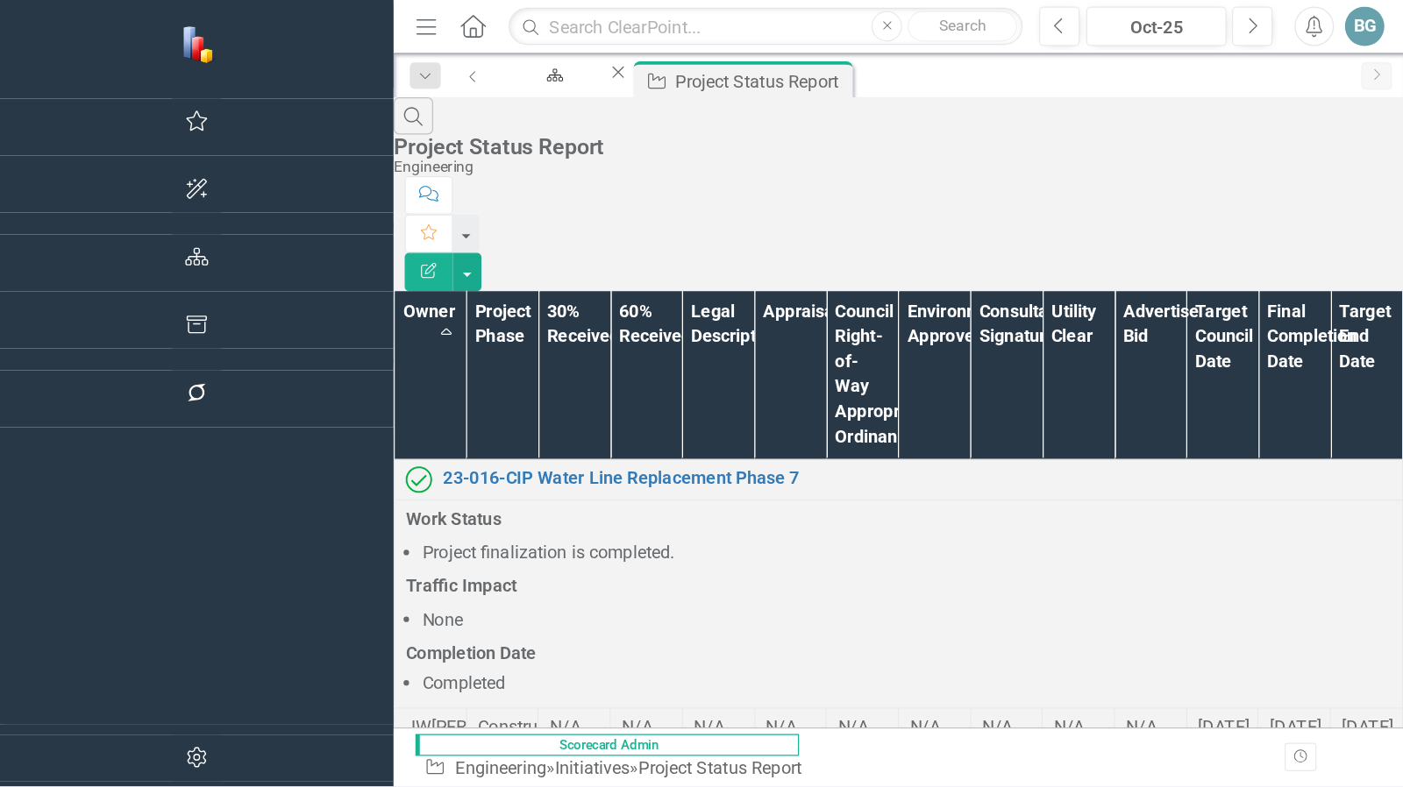
scroll to position [0, 0]
click at [547, 93] on div "Search Project Status Report Engineering Comment Favorite Edit Report" at bounding box center [719, 155] width 808 height 155
click at [552, 53] on div "Scorecard Engineering Close Initiative Project Status Report Pin Close" at bounding box center [738, 63] width 684 height 28
click at [564, 113] on div "Search Project Status Report Engineering" at bounding box center [719, 109] width 808 height 63
click at [581, 93] on div "Search Project Status Report Engineering Comment Favorite Edit Report" at bounding box center [719, 155] width 808 height 155
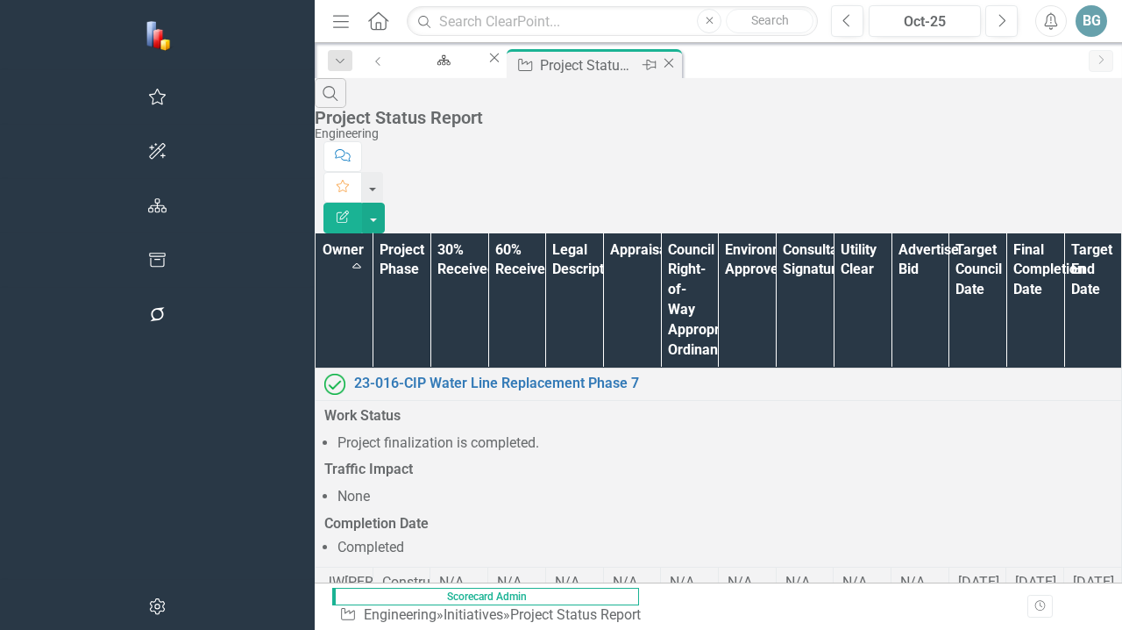
click at [665, 62] on icon at bounding box center [670, 63] width 10 height 10
